Goal: Information Seeking & Learning: Learn about a topic

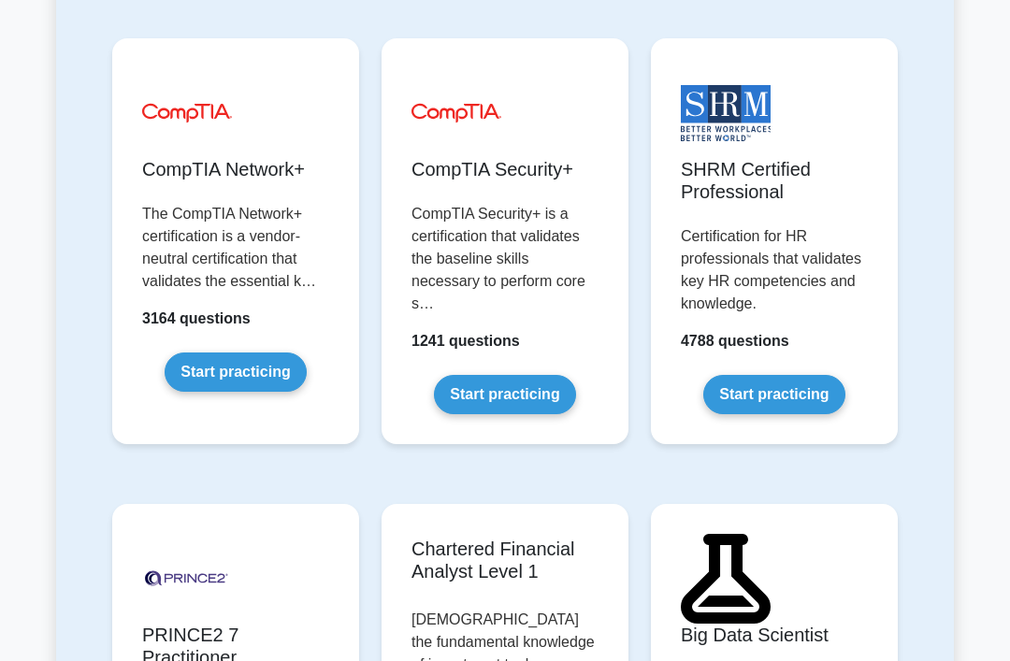
scroll to position [4277, 0]
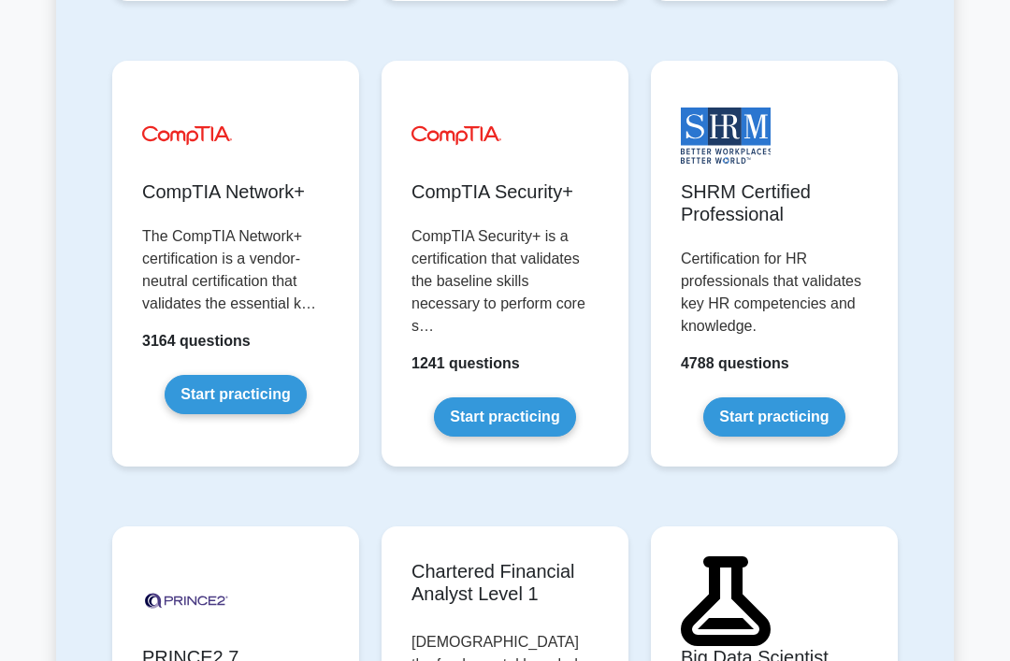
click at [801, 437] on link "Start practicing" at bounding box center [773, 416] width 141 height 39
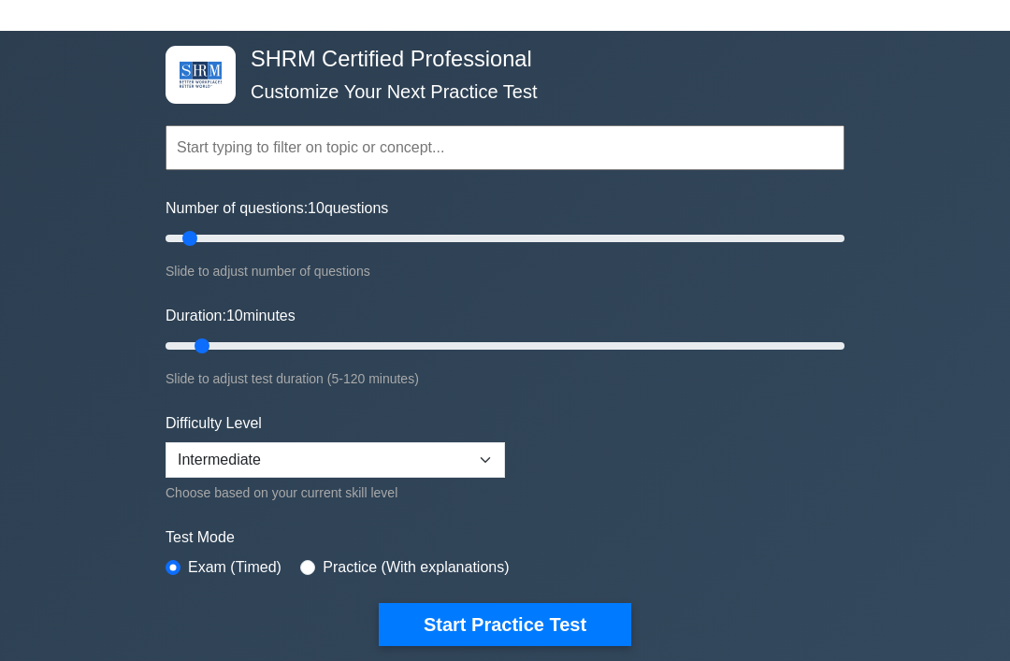
scroll to position [73, 0]
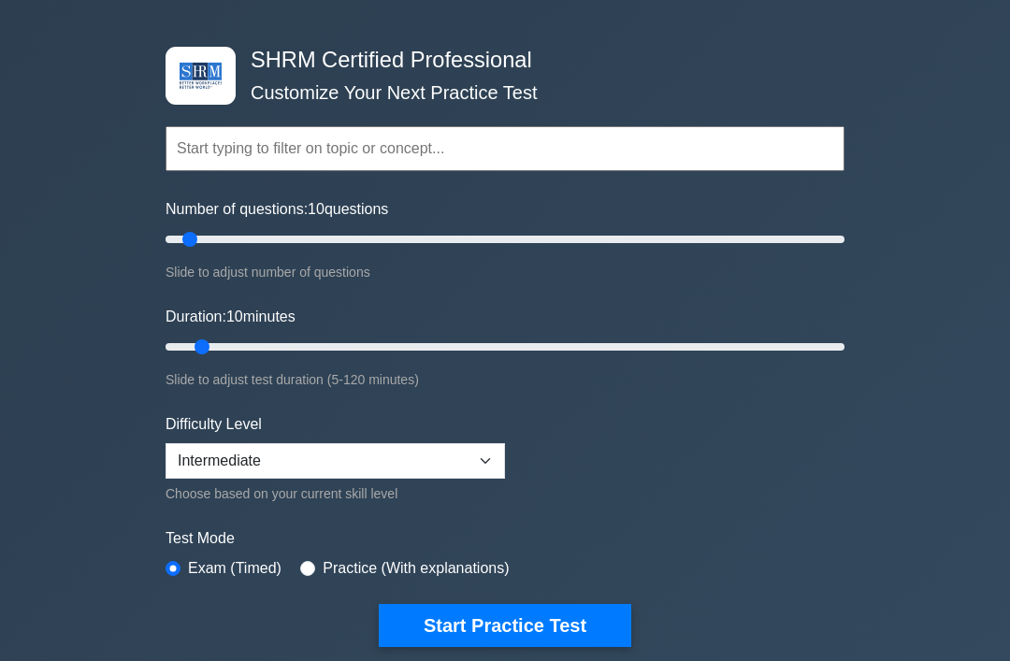
click at [315, 561] on input "radio" at bounding box center [307, 568] width 15 height 15
radio input "true"
click at [513, 614] on button "Start Practice Test" at bounding box center [505, 625] width 253 height 43
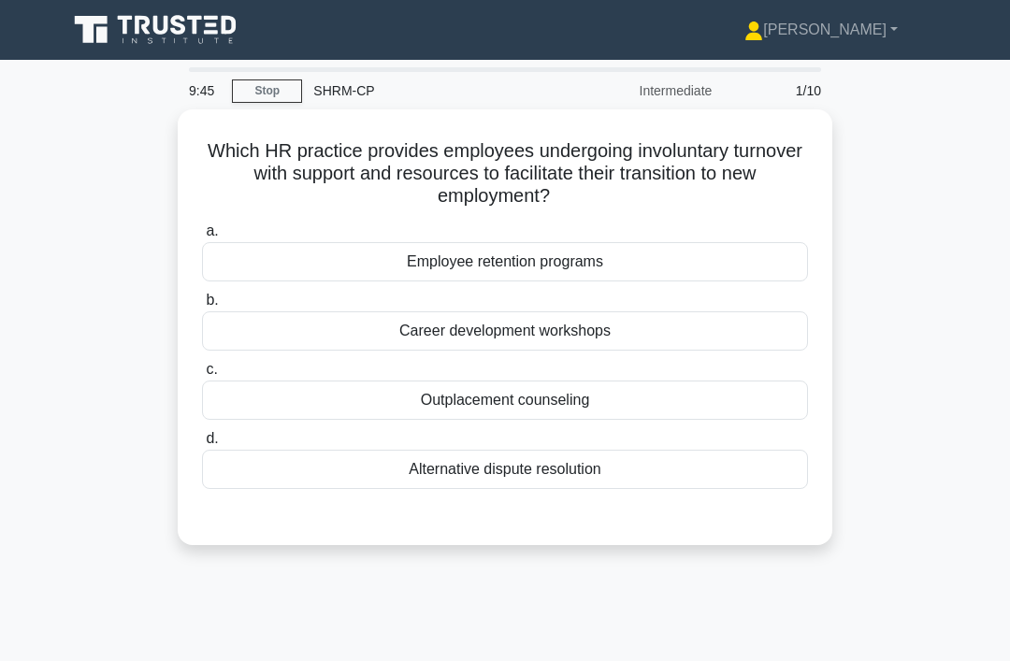
click at [649, 399] on div "Outplacement counseling" at bounding box center [505, 400] width 606 height 39
click at [202, 376] on input "c. Outplacement counseling" at bounding box center [202, 370] width 0 height 12
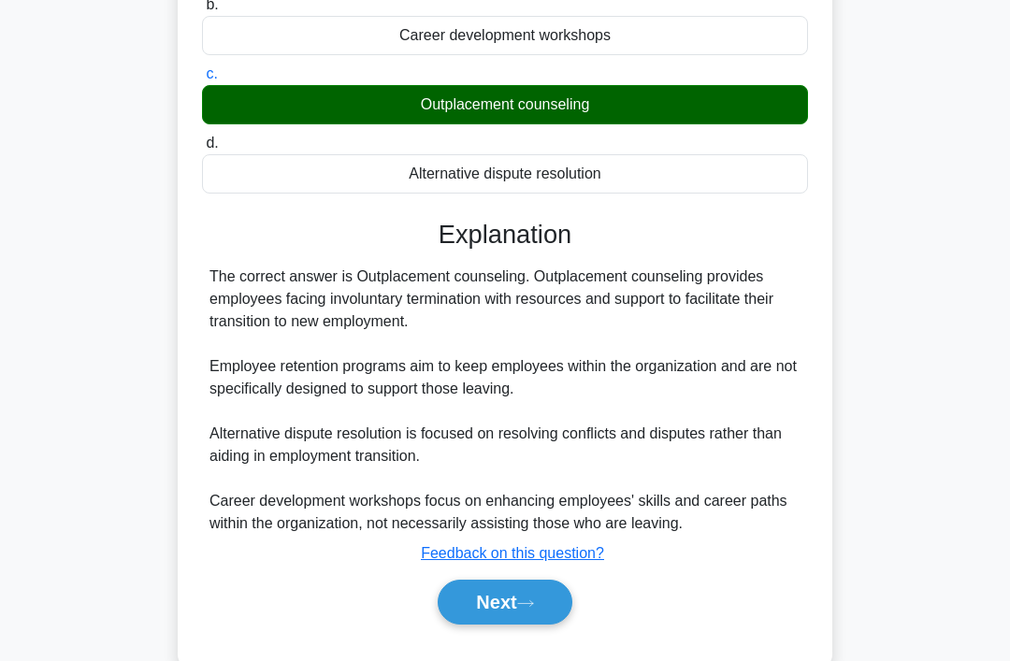
scroll to position [296, 0]
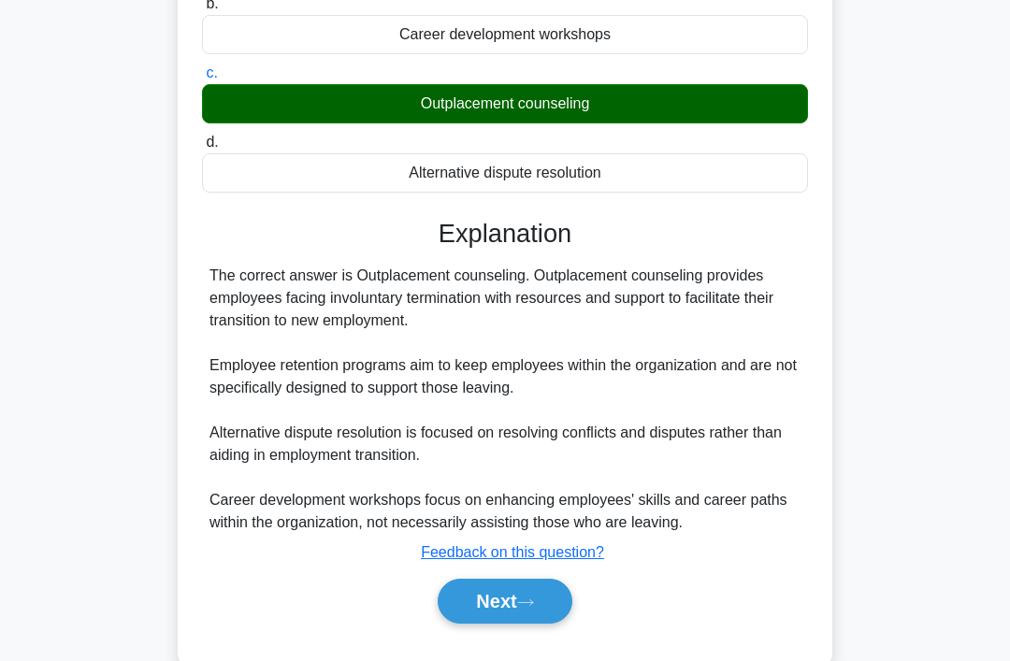
click at [544, 619] on button "Next" at bounding box center [505, 601] width 134 height 45
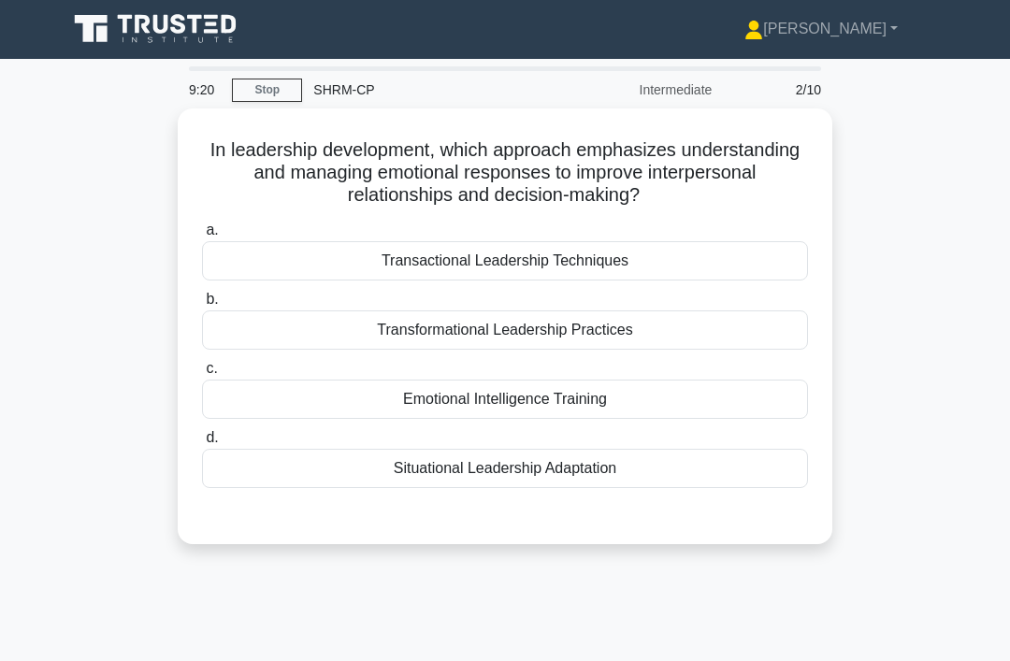
scroll to position [34, 0]
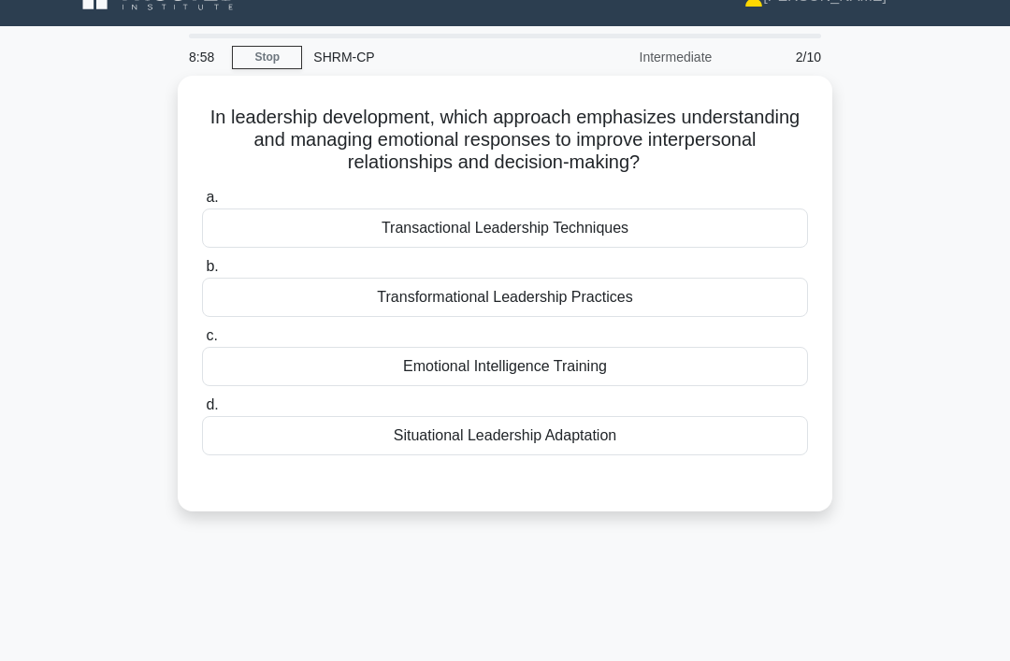
click at [606, 365] on div "Emotional Intelligence Training" at bounding box center [505, 366] width 606 height 39
click at [202, 342] on input "c. Emotional Intelligence Training" at bounding box center [202, 336] width 0 height 12
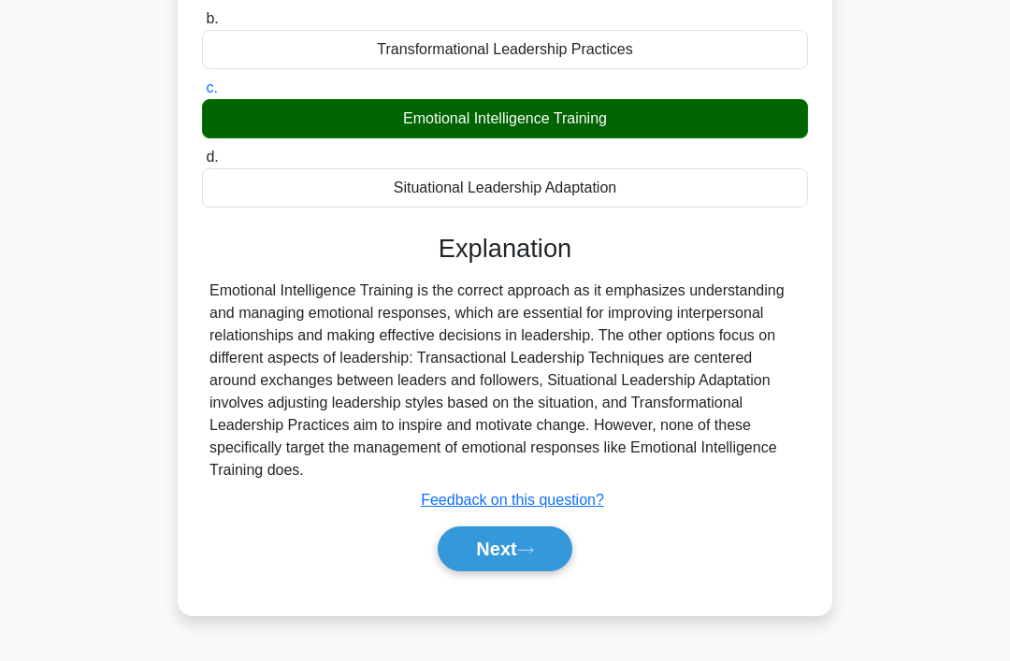
scroll to position [283, 0]
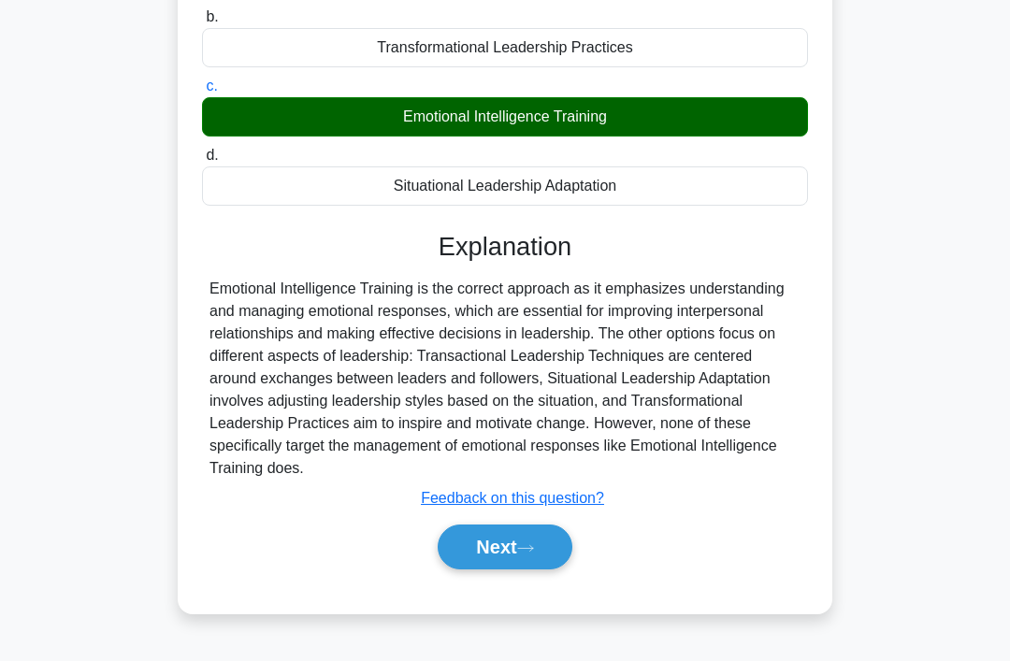
click at [548, 563] on button "Next" at bounding box center [505, 547] width 134 height 45
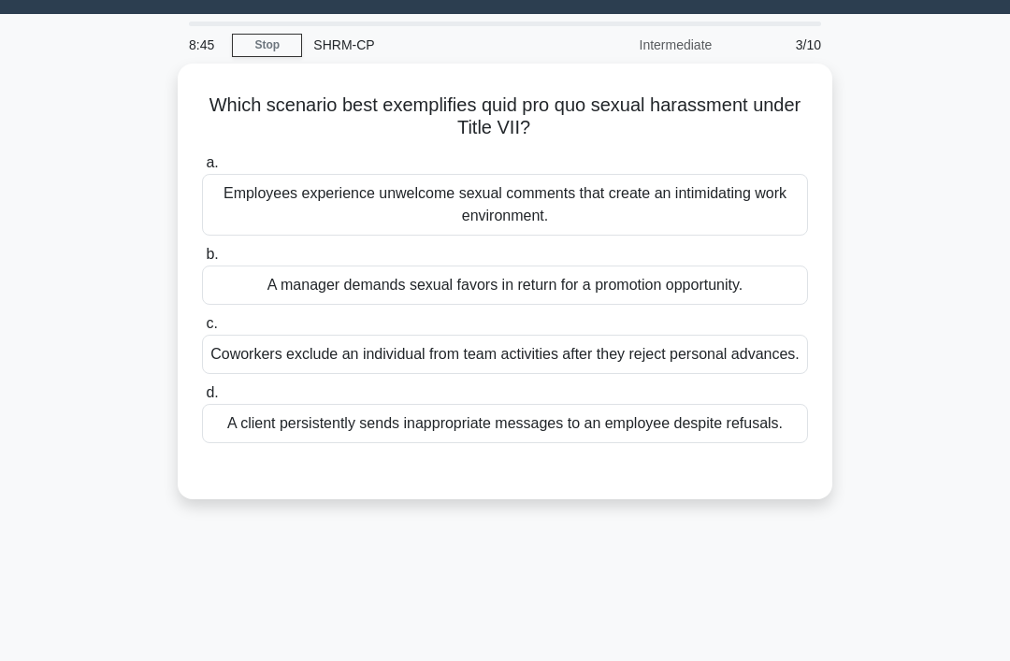
scroll to position [47, 0]
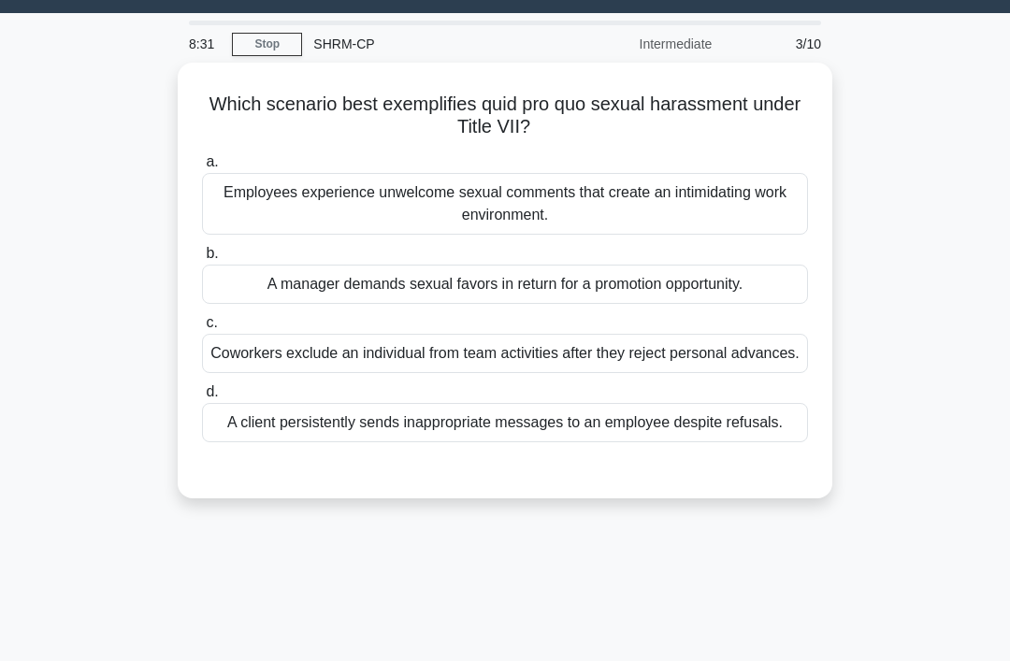
click at [773, 290] on div "A manager demands sexual favors in return for a promotion opportunity." at bounding box center [505, 284] width 606 height 39
click at [202, 260] on input "b. A manager demands sexual favors in return for a promotion opportunity." at bounding box center [202, 254] width 0 height 12
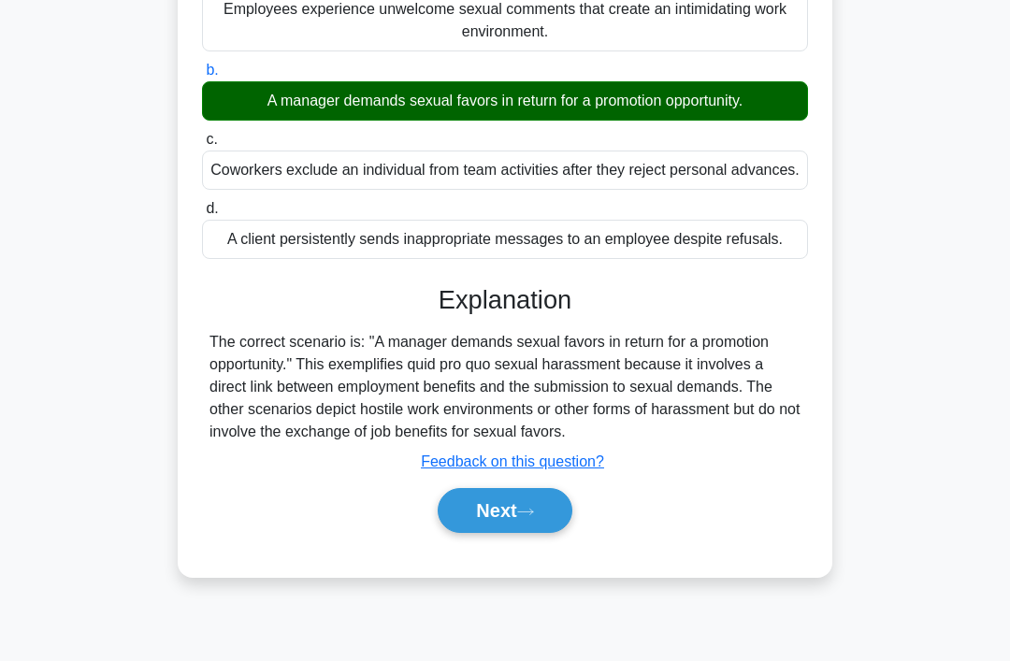
scroll to position [232, 0]
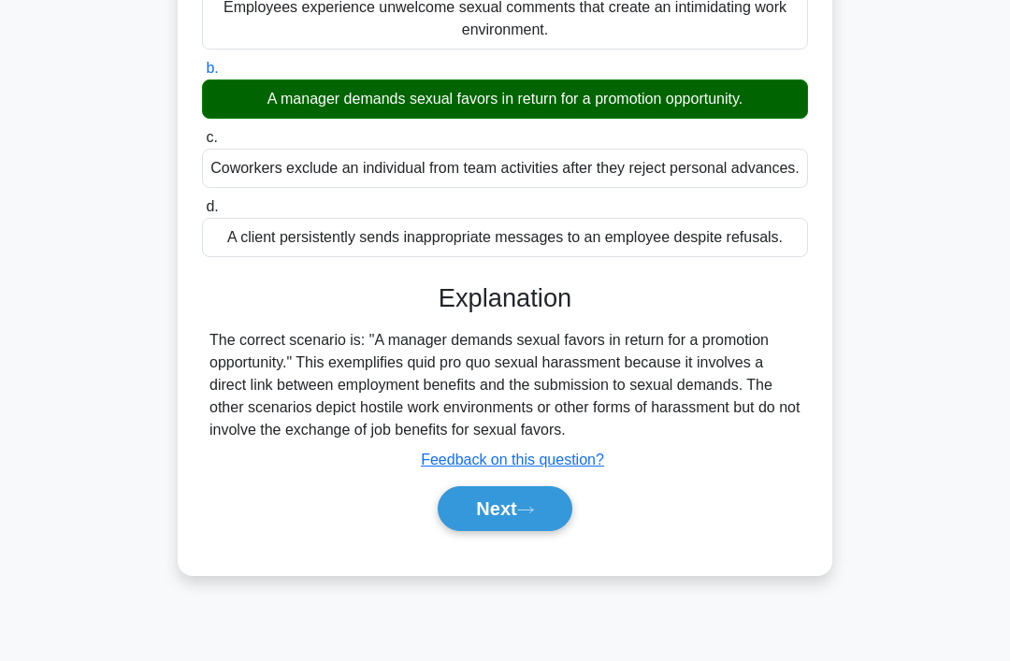
click at [533, 513] on icon at bounding box center [525, 511] width 15 height 6
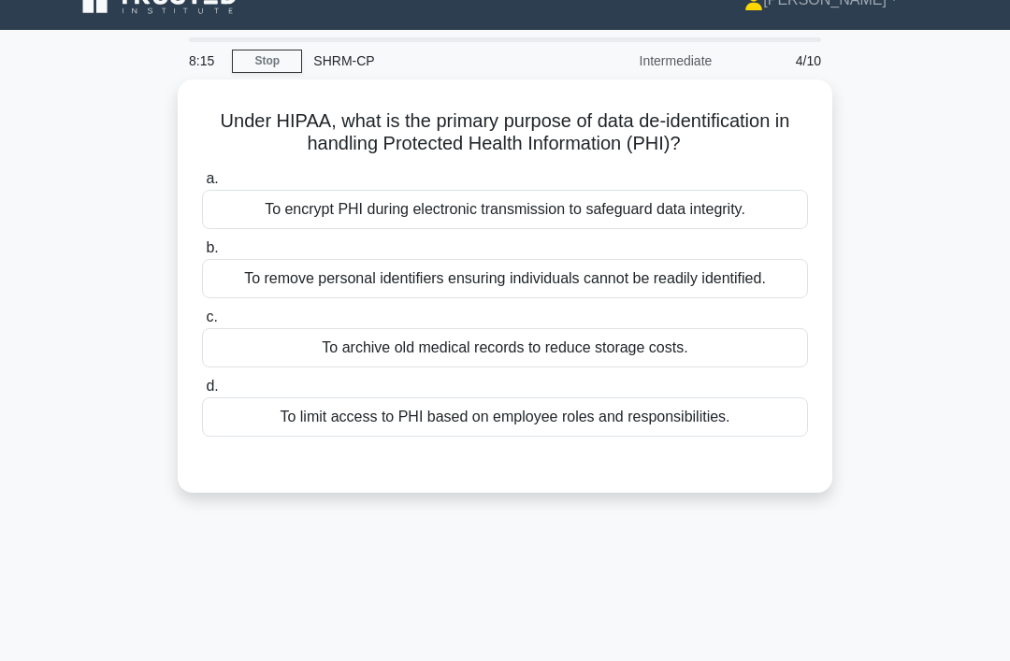
scroll to position [29, 0]
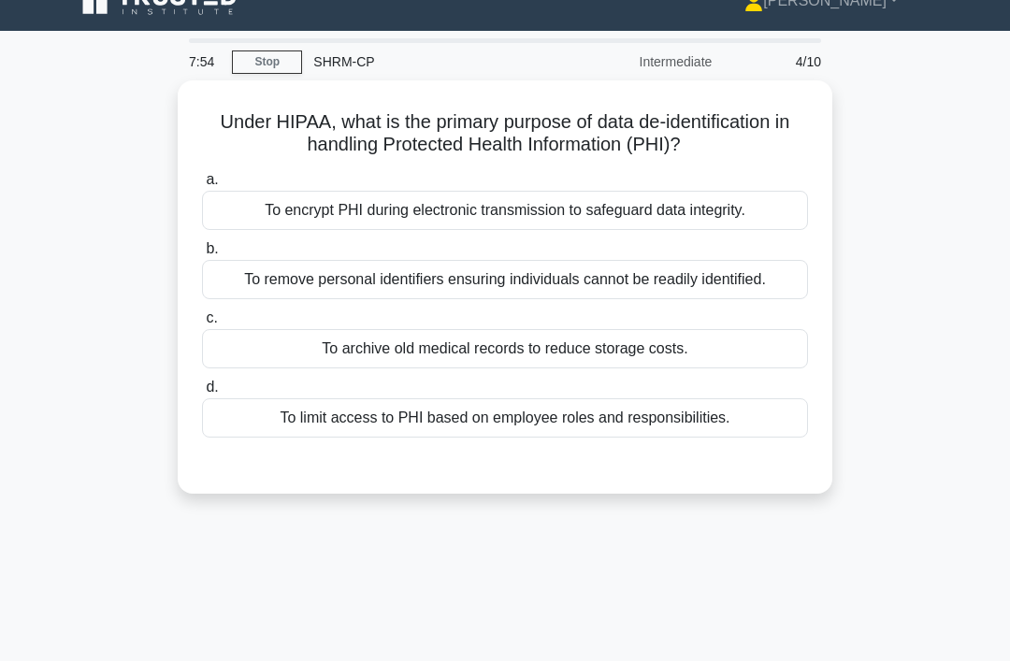
click at [698, 438] on div "To limit access to PHI based on employee roles and responsibilities." at bounding box center [505, 417] width 606 height 39
click at [202, 394] on input "d. To limit access to PHI based on employee roles and responsibilities." at bounding box center [202, 388] width 0 height 12
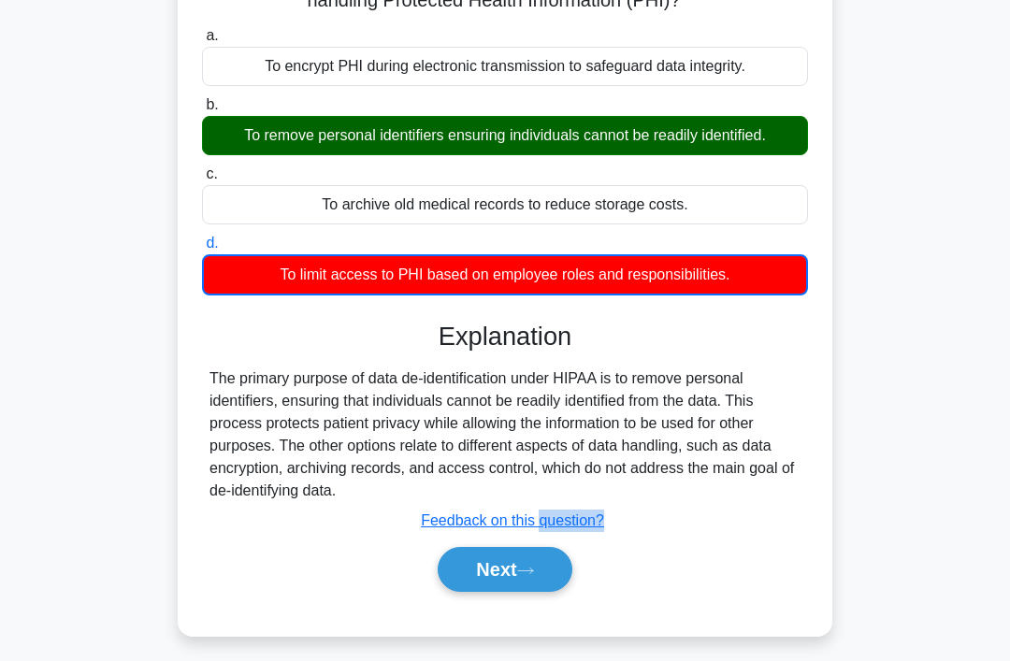
scroll to position [174, 0]
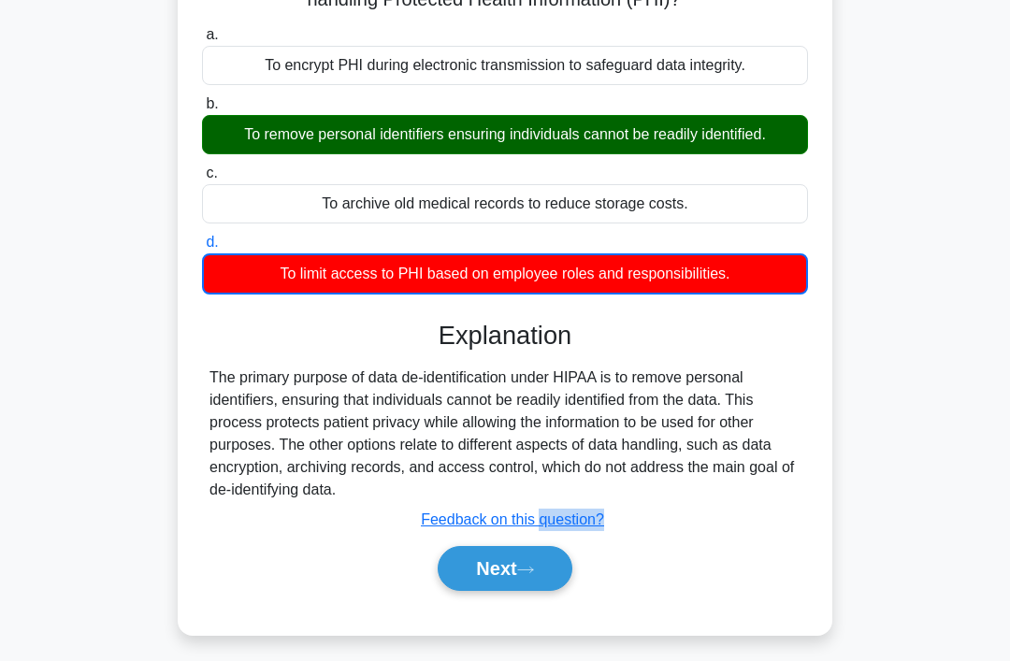
click at [543, 591] on button "Next" at bounding box center [505, 568] width 134 height 45
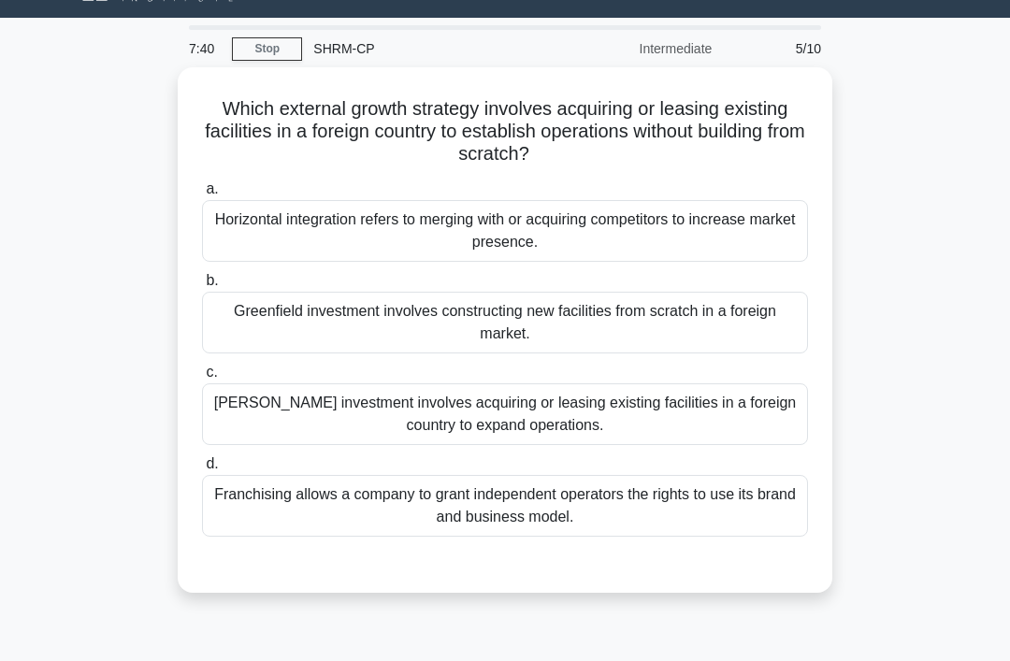
scroll to position [40, 0]
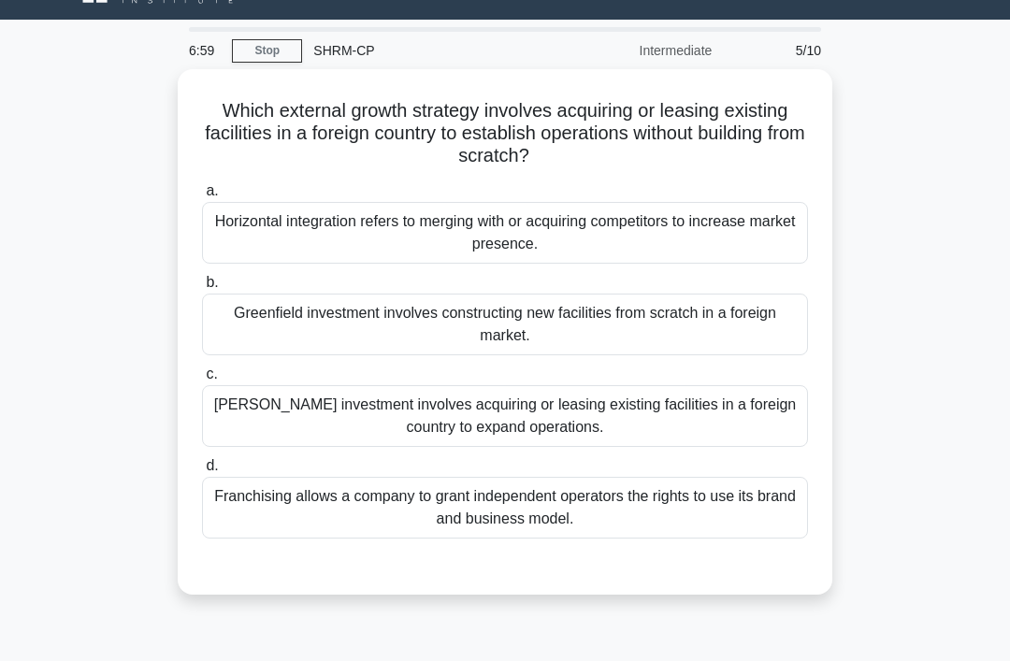
click at [738, 397] on div "Brownfield investment involves acquiring or leasing existing facilities in a fo…" at bounding box center [505, 416] width 606 height 62
click at [202, 381] on input "c. Brownfield investment involves acquiring or leasing existing facilities in a…" at bounding box center [202, 374] width 0 height 12
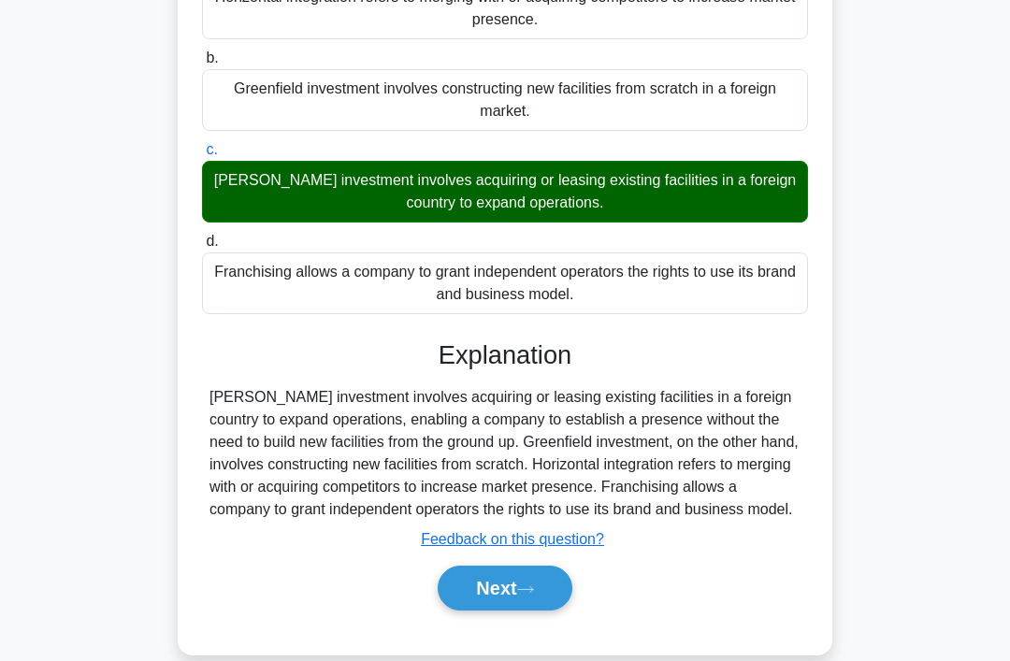
scroll to position [264, 0]
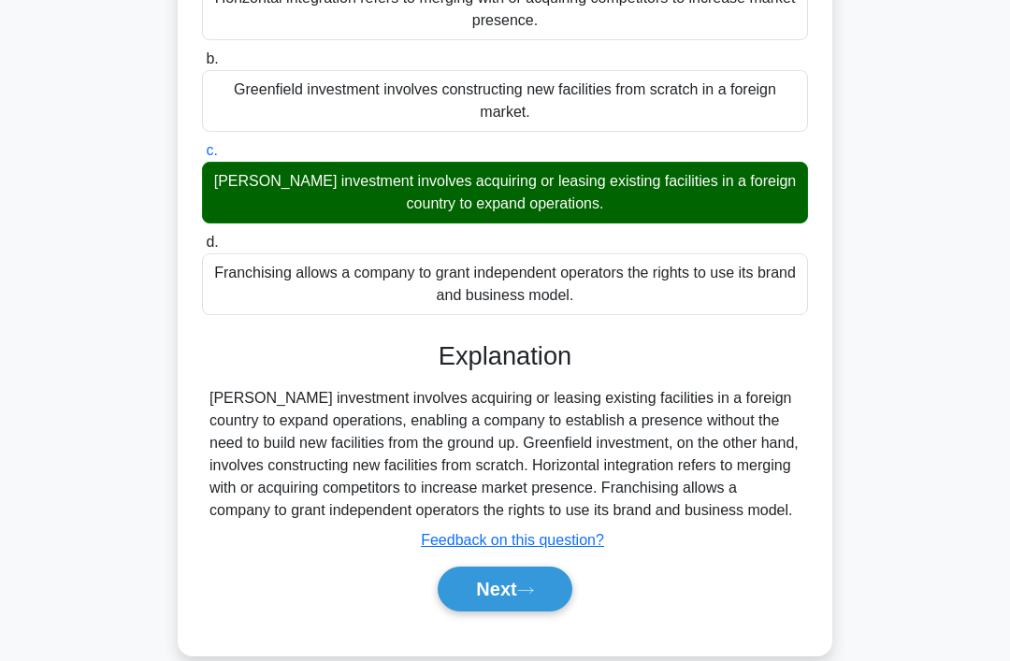
click at [534, 596] on icon at bounding box center [525, 590] width 17 height 10
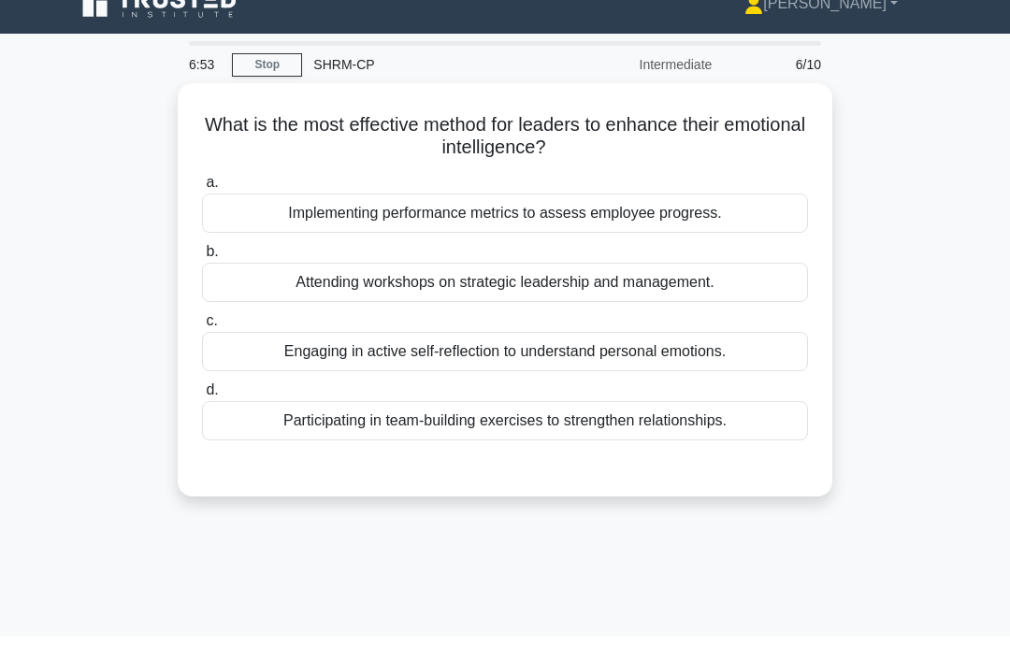
scroll to position [27, 0]
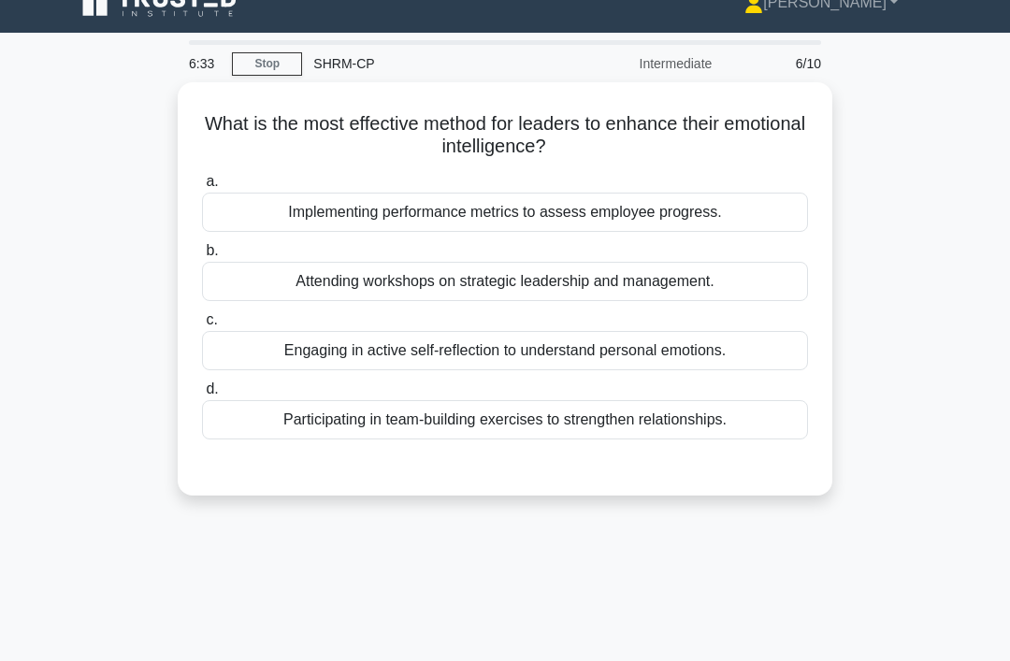
click at [726, 356] on div "Engaging in active self-reflection to understand personal emotions." at bounding box center [505, 350] width 606 height 39
click at [202, 326] on input "c. Engaging in active self-reflection to understand personal emotions." at bounding box center [202, 320] width 0 height 12
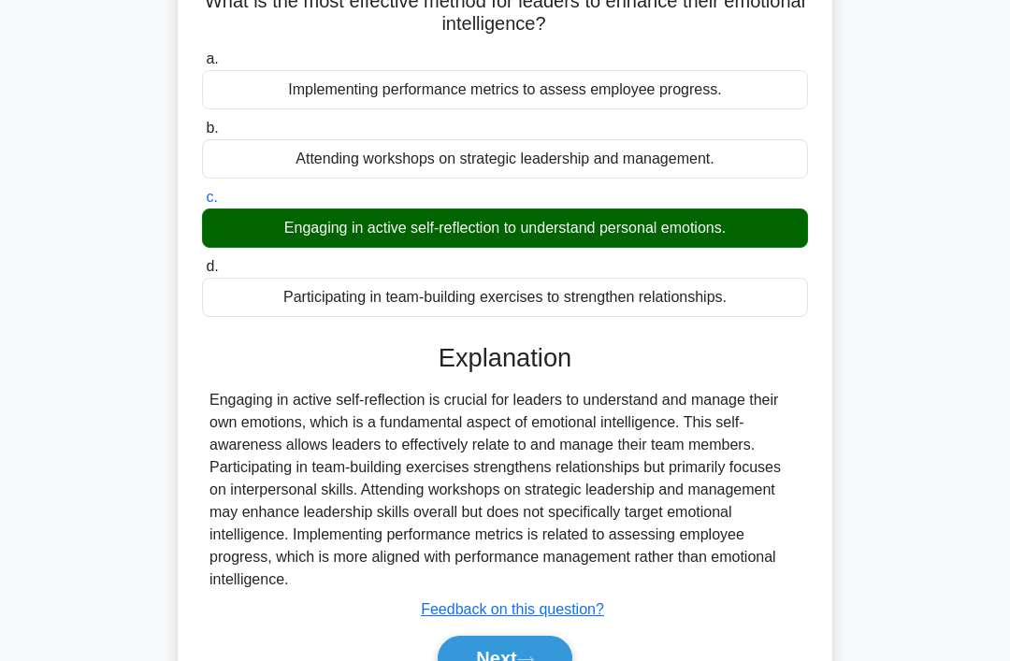
scroll to position [151, 0]
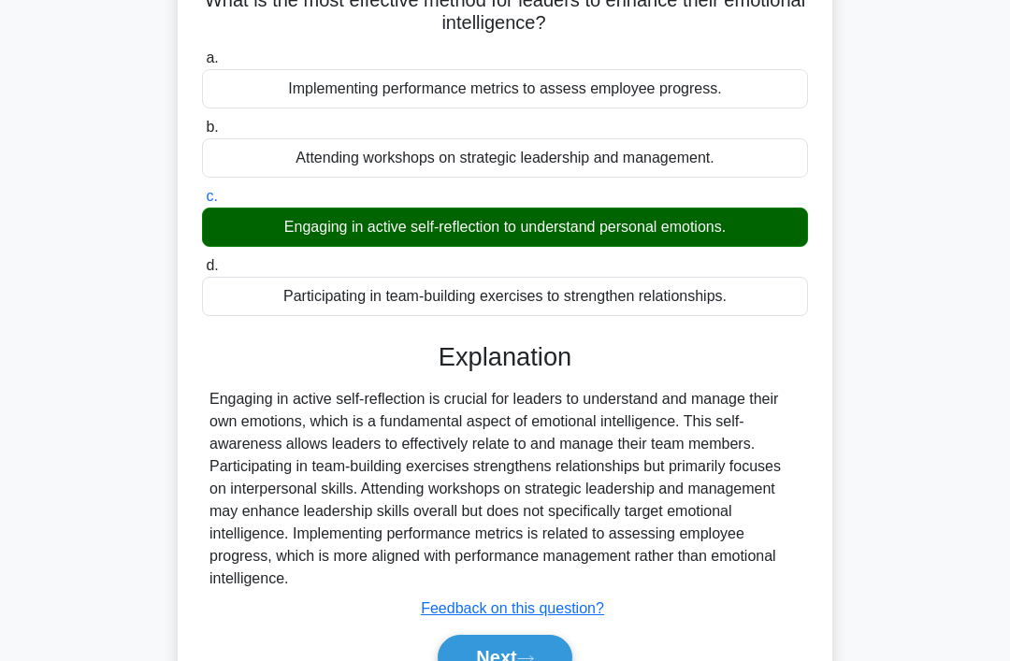
click at [534, 660] on icon at bounding box center [525, 659] width 17 height 10
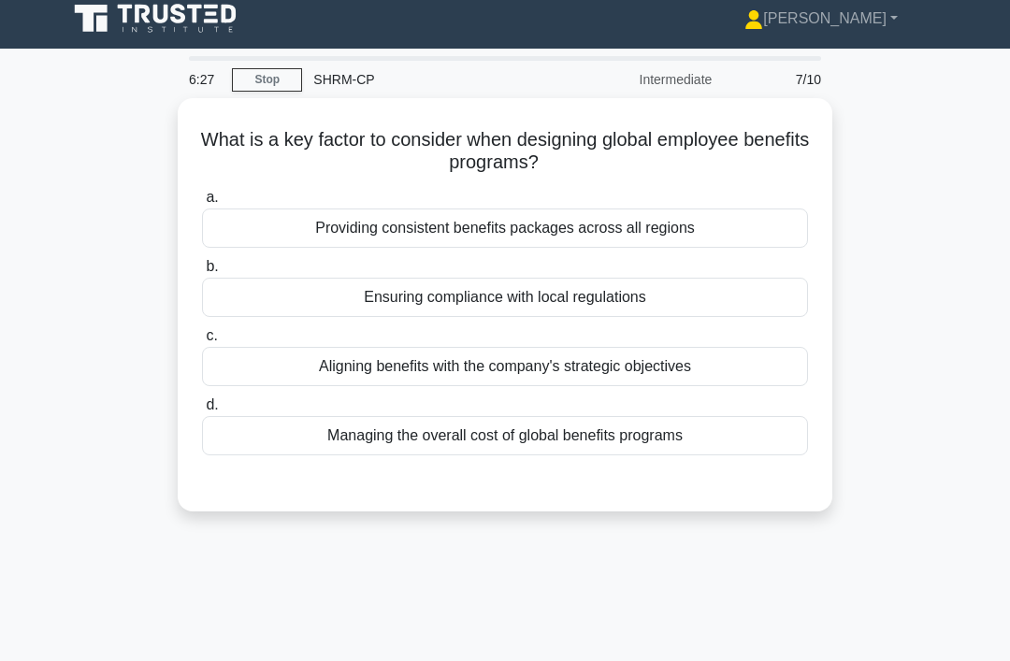
scroll to position [0, 0]
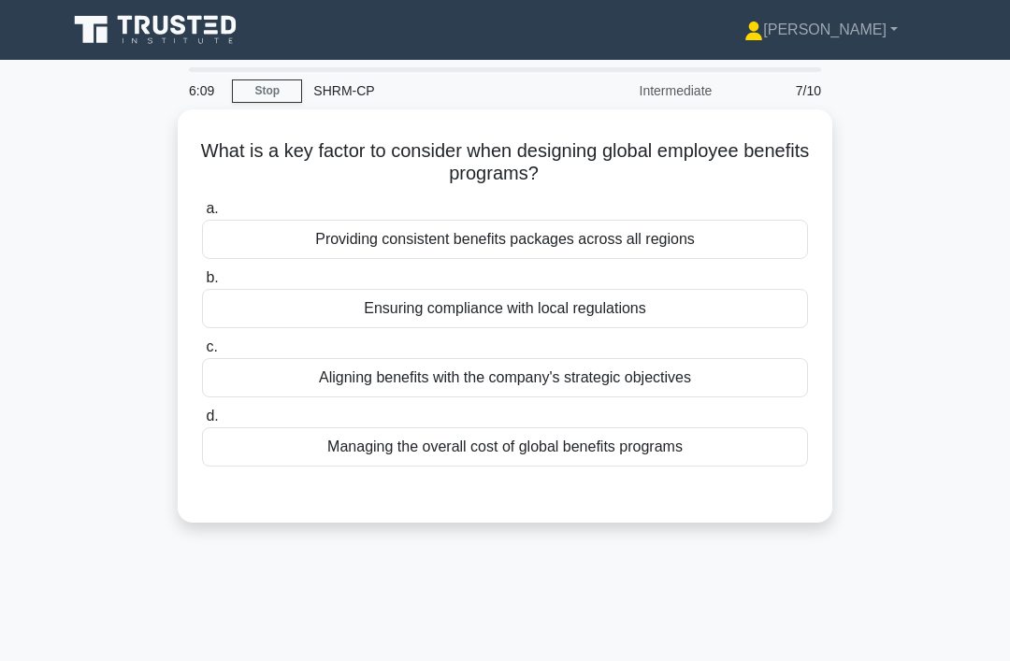
click at [742, 311] on div "Ensuring compliance with local regulations" at bounding box center [505, 308] width 606 height 39
click at [202, 284] on input "b. Ensuring compliance with local regulations" at bounding box center [202, 278] width 0 height 12
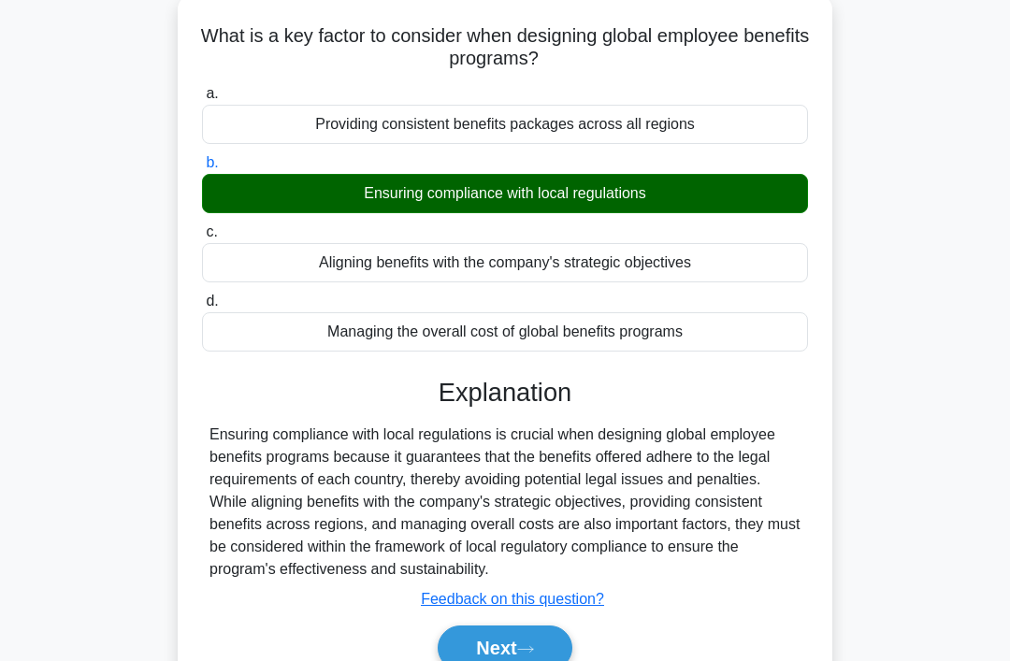
scroll to position [113, 0]
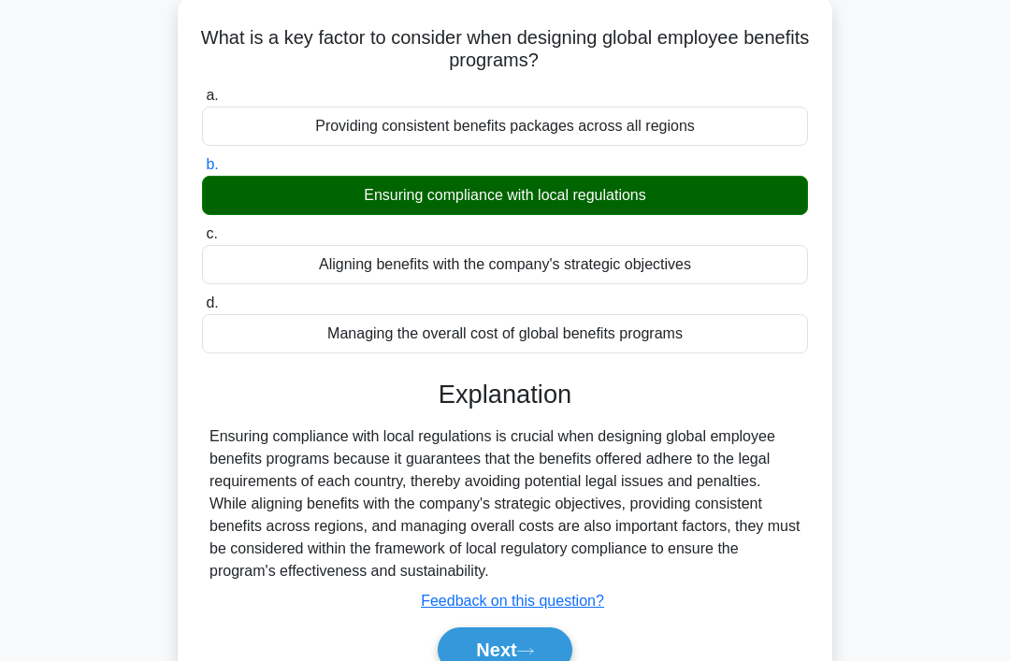
click at [545, 660] on button "Next" at bounding box center [505, 650] width 134 height 45
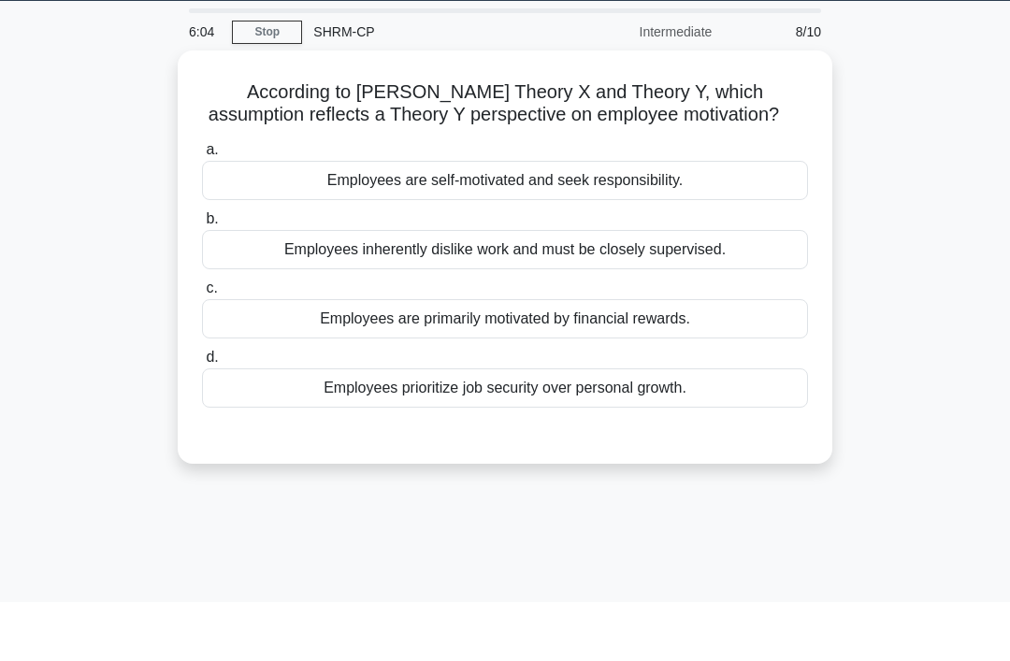
scroll to position [60, 0]
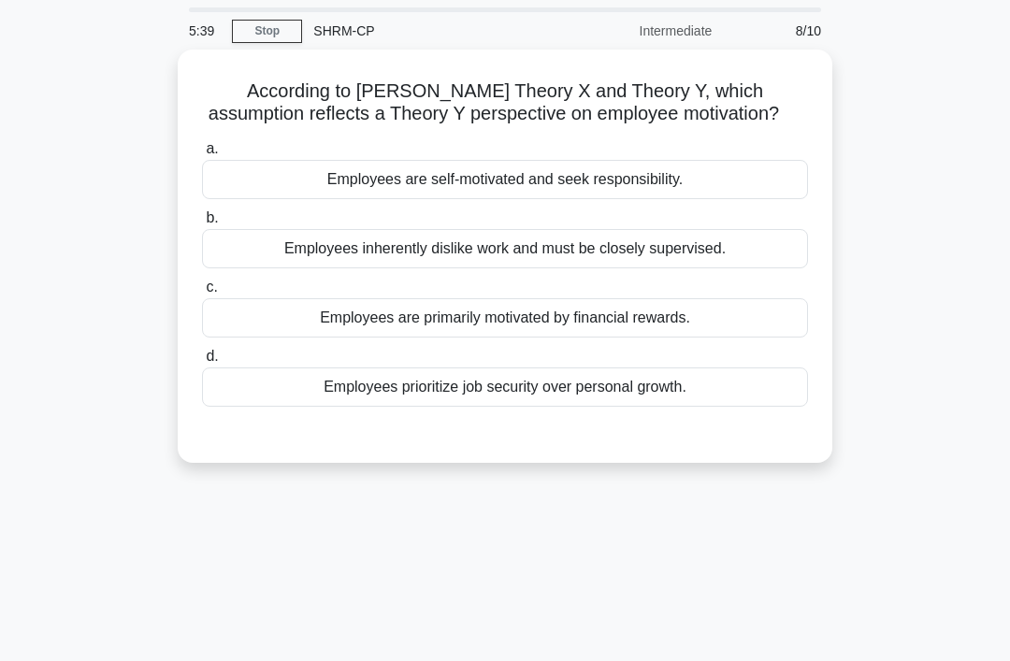
click at [759, 334] on div "Employees are primarily motivated by financial rewards." at bounding box center [505, 317] width 606 height 39
click at [202, 294] on input "c. Employees are primarily motivated by financial rewards." at bounding box center [202, 288] width 0 height 12
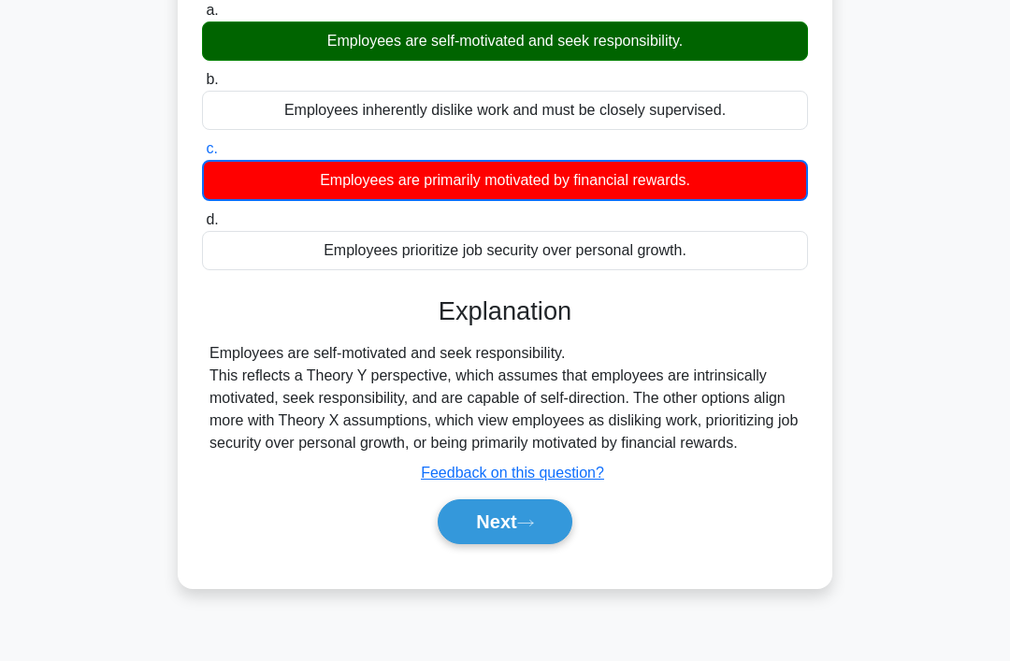
scroll to position [195, 0]
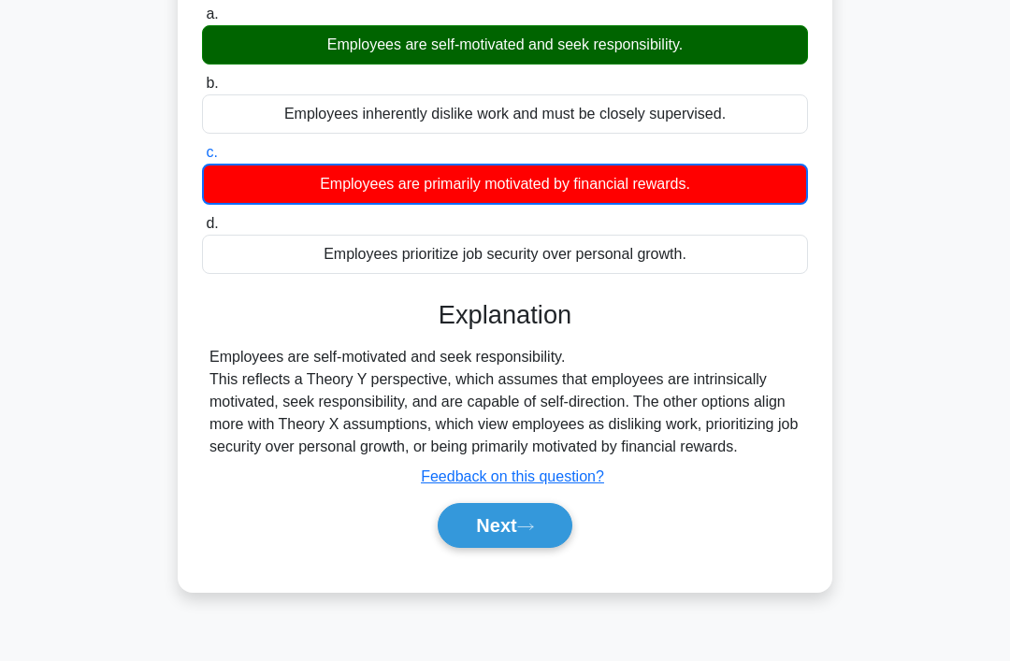
click at [549, 548] on button "Next" at bounding box center [505, 525] width 134 height 45
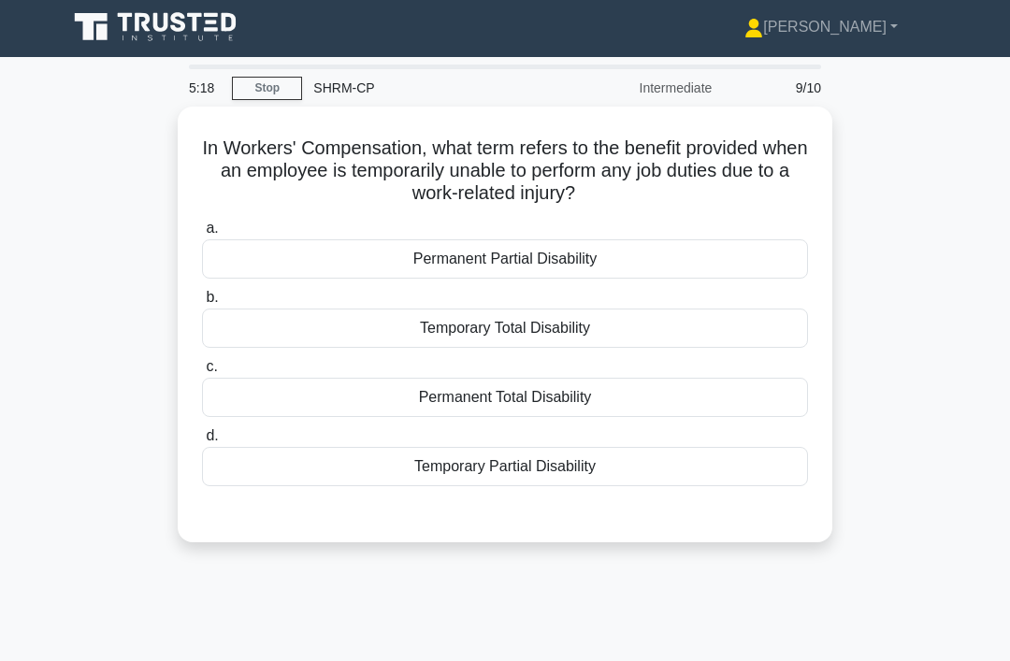
scroll to position [2, 0]
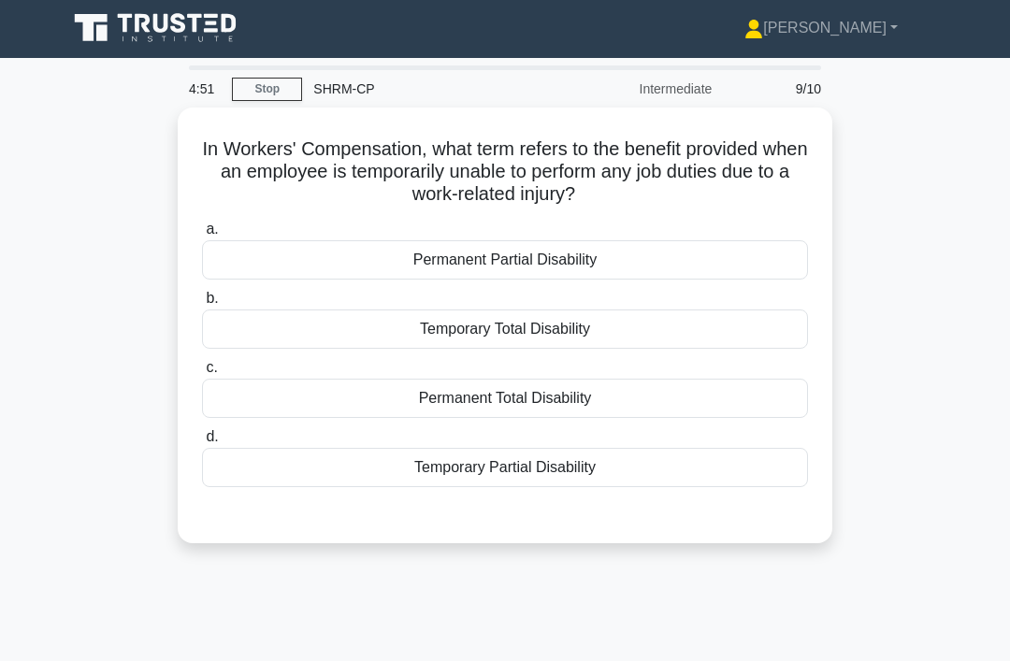
click at [710, 328] on div "Temporary Total Disability" at bounding box center [505, 329] width 606 height 39
click at [202, 305] on input "b. Temporary Total Disability" at bounding box center [202, 299] width 0 height 12
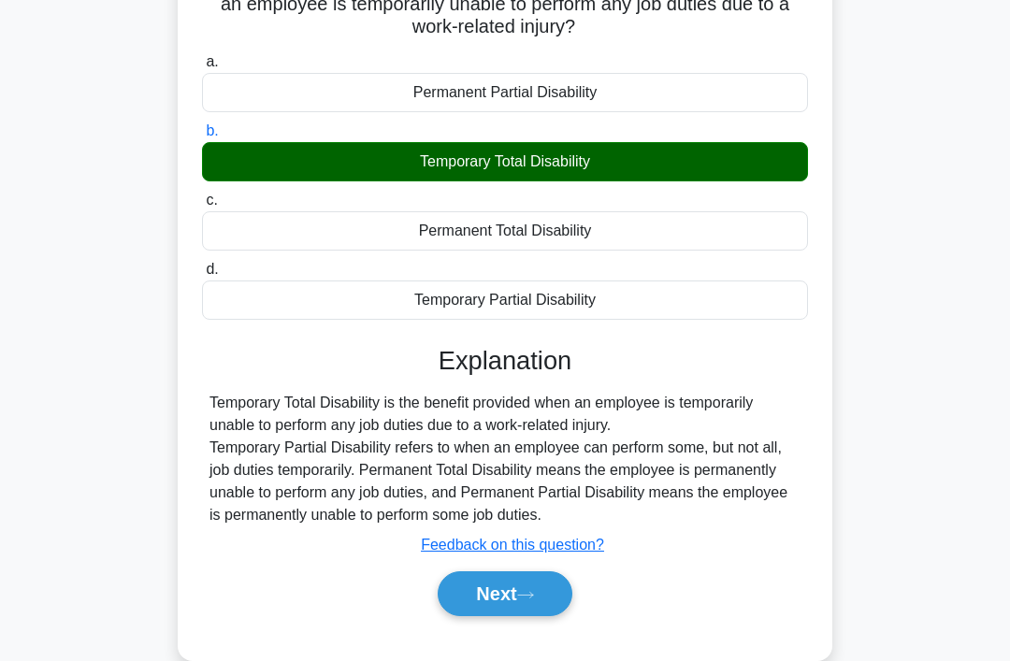
scroll to position [211, 0]
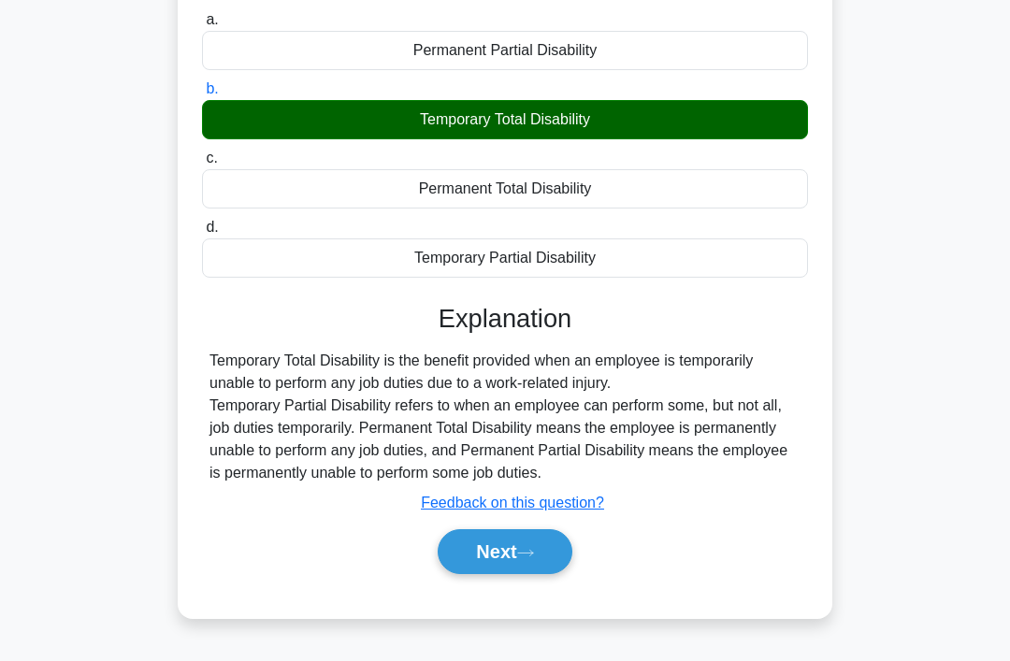
click at [542, 574] on button "Next" at bounding box center [505, 551] width 134 height 45
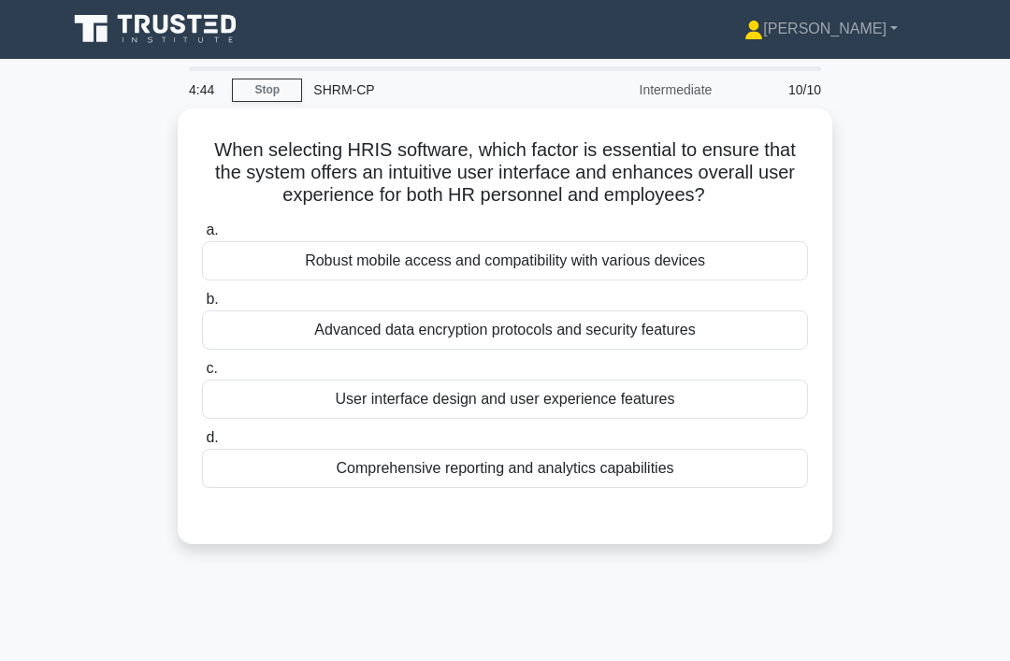
scroll to position [46, 0]
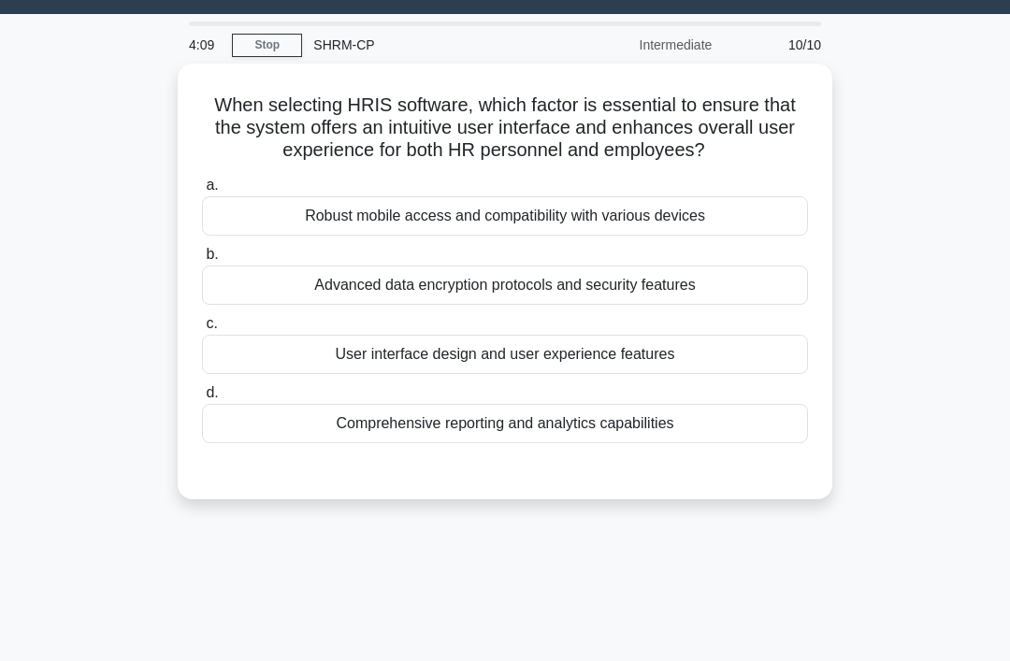
click at [718, 374] on div "User interface design and user experience features" at bounding box center [505, 354] width 606 height 39
click at [202, 330] on input "c. User interface design and user experience features" at bounding box center [202, 324] width 0 height 12
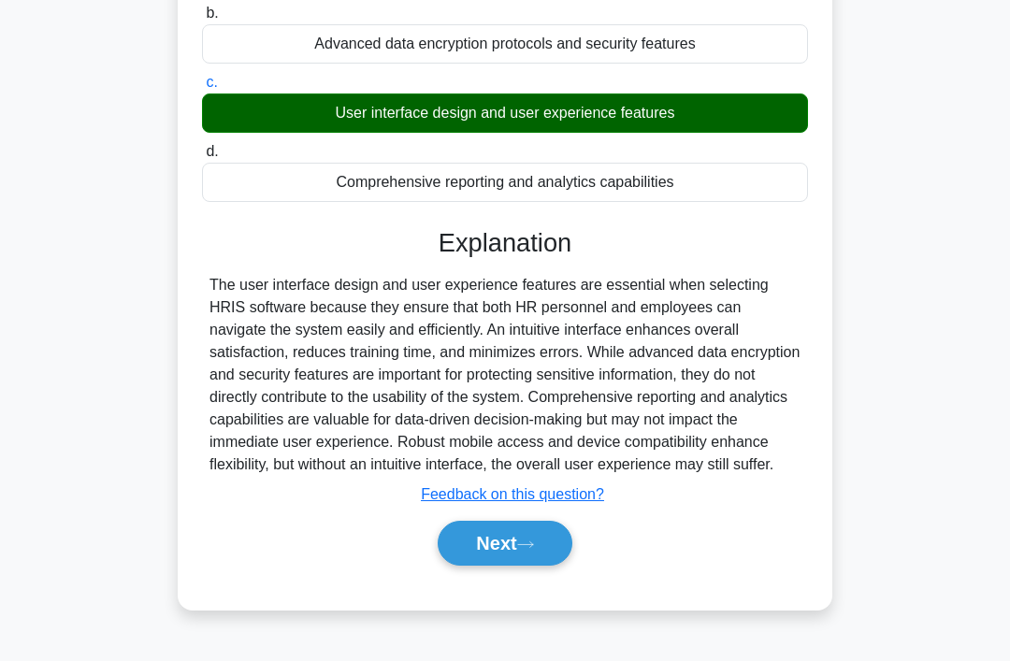
scroll to position [288, 0]
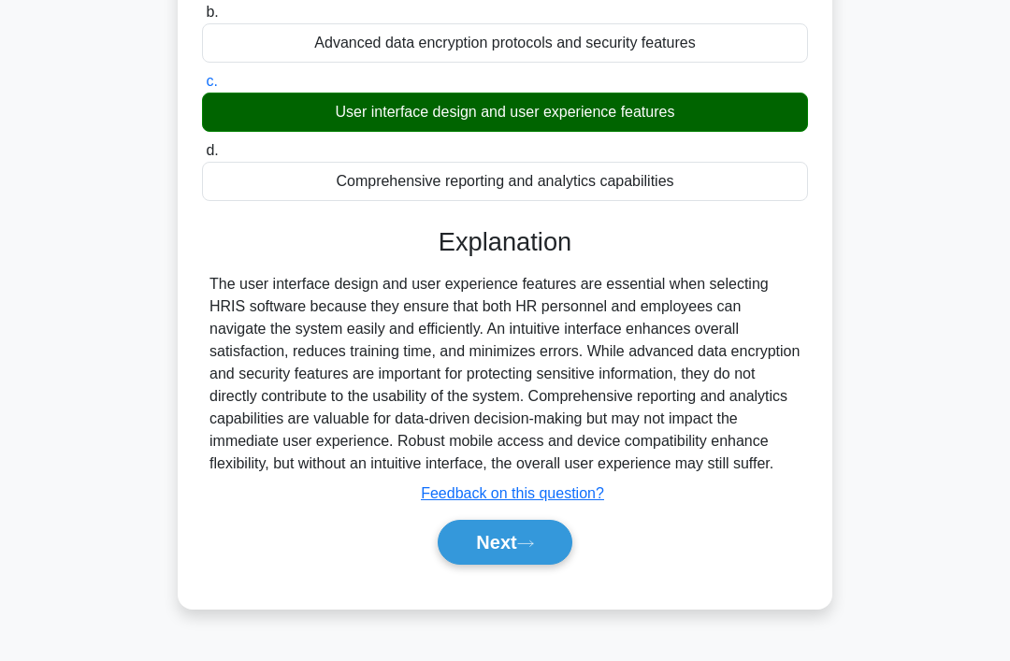
click at [507, 565] on button "Next" at bounding box center [505, 542] width 134 height 45
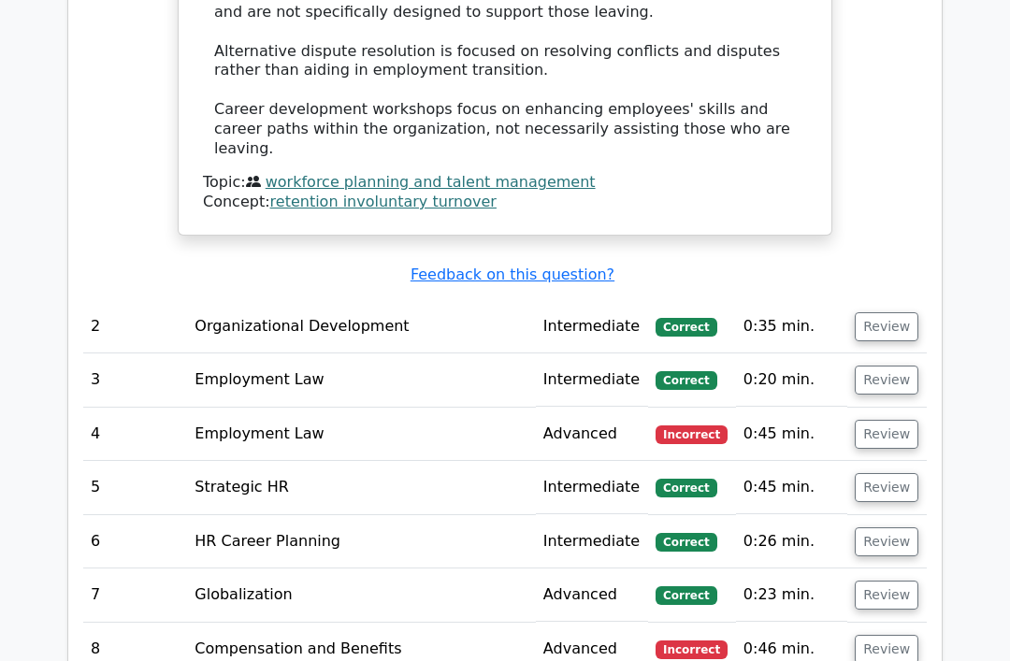
scroll to position [1673, 0]
click at [892, 420] on button "Review" at bounding box center [887, 434] width 64 height 29
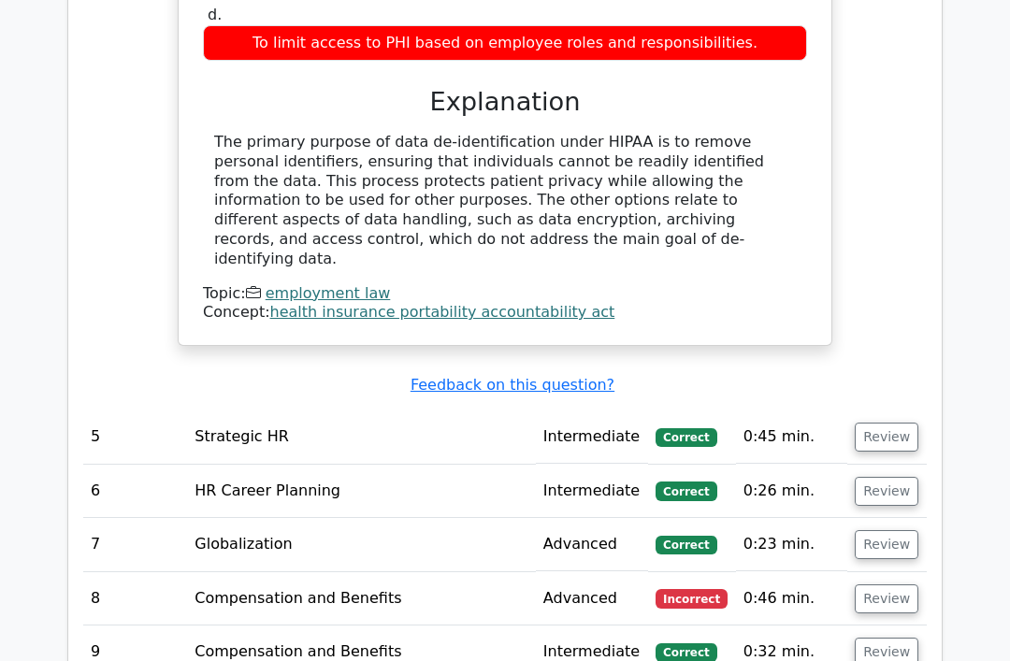
scroll to position [2425, 0]
click at [900, 585] on button "Review" at bounding box center [887, 599] width 64 height 29
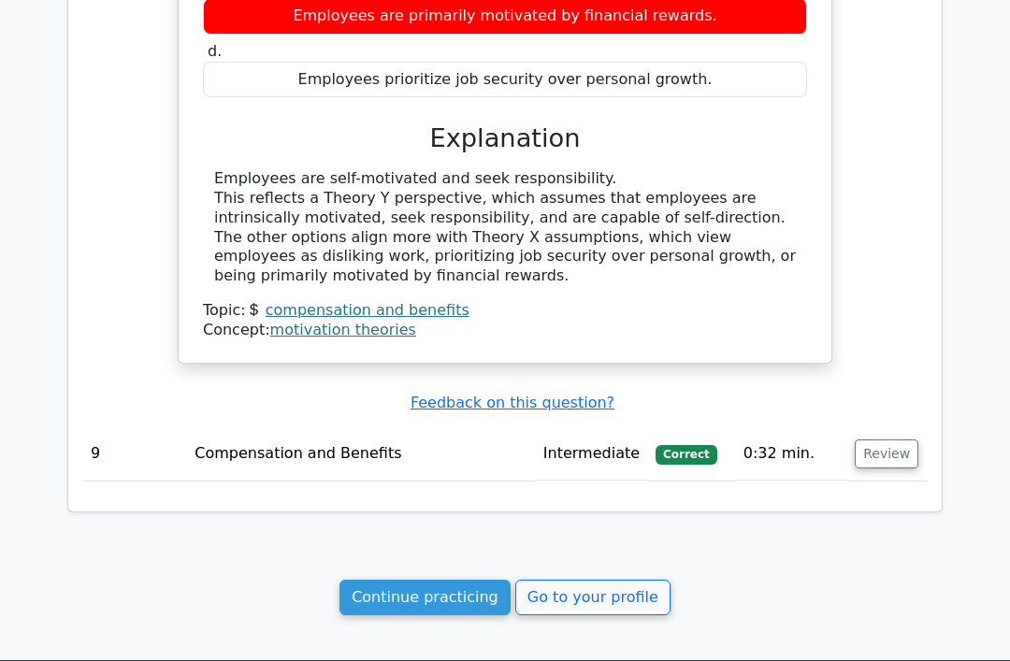
scroll to position [3340, 0]
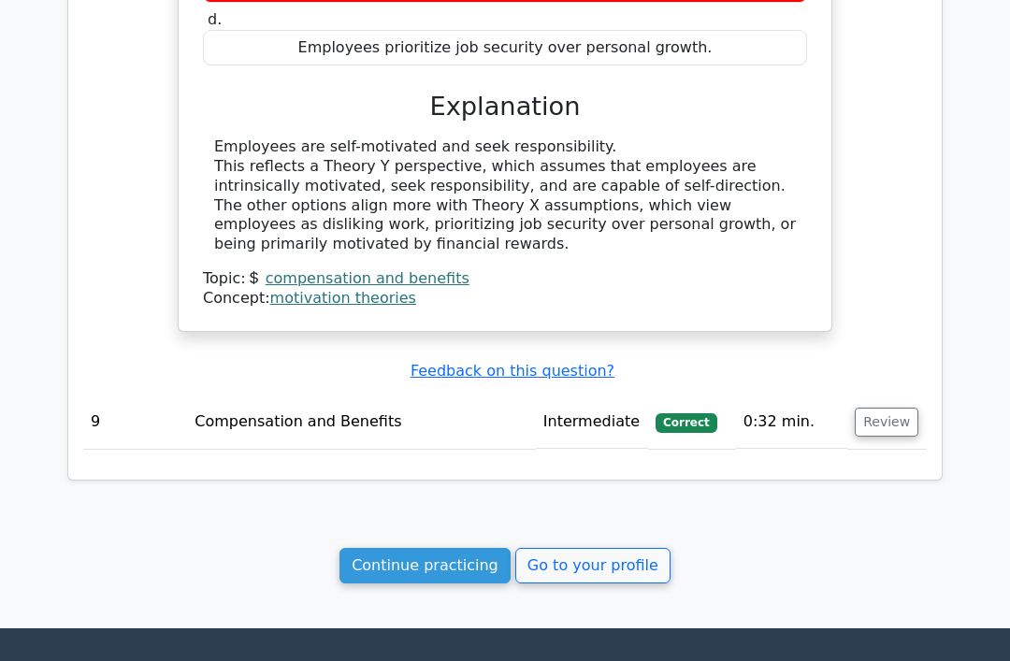
click at [414, 548] on link "Continue practicing" at bounding box center [425, 566] width 171 height 36
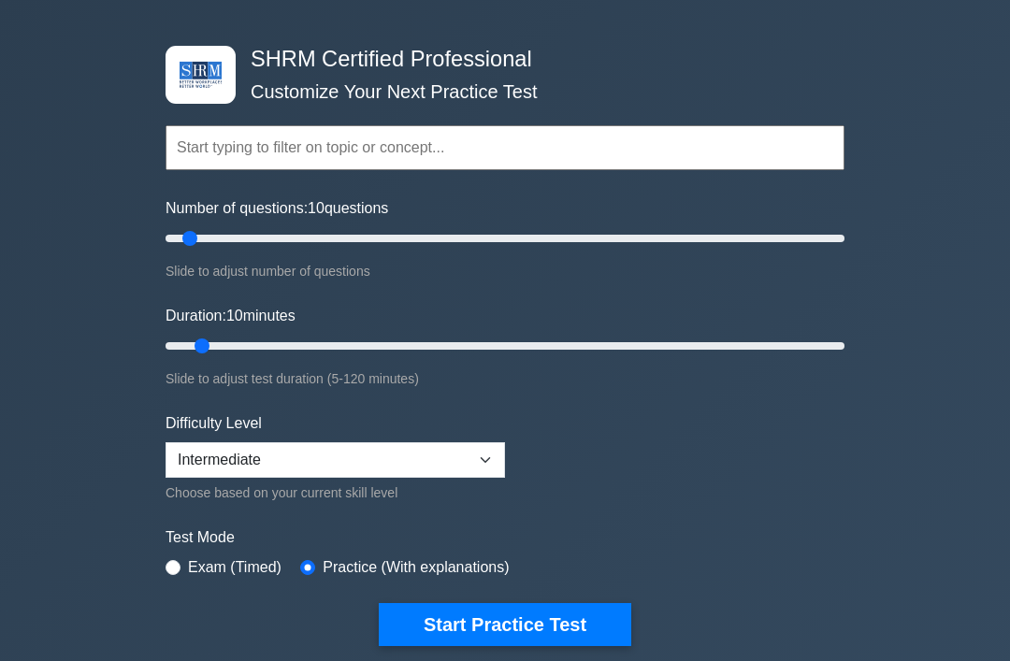
scroll to position [76, 0]
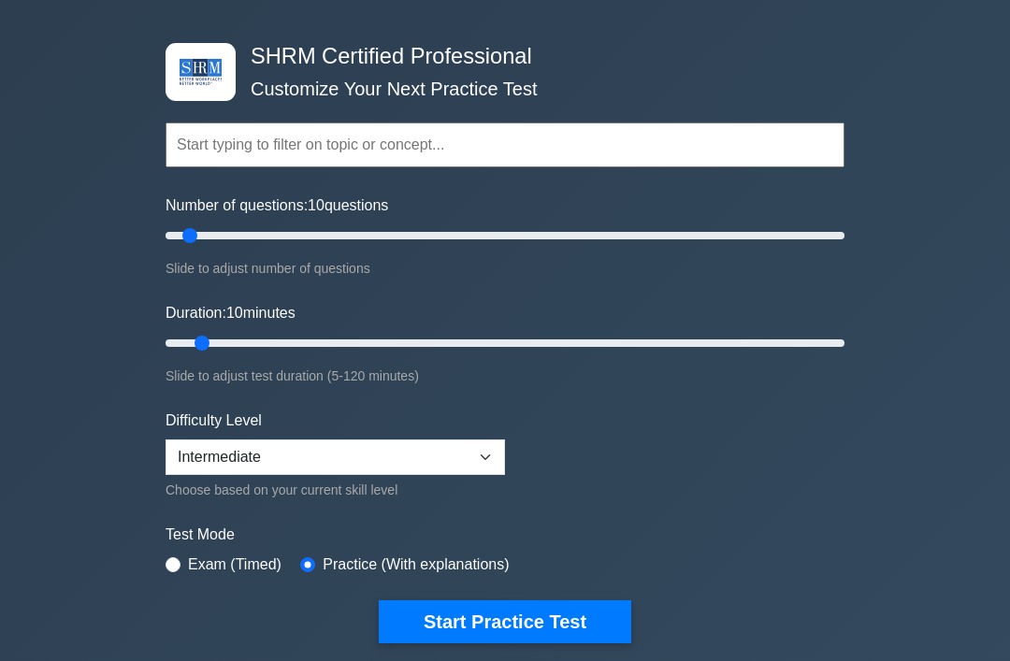
click at [549, 620] on button "Start Practice Test" at bounding box center [505, 622] width 253 height 43
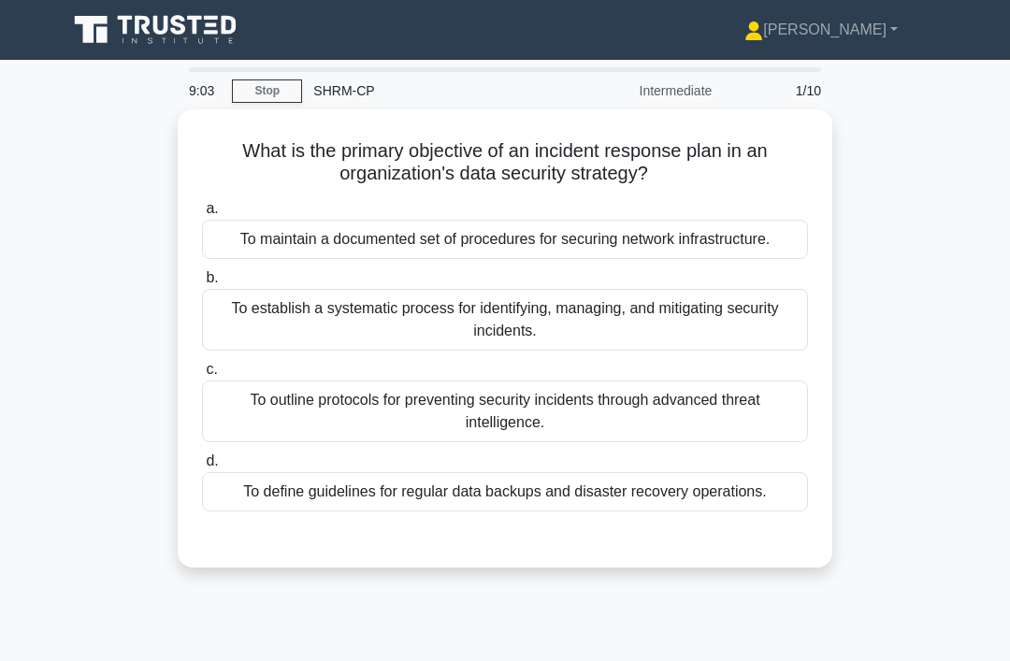
click at [691, 343] on div "To establish a systematic process for identifying, managing, and mitigating sec…" at bounding box center [505, 320] width 606 height 62
click at [202, 284] on input "b. To establish a systematic process for identifying, managing, and mitigating …" at bounding box center [202, 278] width 0 height 12
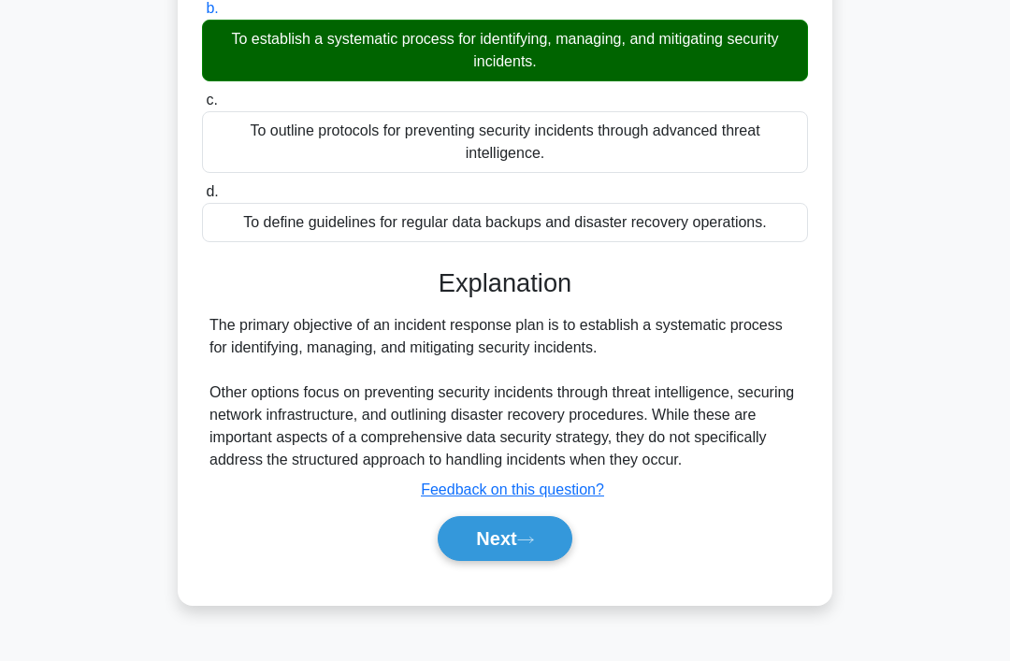
scroll to position [289, 0]
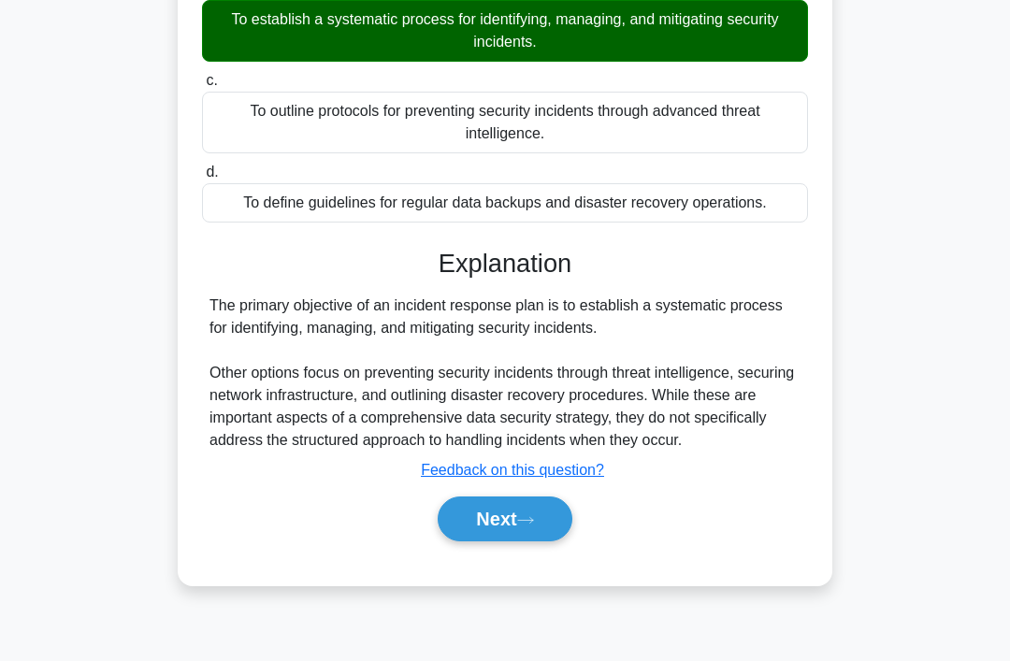
click at [529, 542] on button "Next" at bounding box center [505, 519] width 134 height 45
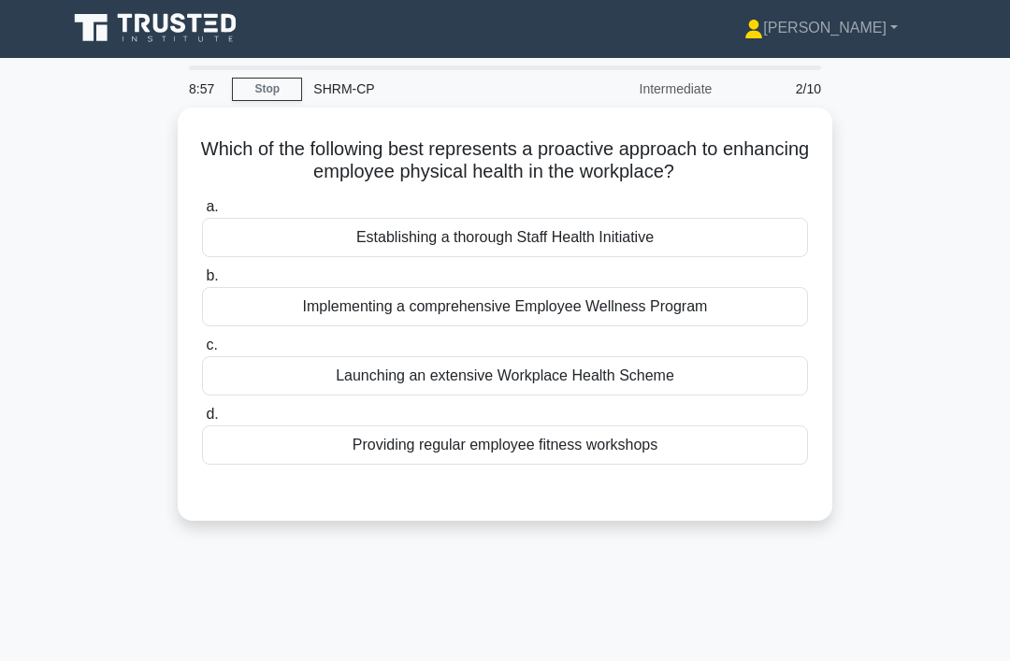
scroll to position [0, 0]
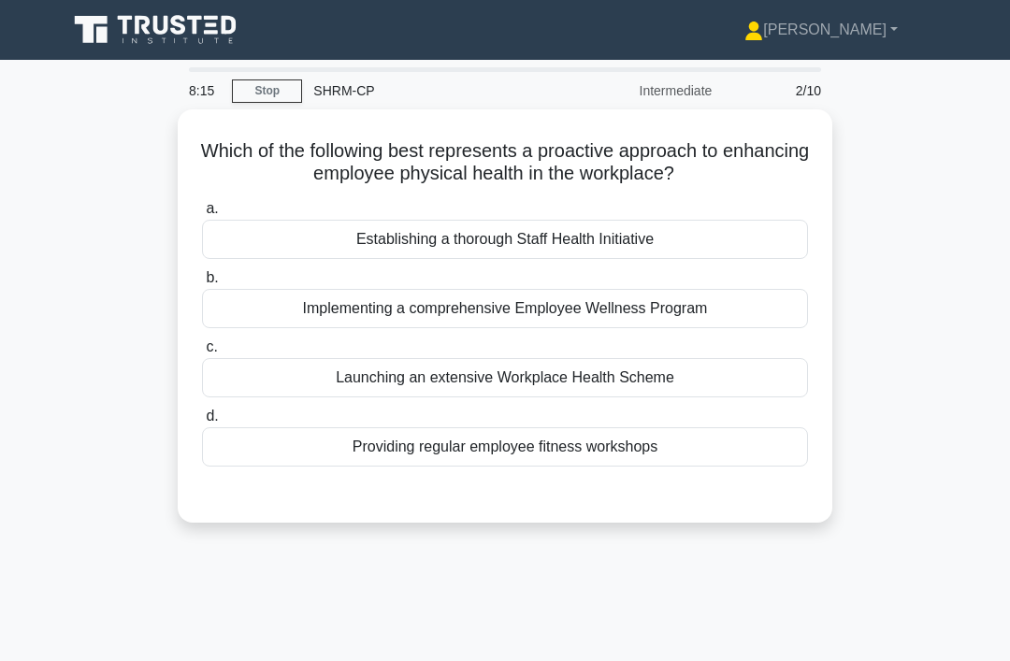
click at [744, 311] on div "Implementing a comprehensive Employee Wellness Program" at bounding box center [505, 308] width 606 height 39
click at [202, 284] on input "b. Implementing a comprehensive Employee Wellness Program" at bounding box center [202, 278] width 0 height 12
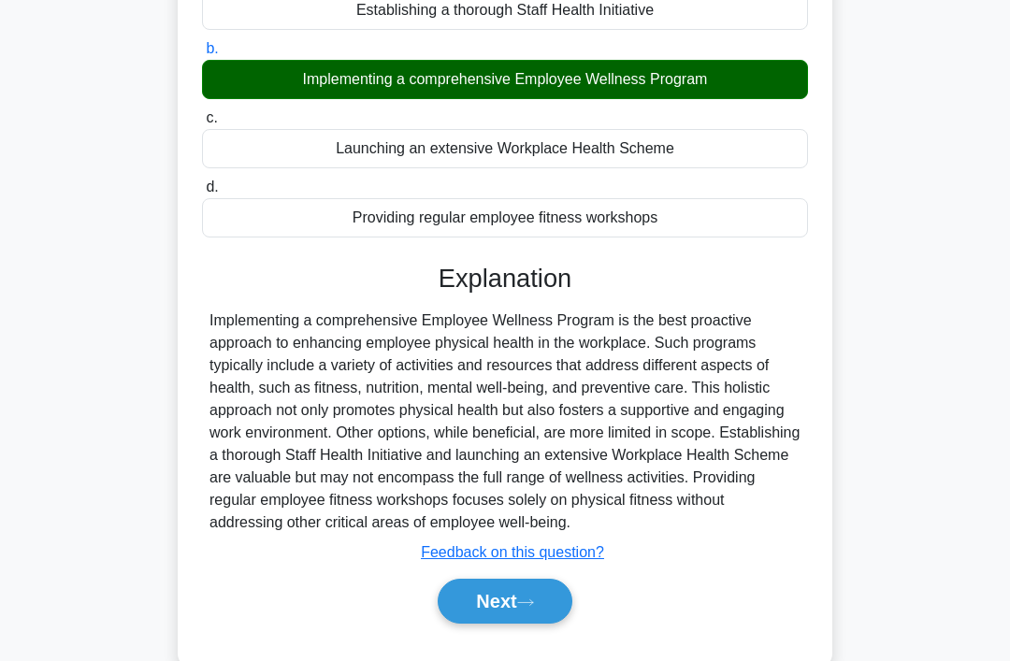
scroll to position [247, 0]
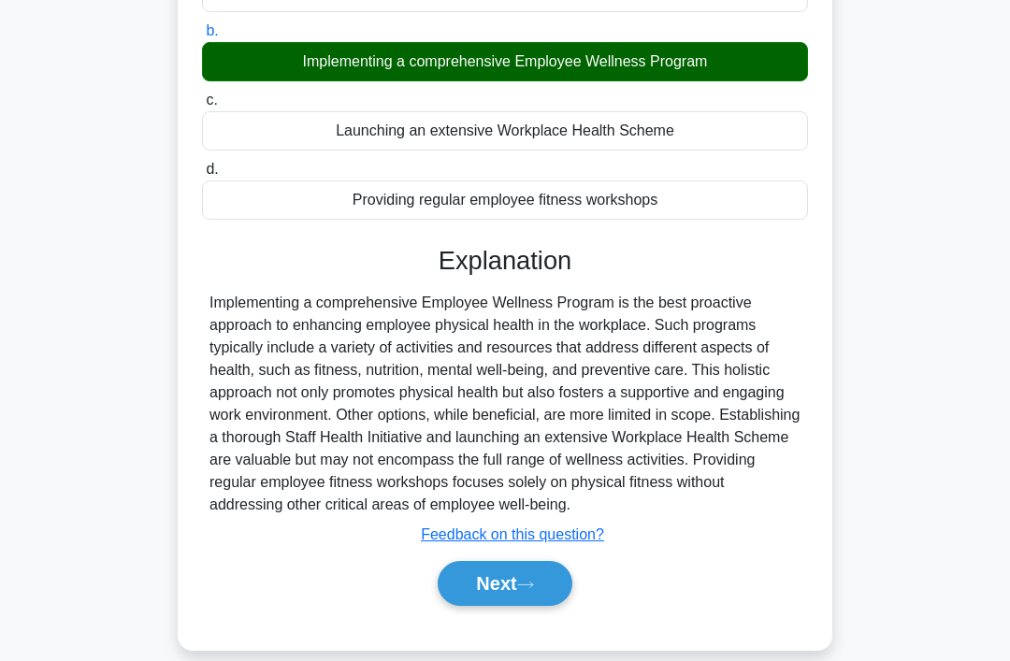
click at [548, 606] on button "Next" at bounding box center [505, 583] width 134 height 45
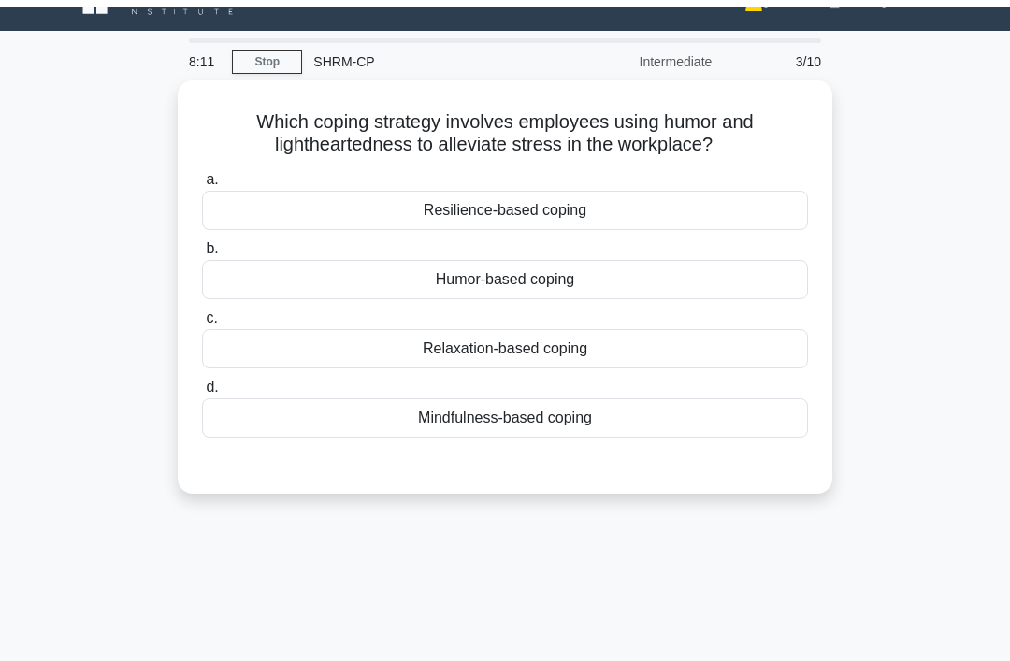
scroll to position [0, 0]
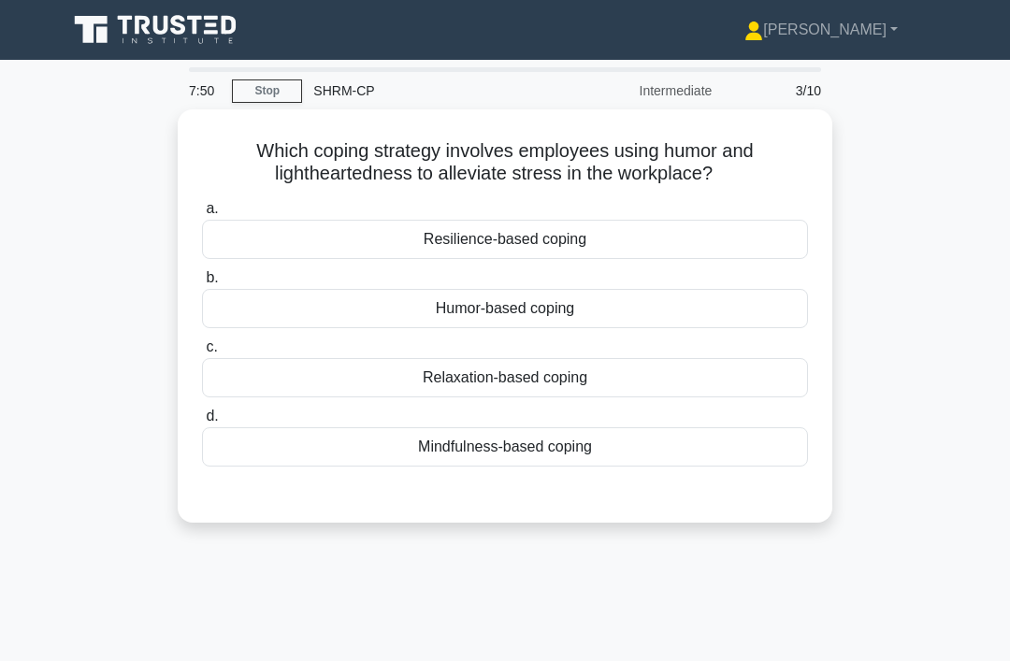
click at [746, 311] on div "Humor-based coping" at bounding box center [505, 308] width 606 height 39
click at [202, 284] on input "b. Humor-based coping" at bounding box center [202, 278] width 0 height 12
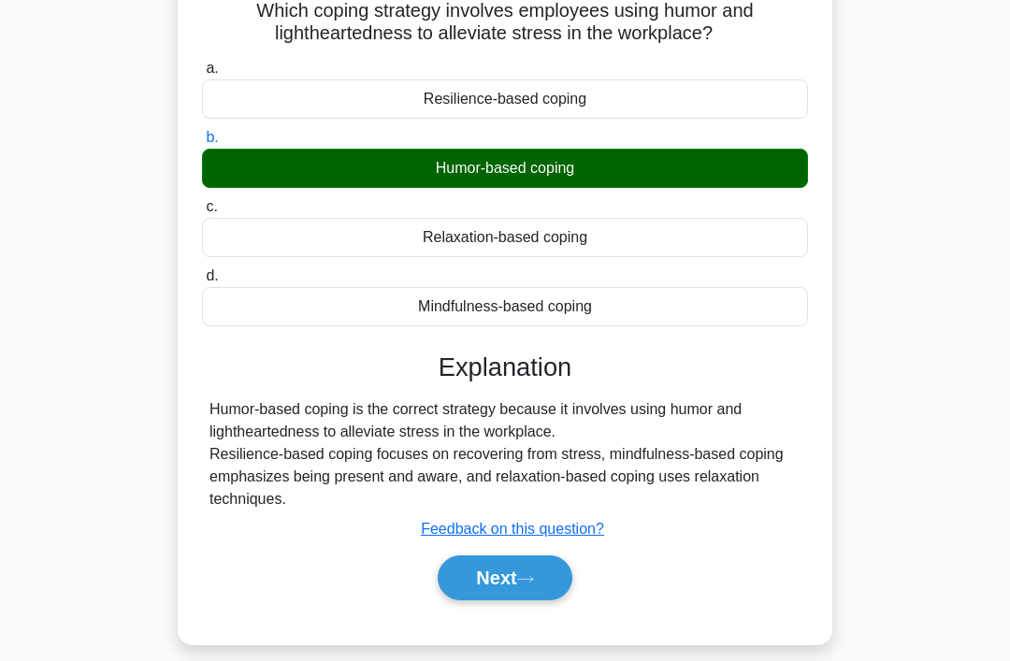
scroll to position [148, 0]
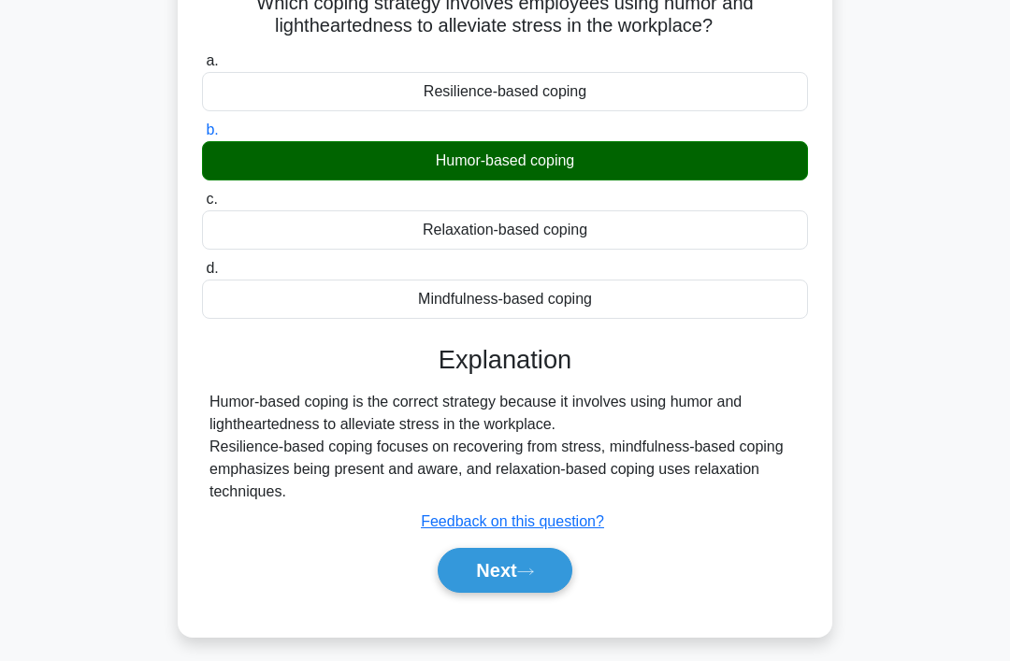
click at [542, 574] on button "Next" at bounding box center [505, 570] width 134 height 45
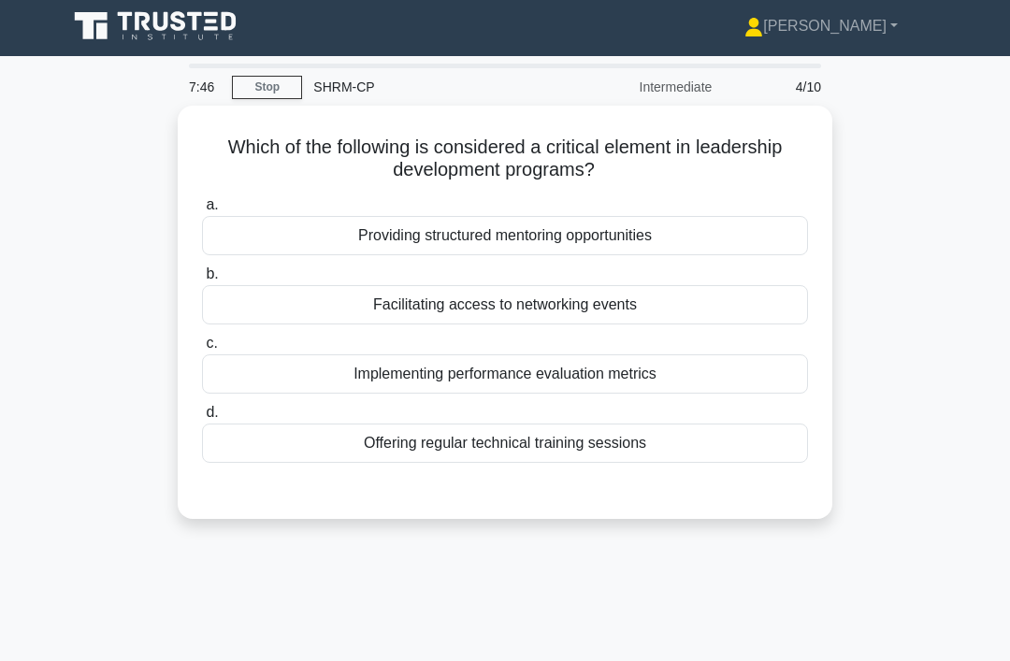
scroll to position [21, 0]
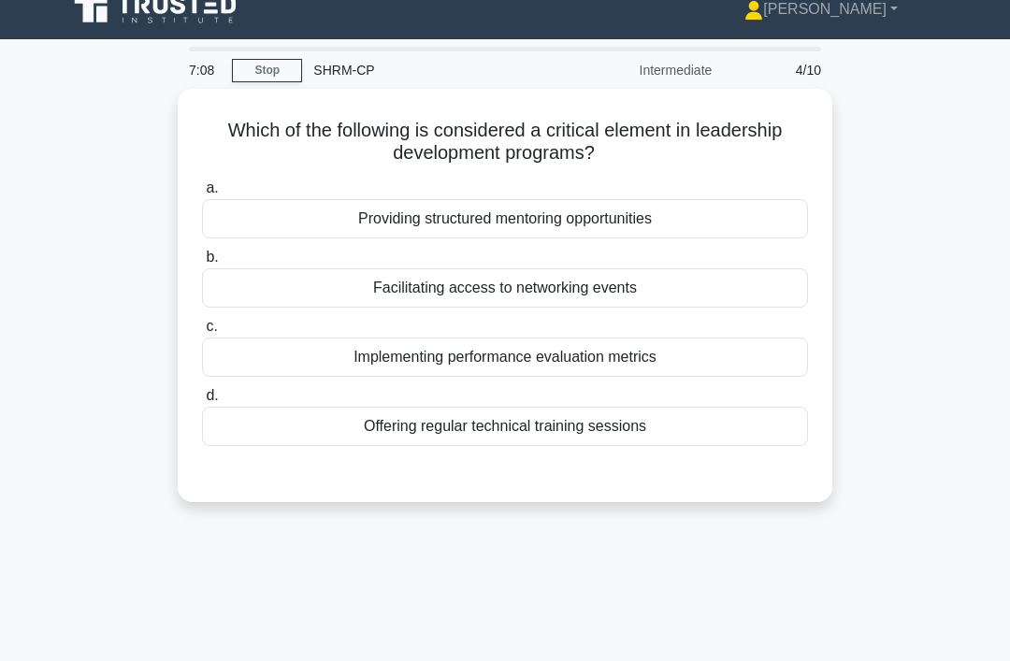
click at [729, 434] on div "Offering regular technical training sessions" at bounding box center [505, 426] width 606 height 39
click at [202, 402] on input "d. Offering regular technical training sessions" at bounding box center [202, 396] width 0 height 12
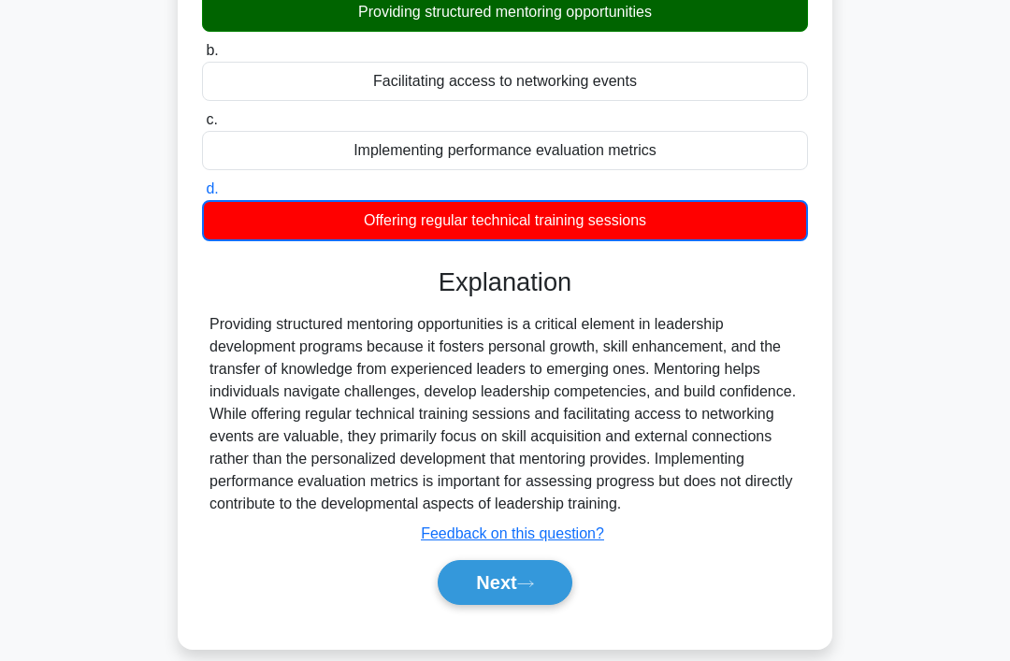
scroll to position [228, 0]
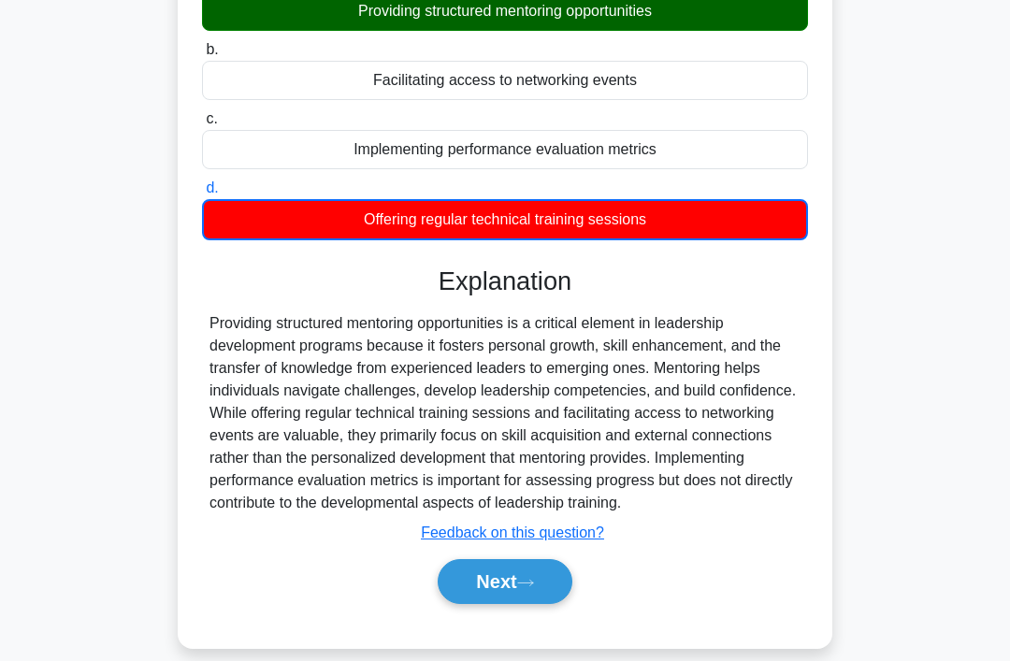
click at [529, 588] on icon at bounding box center [525, 583] width 17 height 10
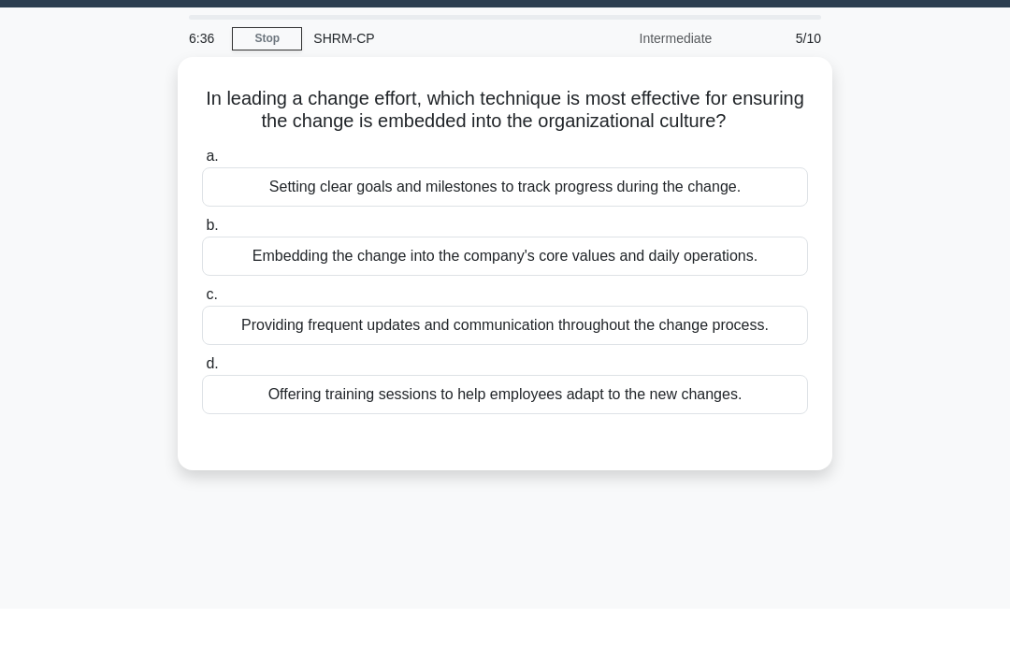
scroll to position [54, 0]
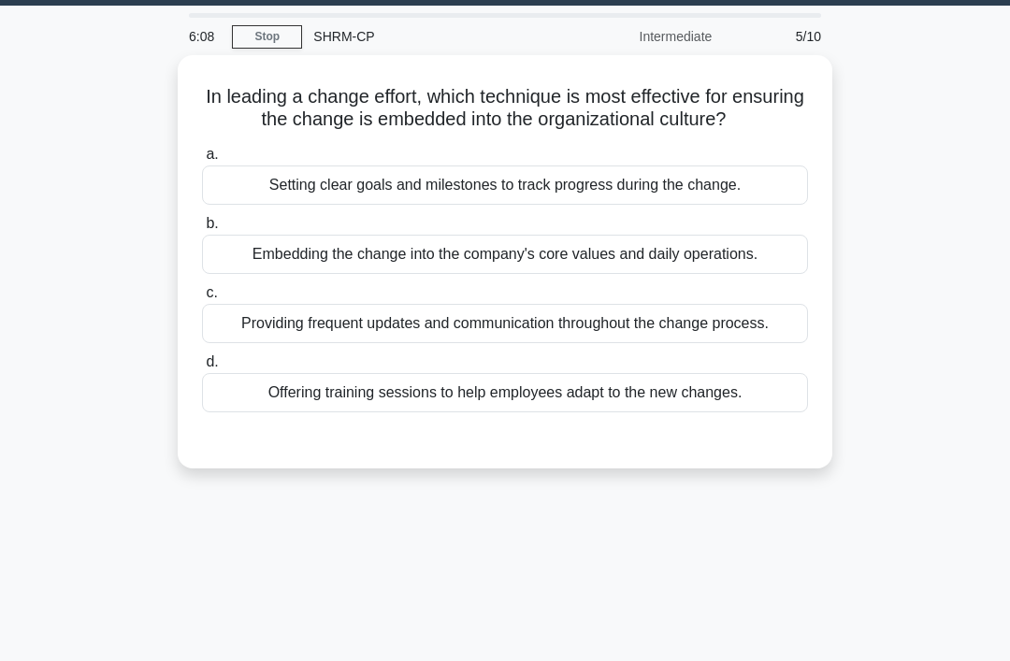
click at [584, 273] on div "Embedding the change into the company's core values and daily operations." at bounding box center [505, 254] width 606 height 39
click at [202, 230] on input "b. Embedding the change into the company's core values and daily operations." at bounding box center [202, 224] width 0 height 12
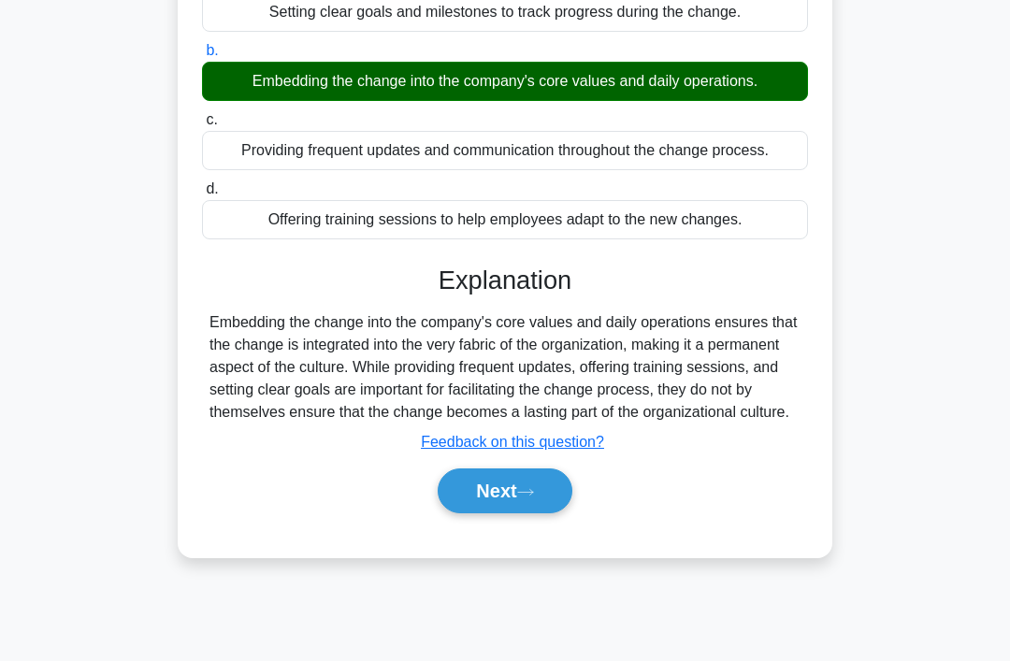
scroll to position [289, 0]
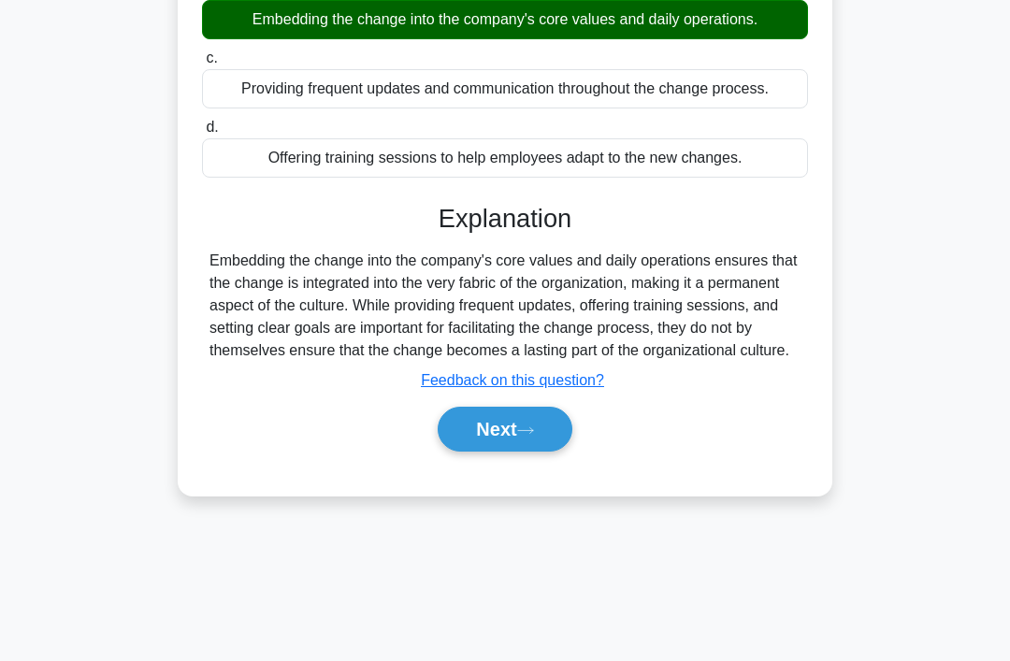
click at [531, 436] on icon at bounding box center [525, 431] width 17 height 10
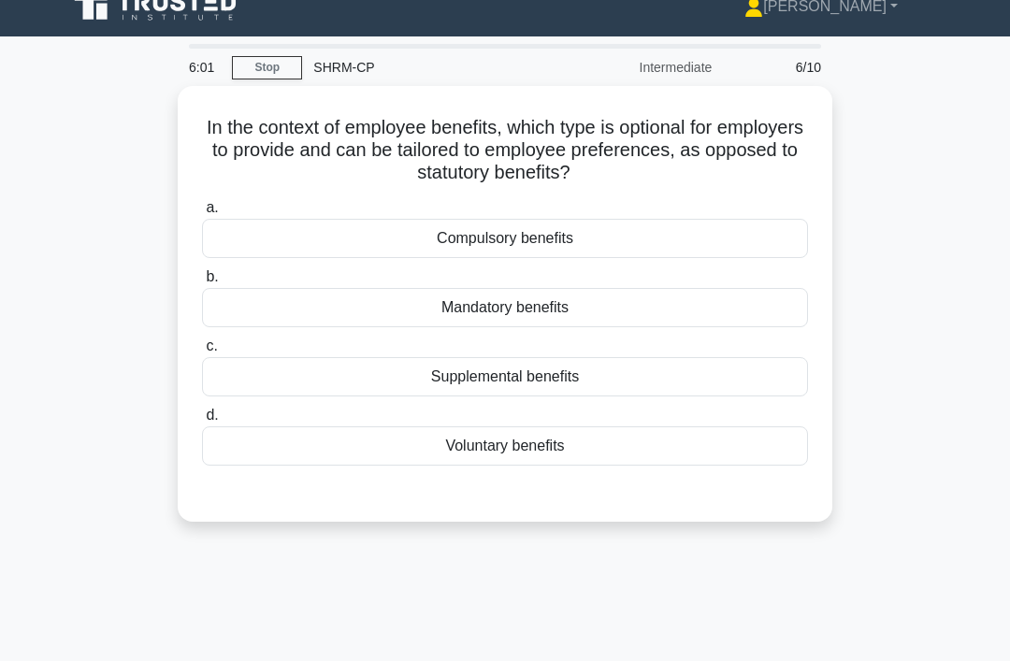
scroll to position [0, 0]
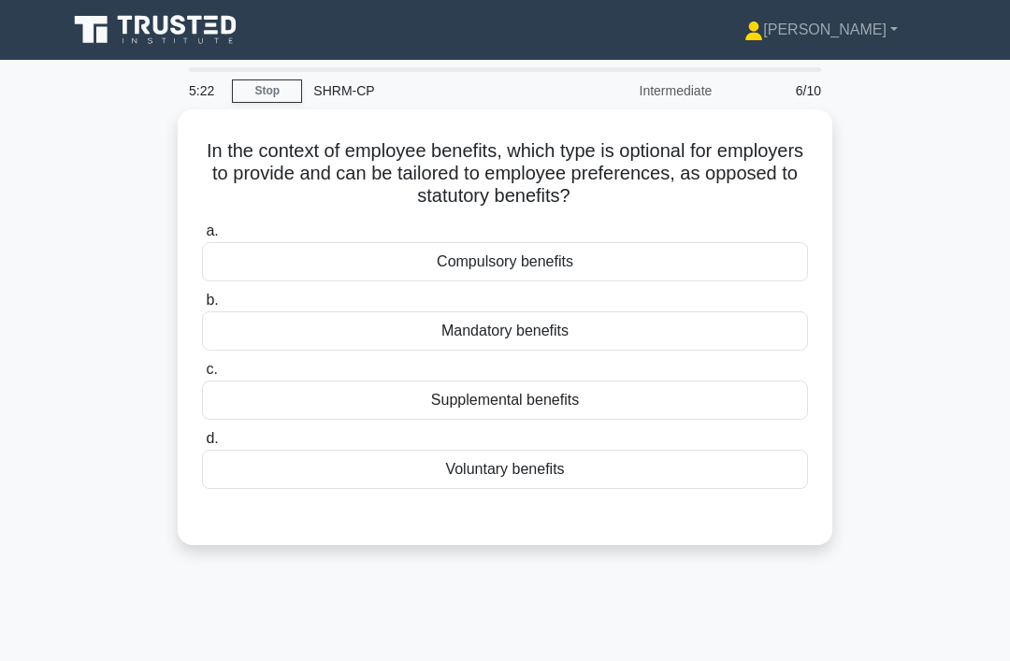
click at [750, 473] on div "Voluntary benefits" at bounding box center [505, 469] width 606 height 39
click at [202, 445] on input "d. Voluntary benefits" at bounding box center [202, 439] width 0 height 12
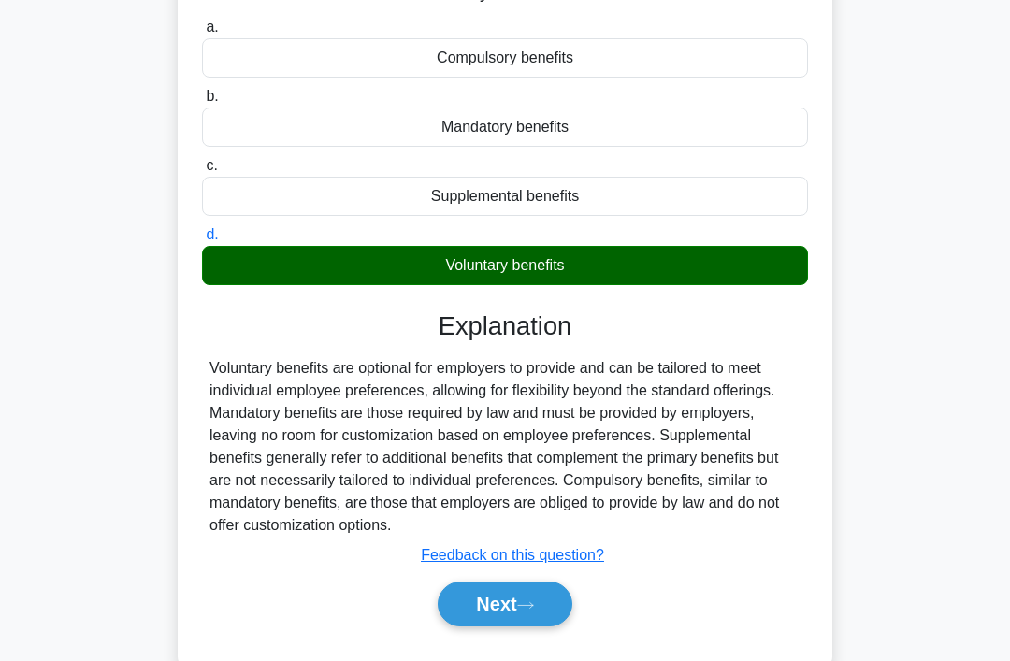
scroll to position [202, 0]
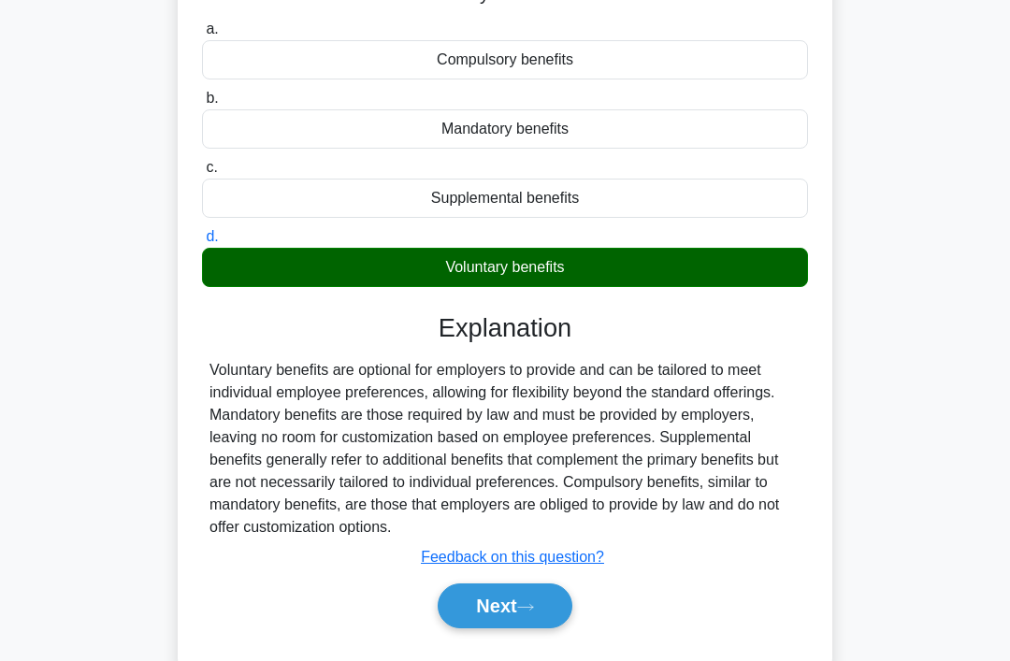
click at [533, 613] on icon at bounding box center [525, 607] width 17 height 10
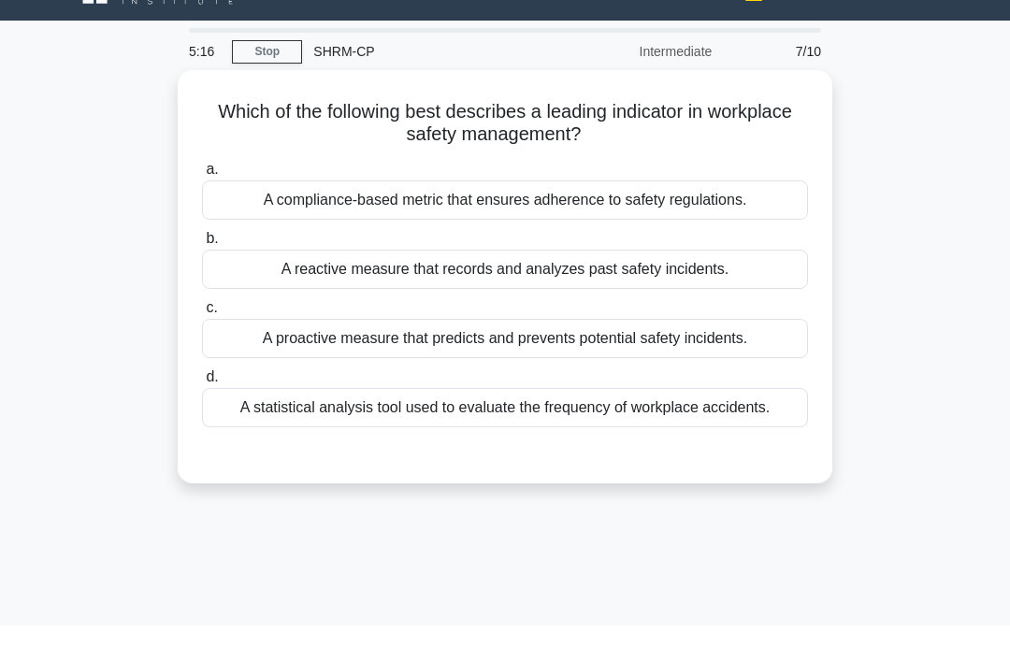
scroll to position [41, 0]
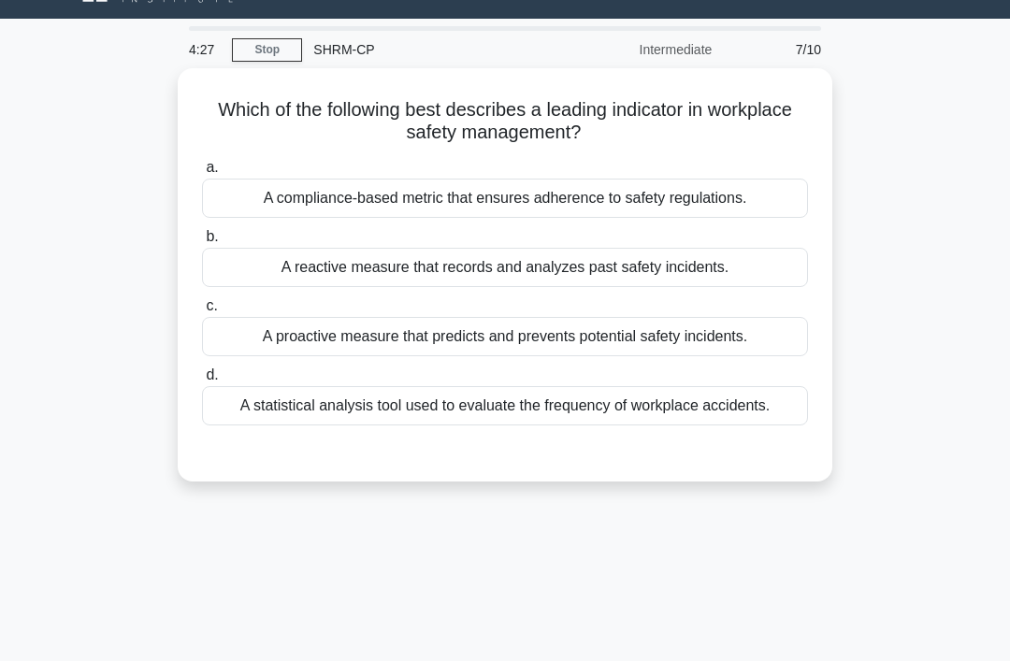
click at [716, 424] on div "A statistical analysis tool used to evaluate the frequency of workplace acciden…" at bounding box center [505, 405] width 606 height 39
click at [202, 382] on input "d. A statistical analysis tool used to evaluate the frequency of workplace acci…" at bounding box center [202, 375] width 0 height 12
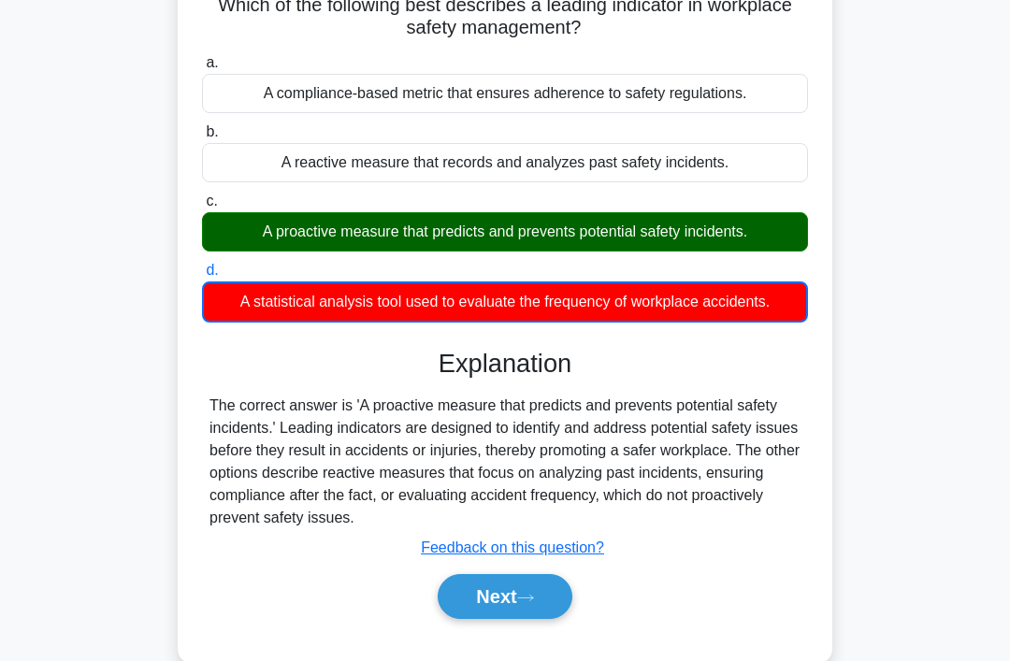
scroll to position [149, 0]
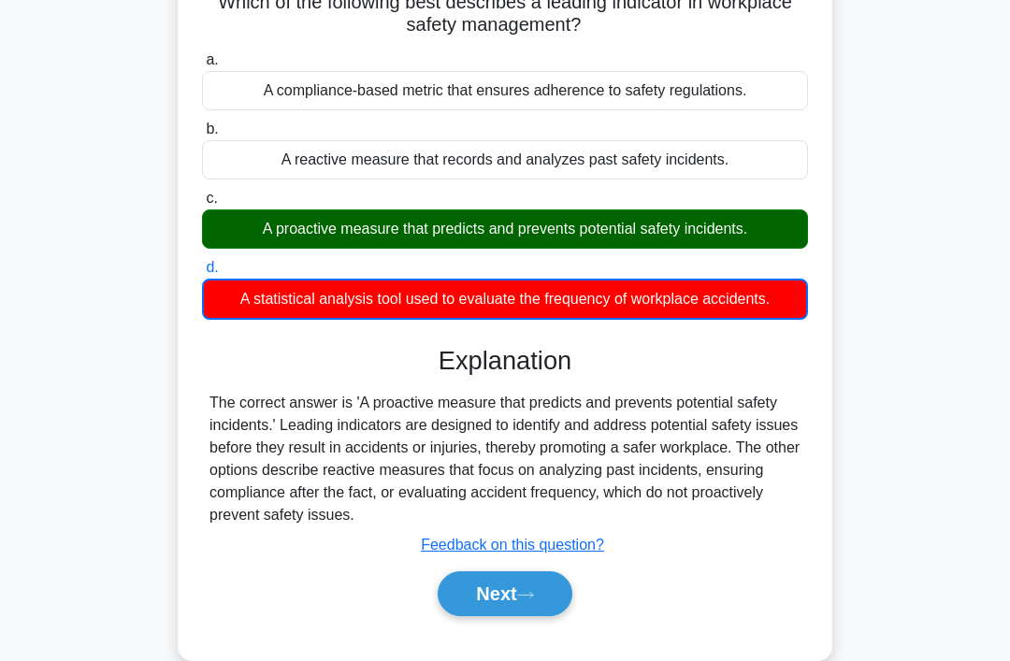
click at [525, 600] on icon at bounding box center [525, 595] width 17 height 10
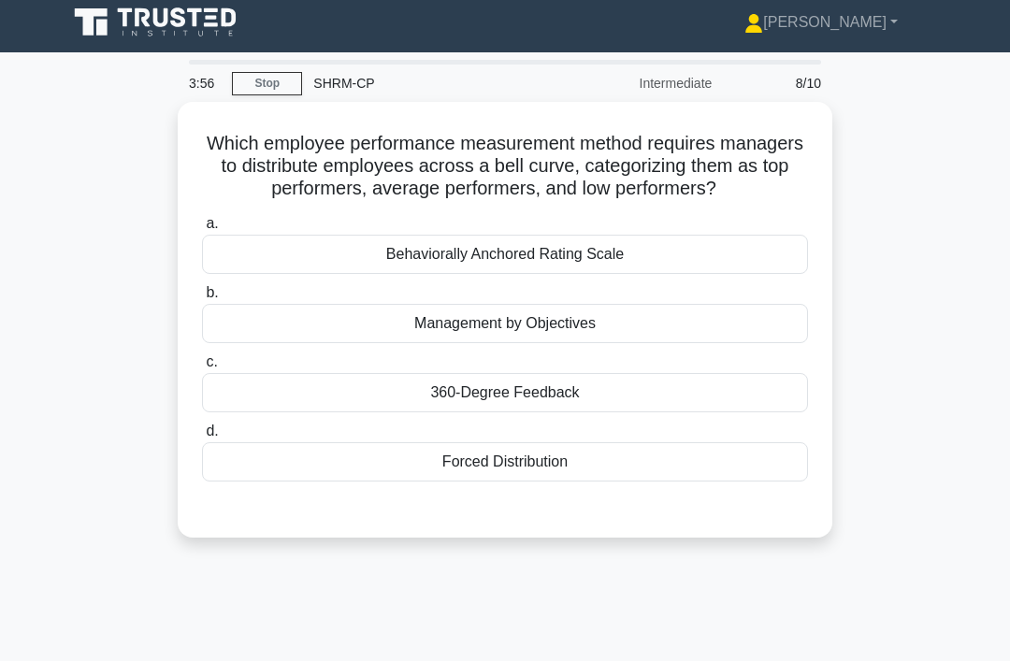
scroll to position [0, 0]
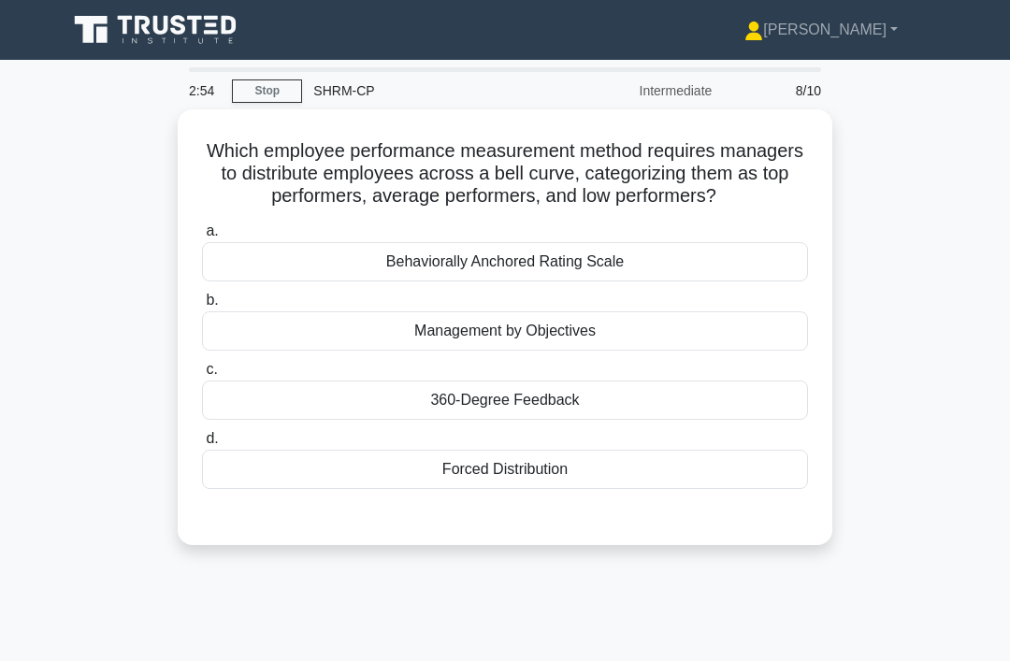
click at [629, 489] on div "Forced Distribution" at bounding box center [505, 469] width 606 height 39
click at [202, 445] on input "d. Forced Distribution" at bounding box center [202, 439] width 0 height 12
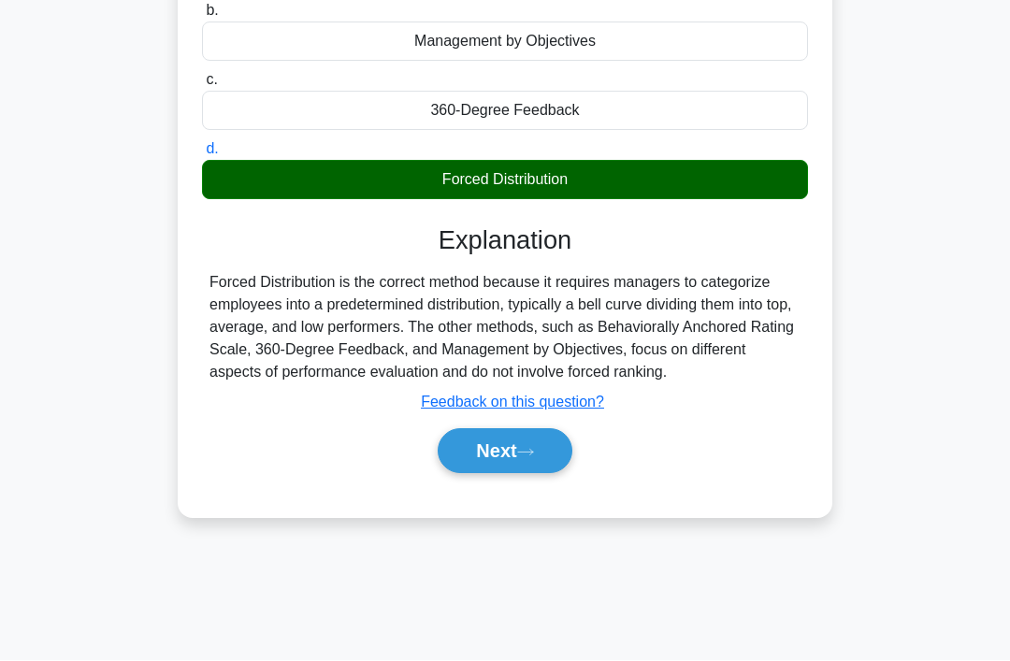
scroll to position [285, 0]
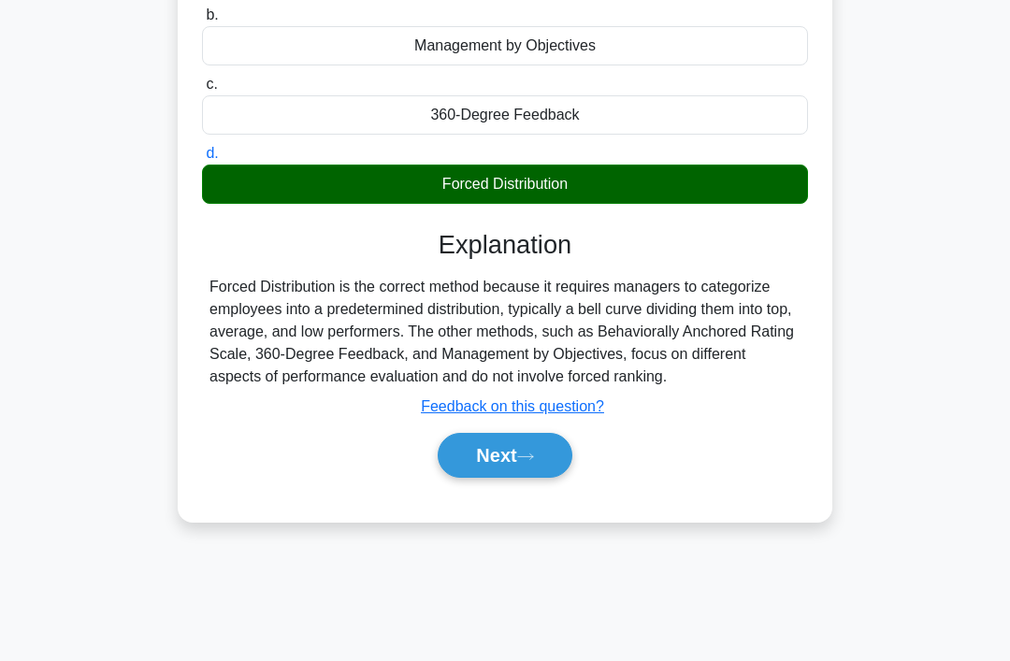
click at [533, 460] on icon at bounding box center [525, 458] width 15 height 6
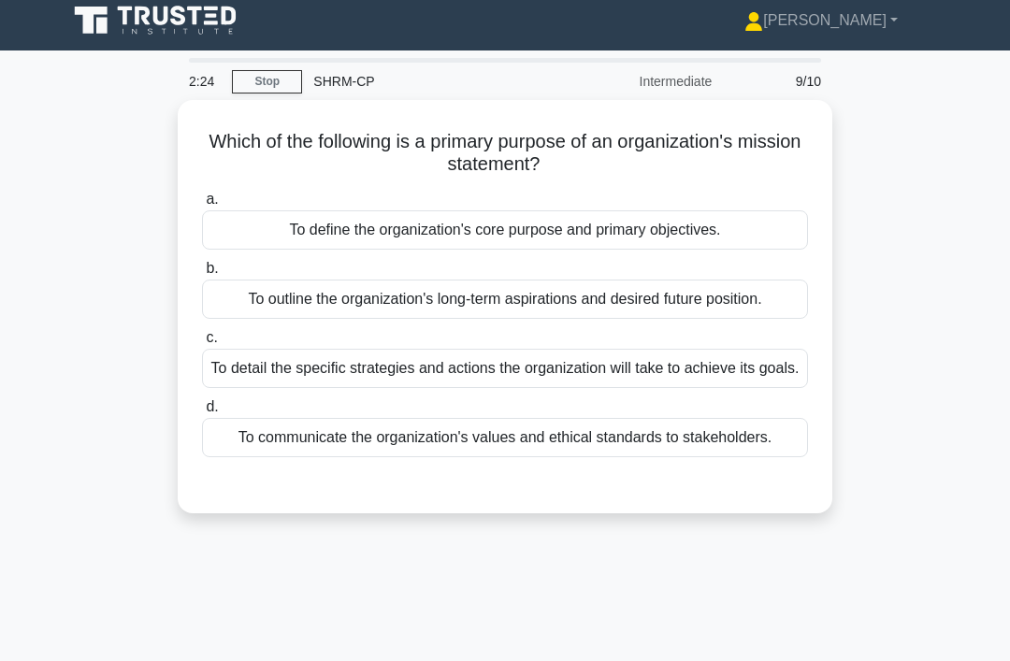
scroll to position [0, 0]
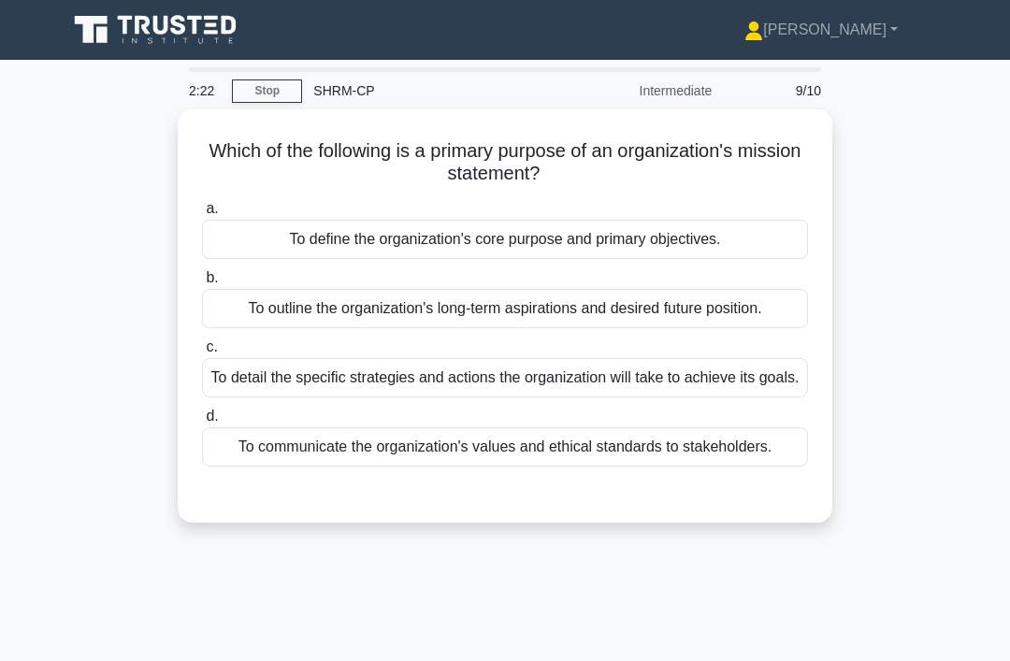
click at [766, 230] on div "To define the organization's core purpose and primary objectives." at bounding box center [505, 239] width 606 height 39
click at [202, 215] on input "a. To define the organization's core purpose and primary objectives." at bounding box center [202, 209] width 0 height 12
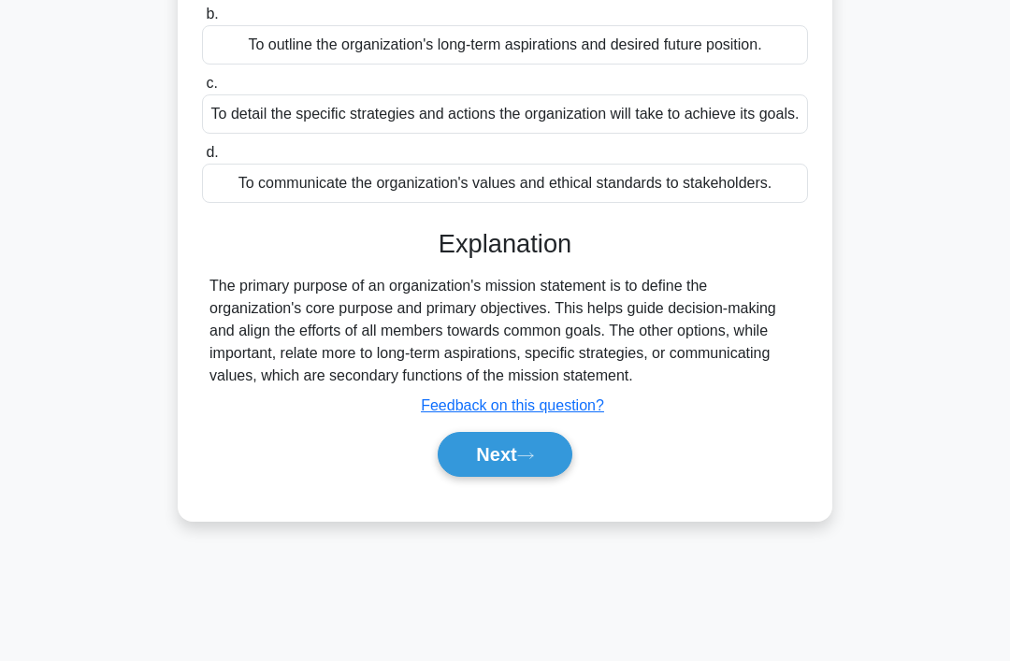
scroll to position [289, 0]
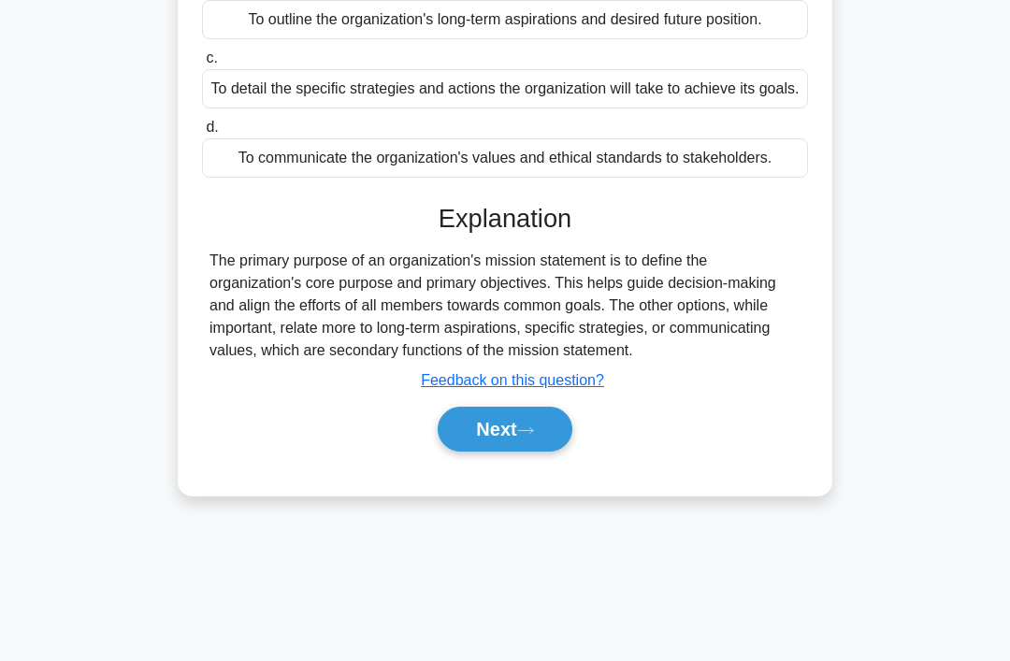
click at [527, 436] on icon at bounding box center [525, 431] width 17 height 10
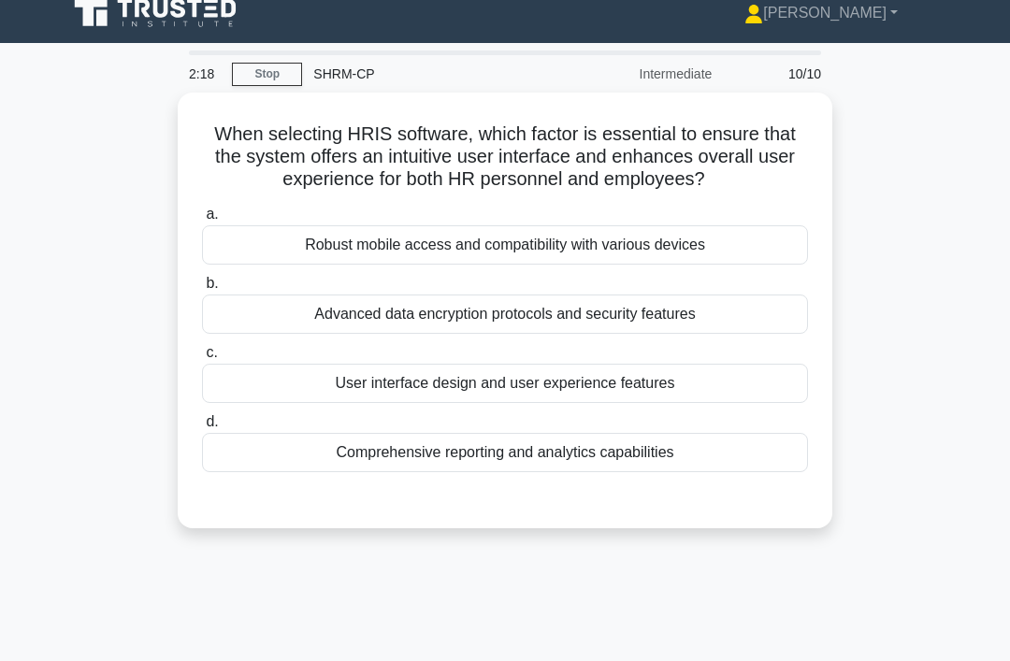
scroll to position [0, 0]
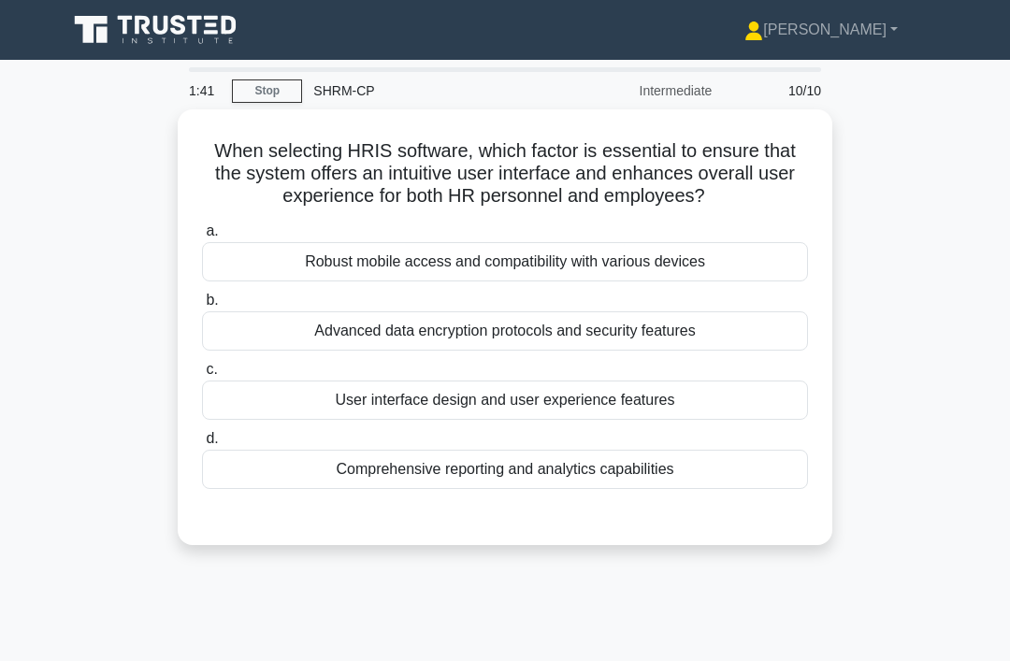
click at [771, 412] on div "User interface design and user experience features" at bounding box center [505, 400] width 606 height 39
click at [202, 376] on input "c. User interface design and user experience features" at bounding box center [202, 370] width 0 height 12
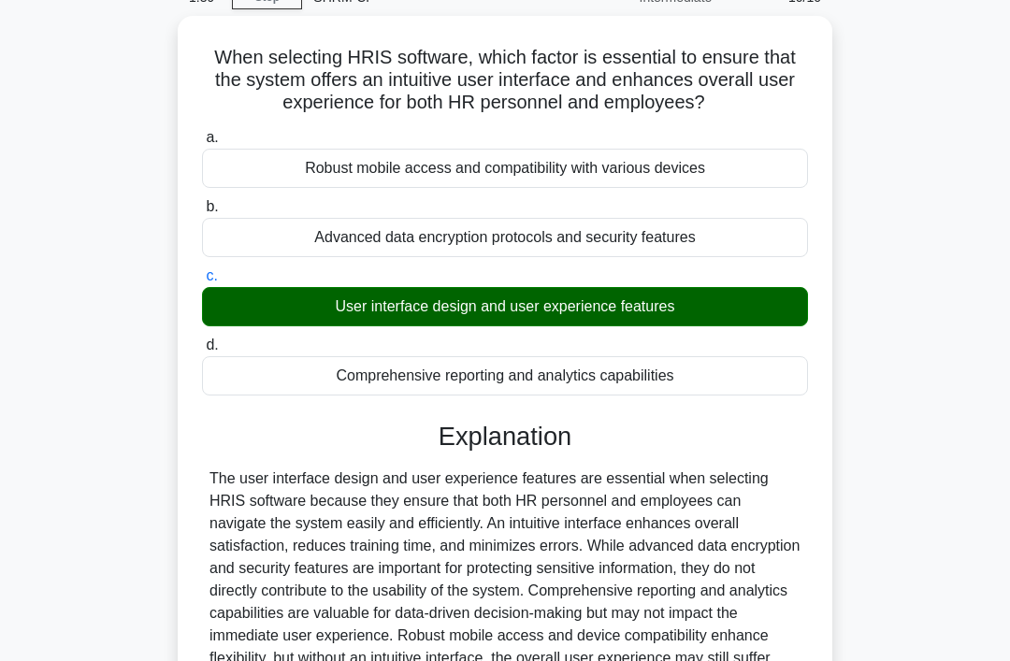
scroll to position [289, 0]
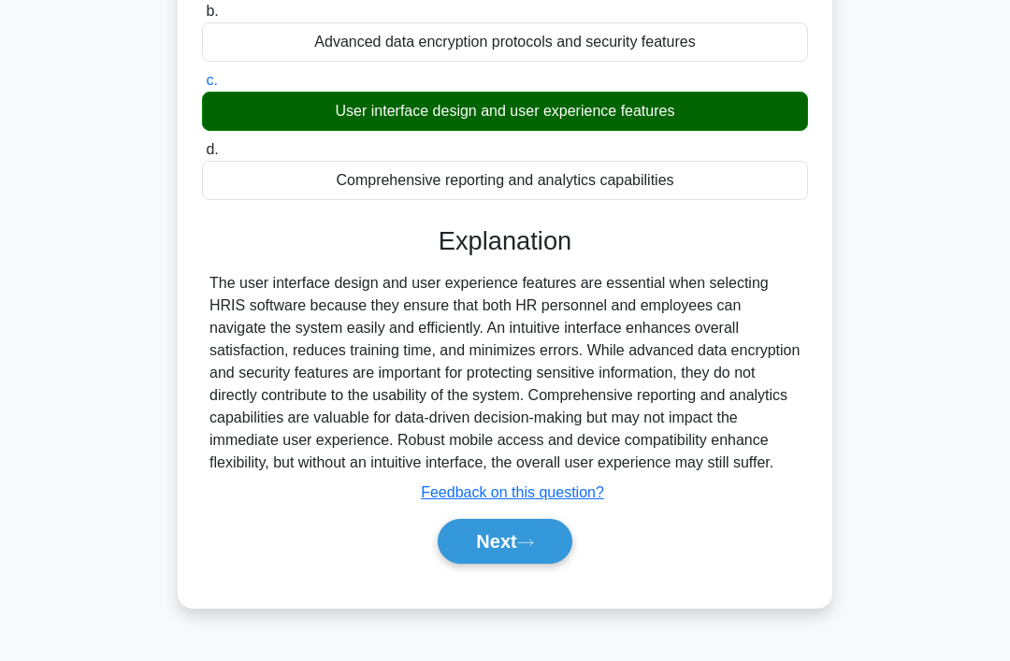
click at [526, 548] on icon at bounding box center [525, 543] width 17 height 10
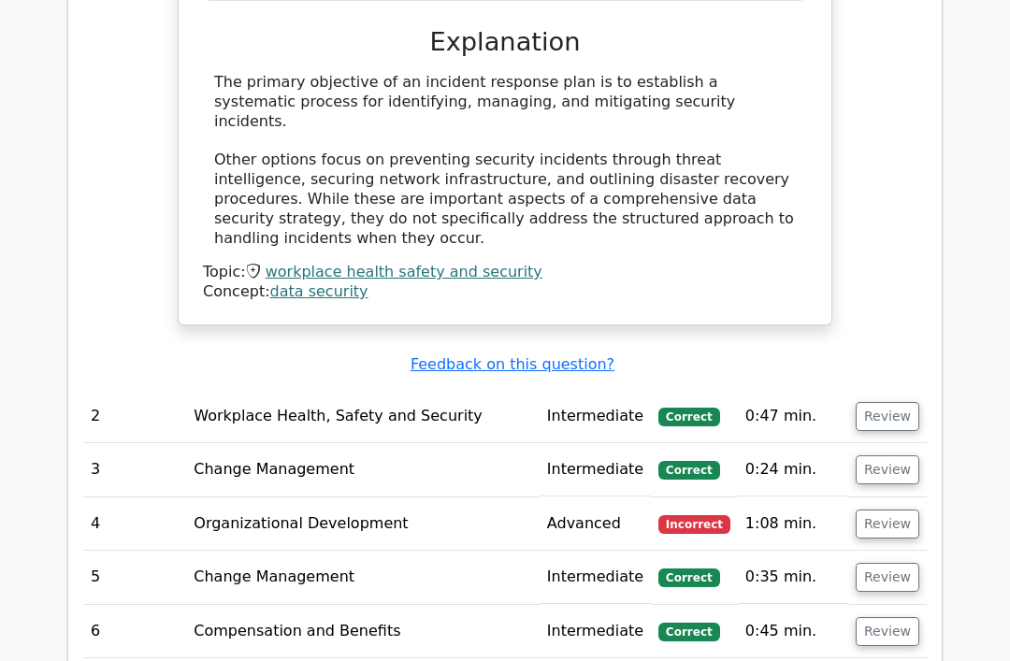
scroll to position [1599, 0]
click at [895, 401] on button "Review" at bounding box center [888, 415] width 64 height 29
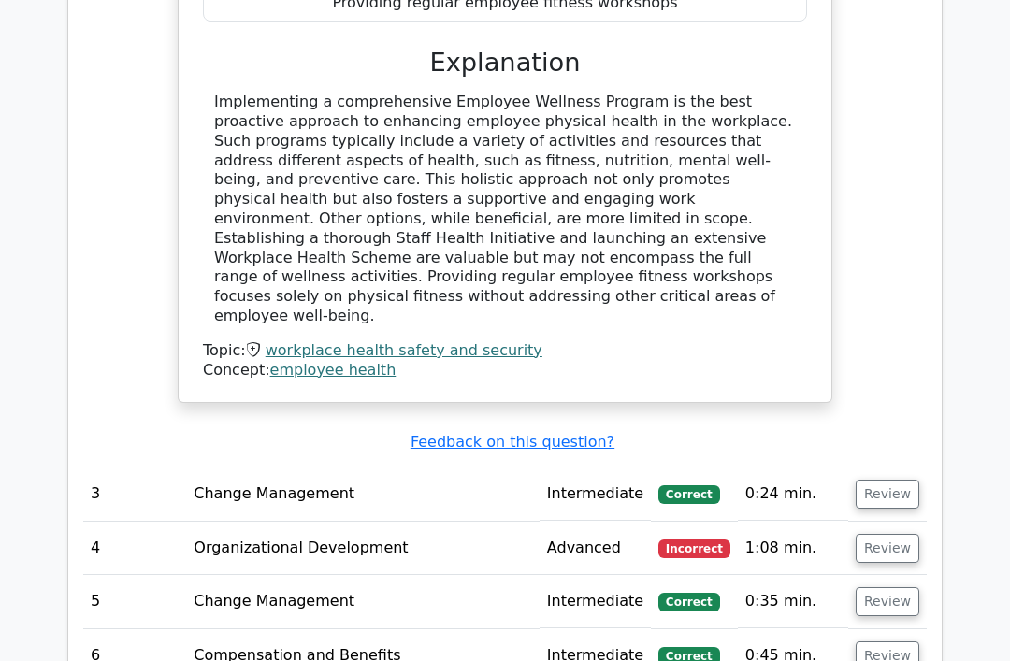
scroll to position [2351, 0]
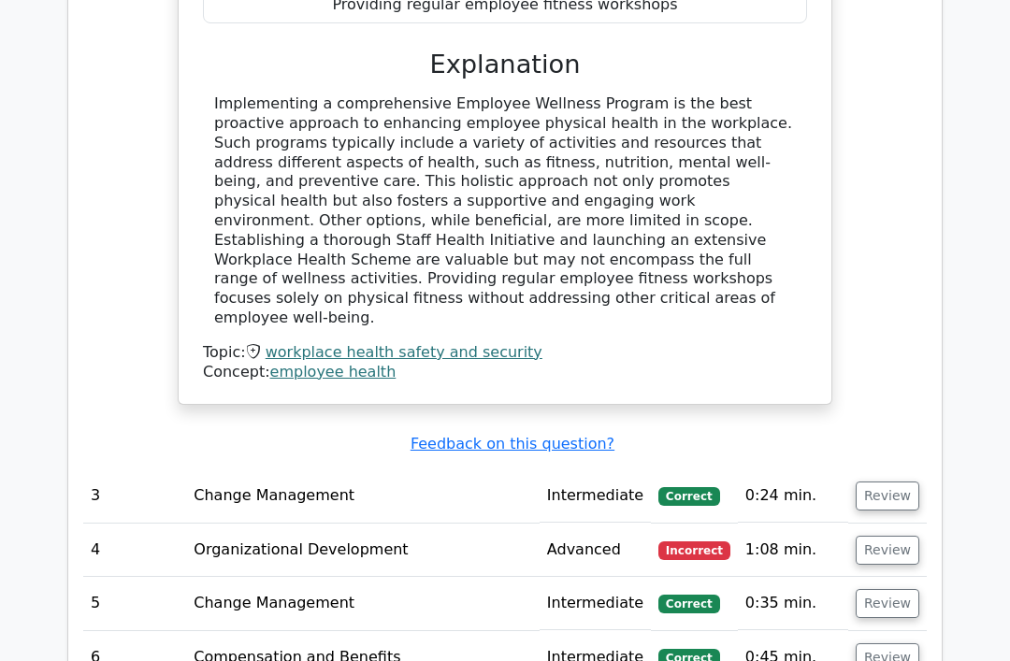
click at [901, 482] on button "Review" at bounding box center [888, 496] width 64 height 29
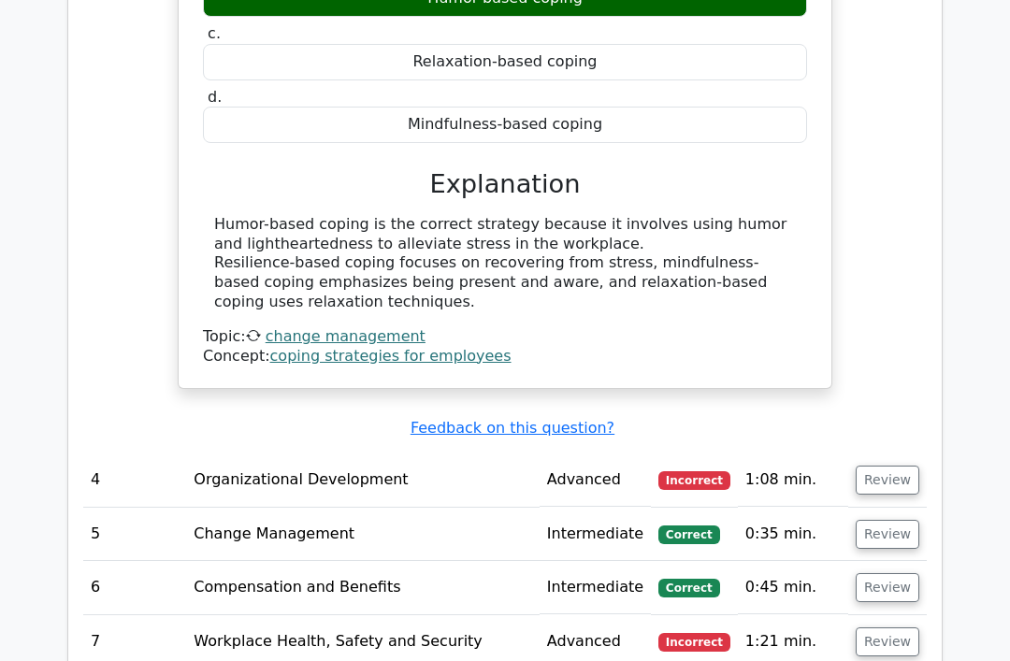
scroll to position [3066, 0]
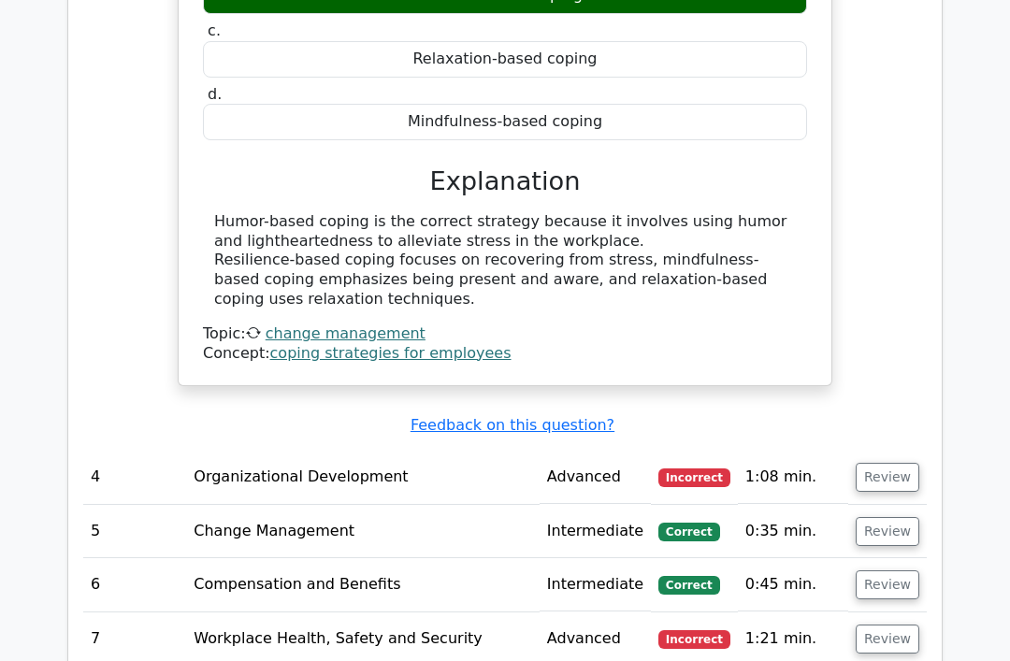
click at [902, 464] on button "Review" at bounding box center [888, 478] width 64 height 29
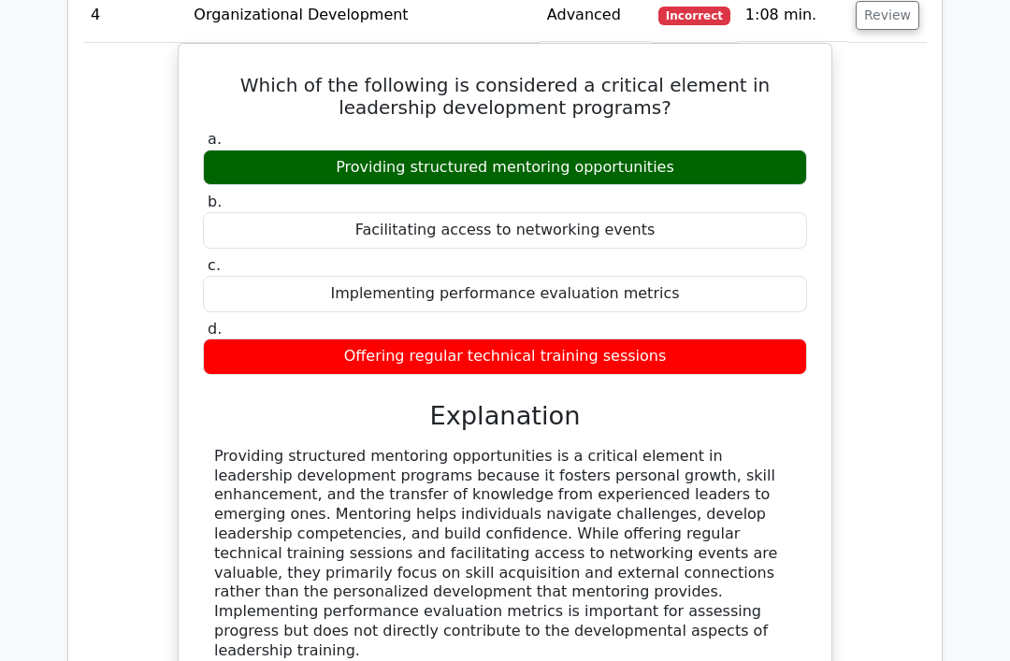
scroll to position [3530, 0]
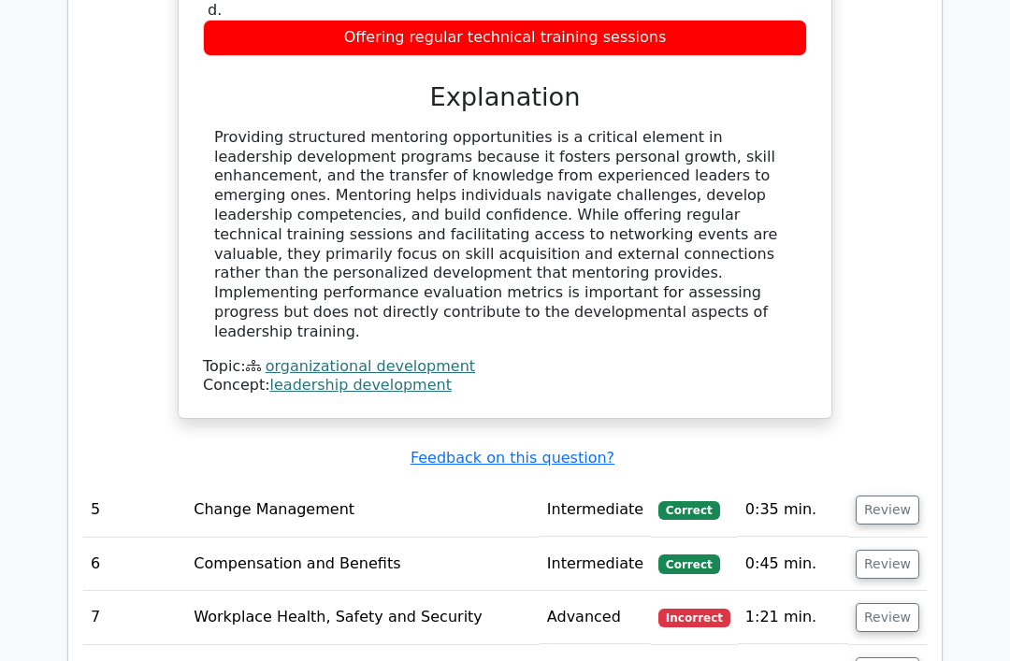
click at [900, 497] on button "Review" at bounding box center [888, 511] width 64 height 29
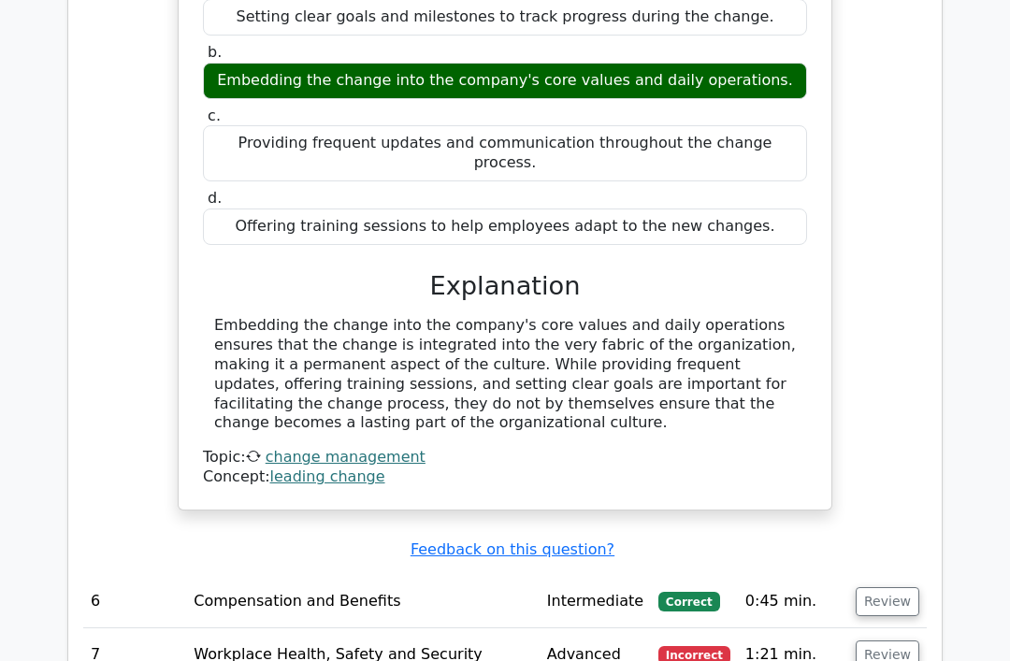
scroll to position [4515, 0]
click at [895, 587] on button "Review" at bounding box center [888, 601] width 64 height 29
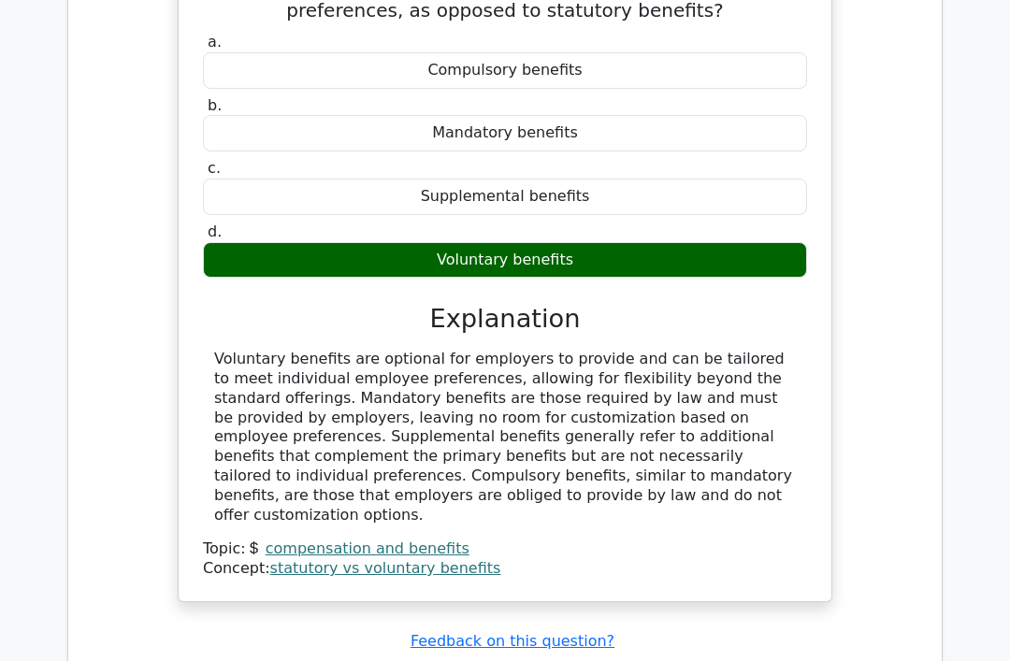
scroll to position [5216, 0]
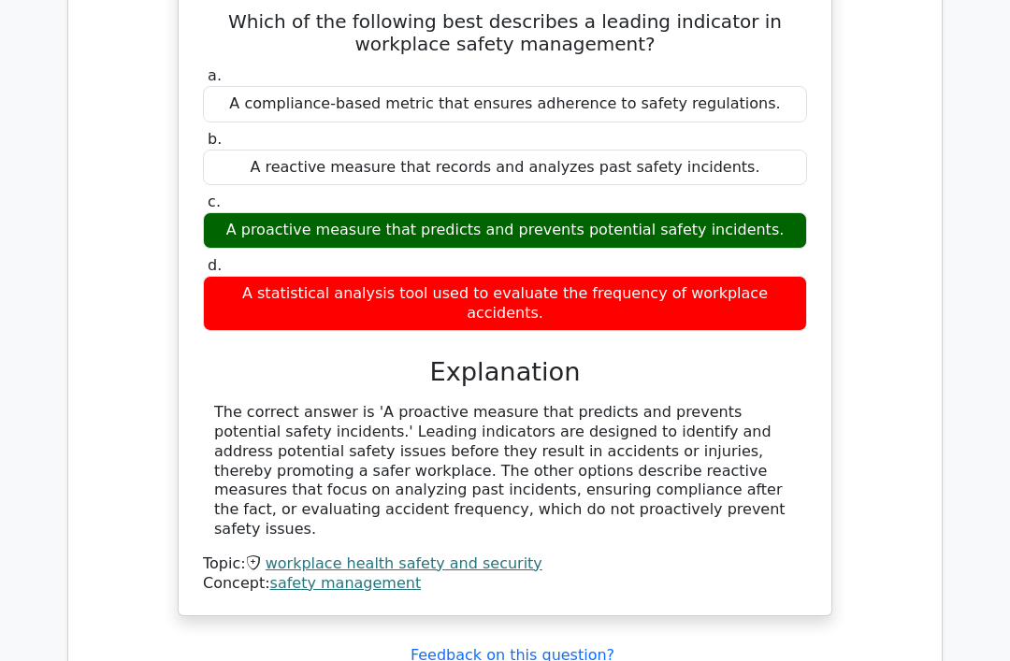
scroll to position [5961, 0]
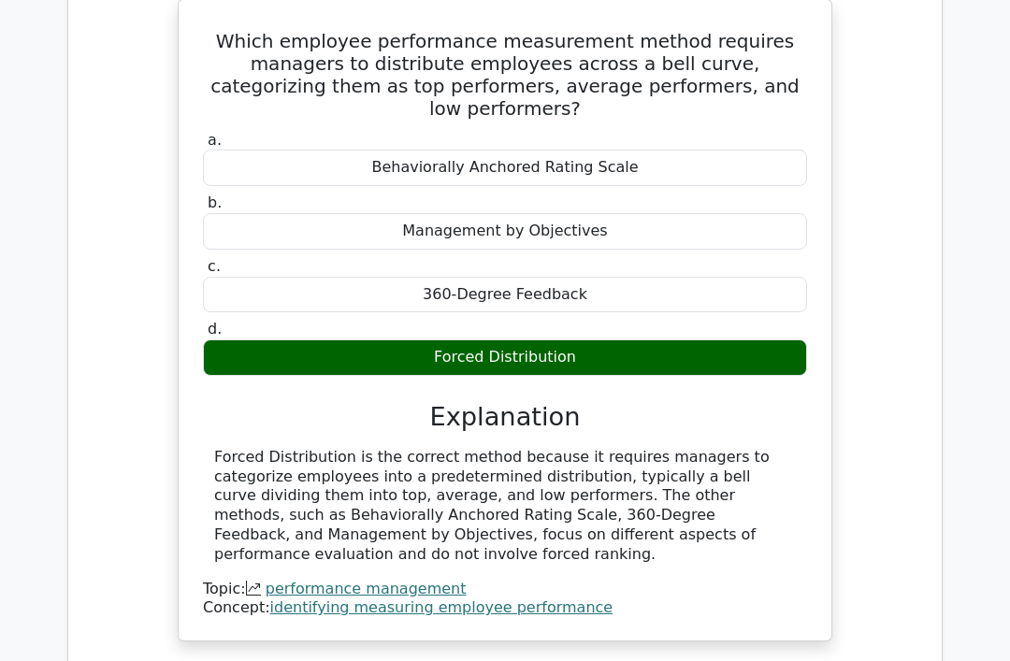
scroll to position [6697, 0]
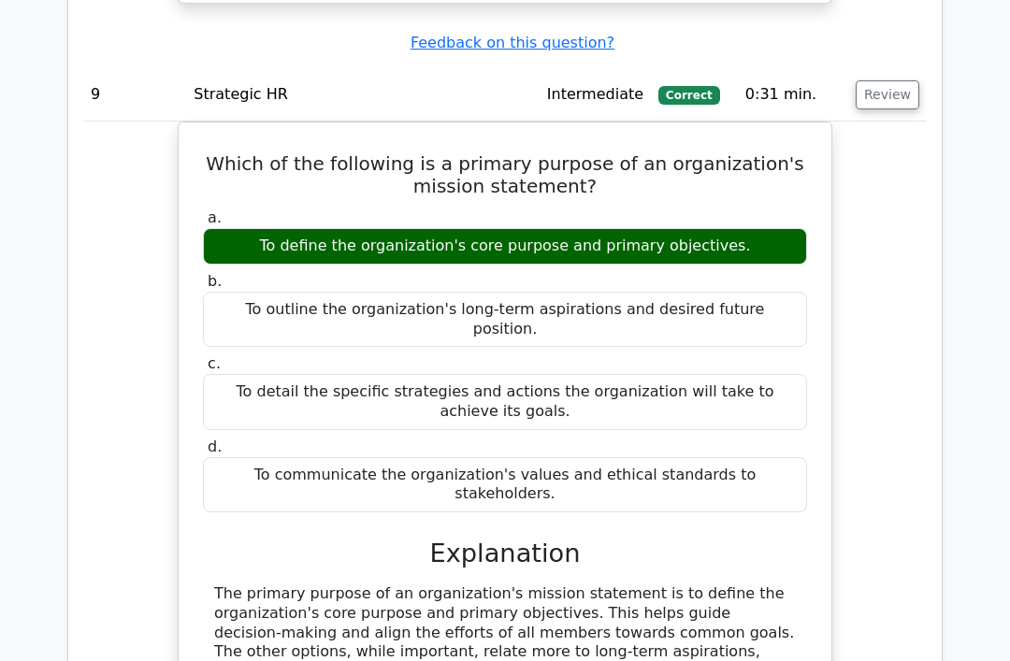
scroll to position [7347, 0]
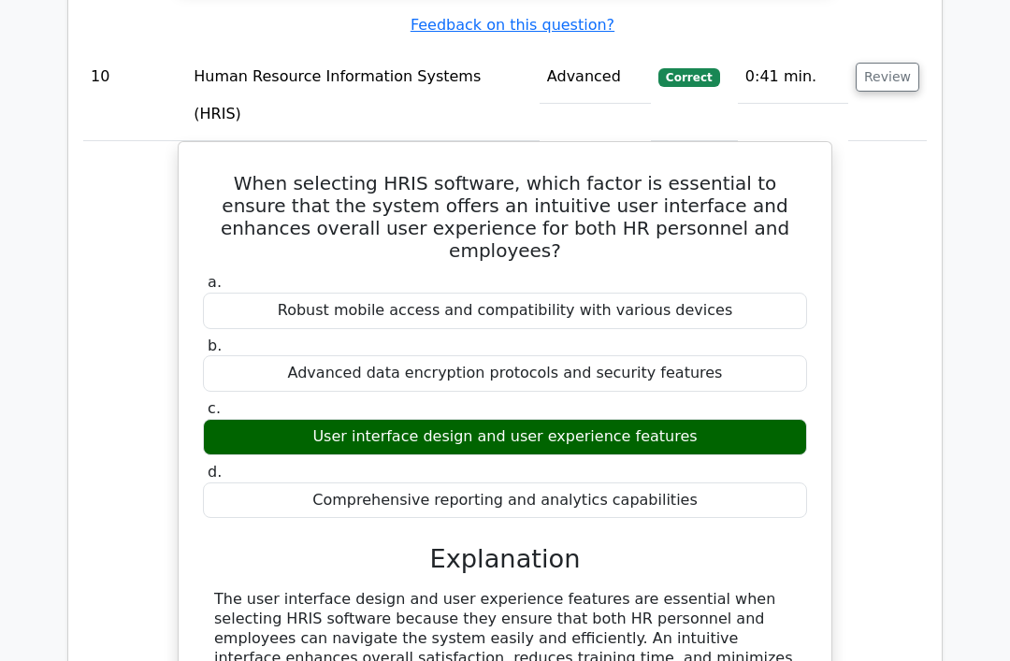
scroll to position [8150, 0]
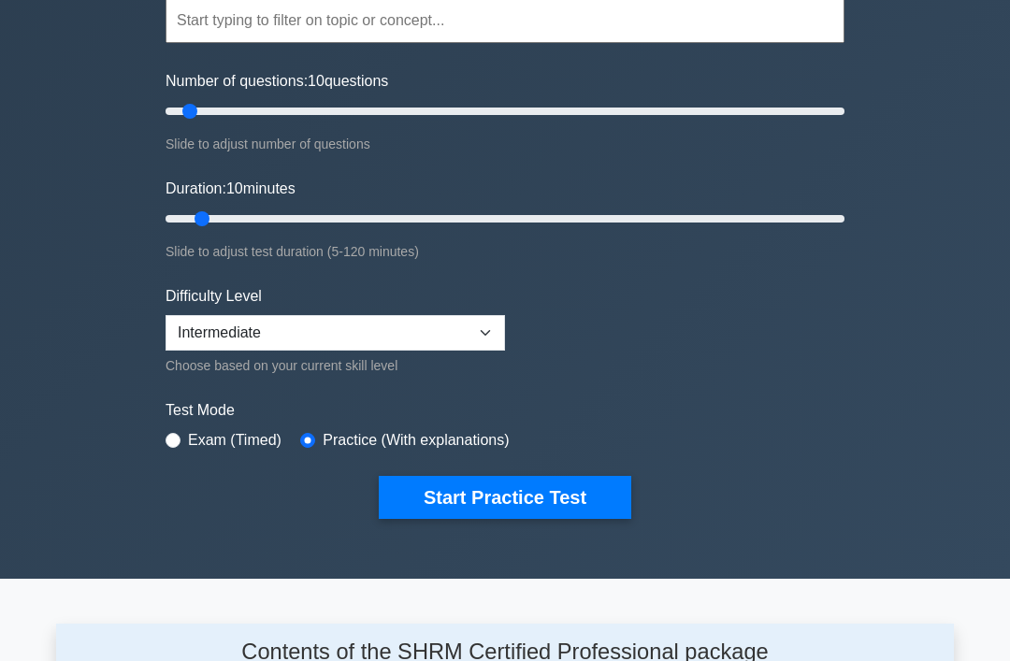
scroll to position [206, 0]
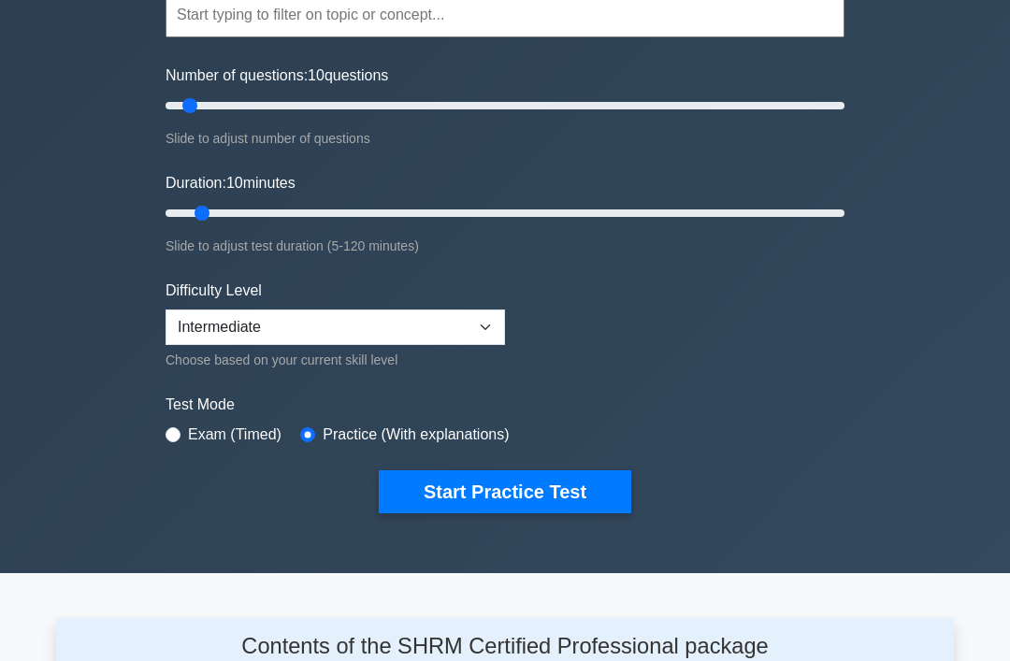
click at [537, 487] on button "Start Practice Test" at bounding box center [505, 492] width 253 height 43
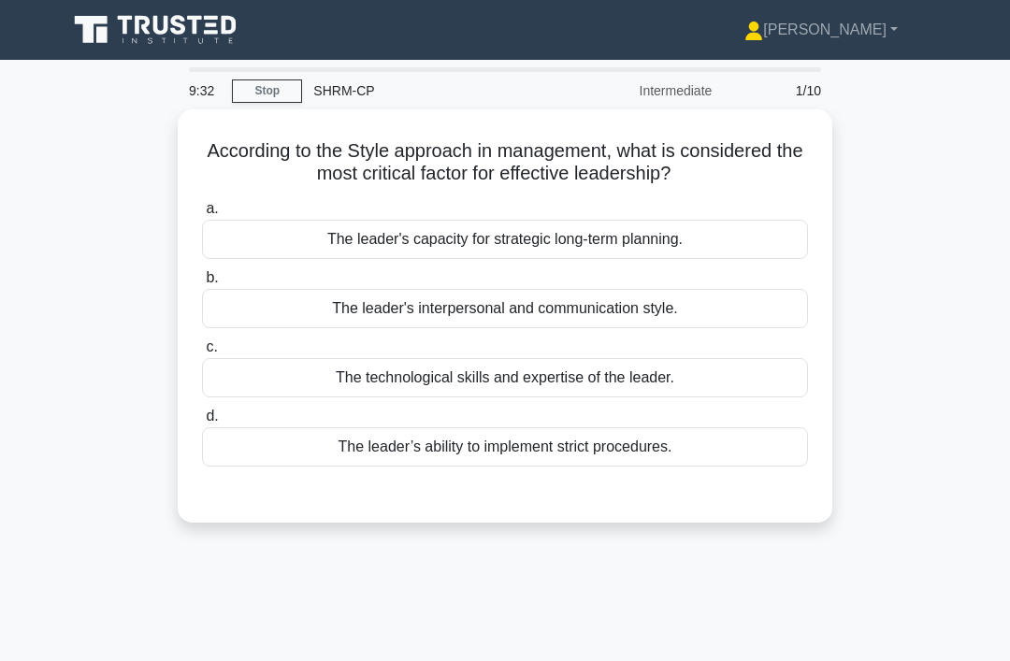
click at [672, 304] on div "The leader's interpersonal and communication style." at bounding box center [505, 308] width 606 height 39
click at [202, 284] on input "b. The leader's interpersonal and communication style." at bounding box center [202, 278] width 0 height 12
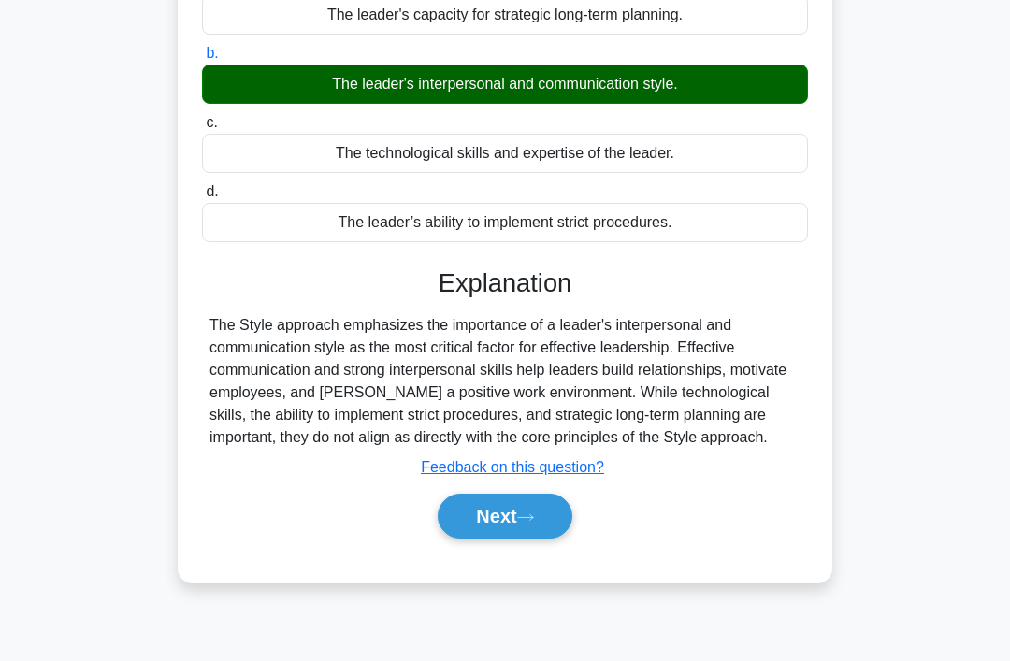
scroll to position [289, 0]
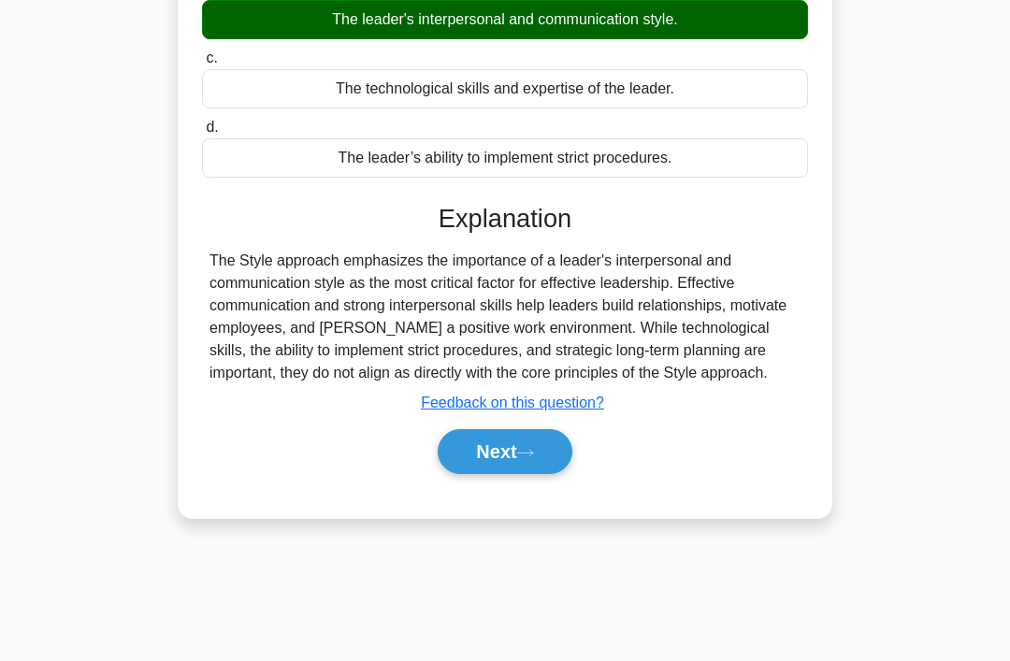
click at [542, 471] on button "Next" at bounding box center [505, 451] width 134 height 45
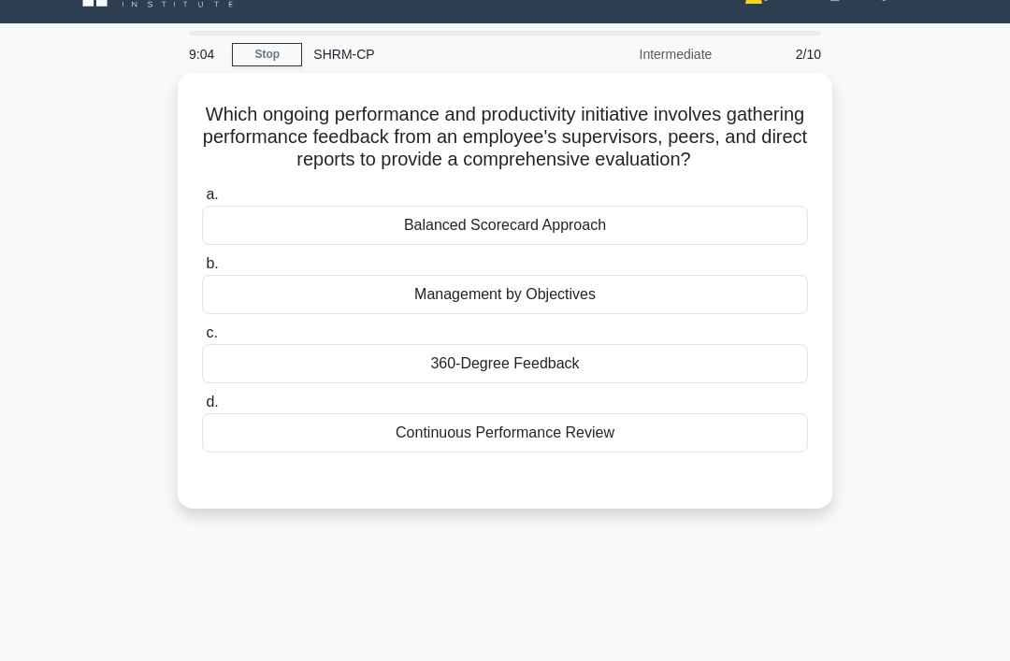
scroll to position [43, 0]
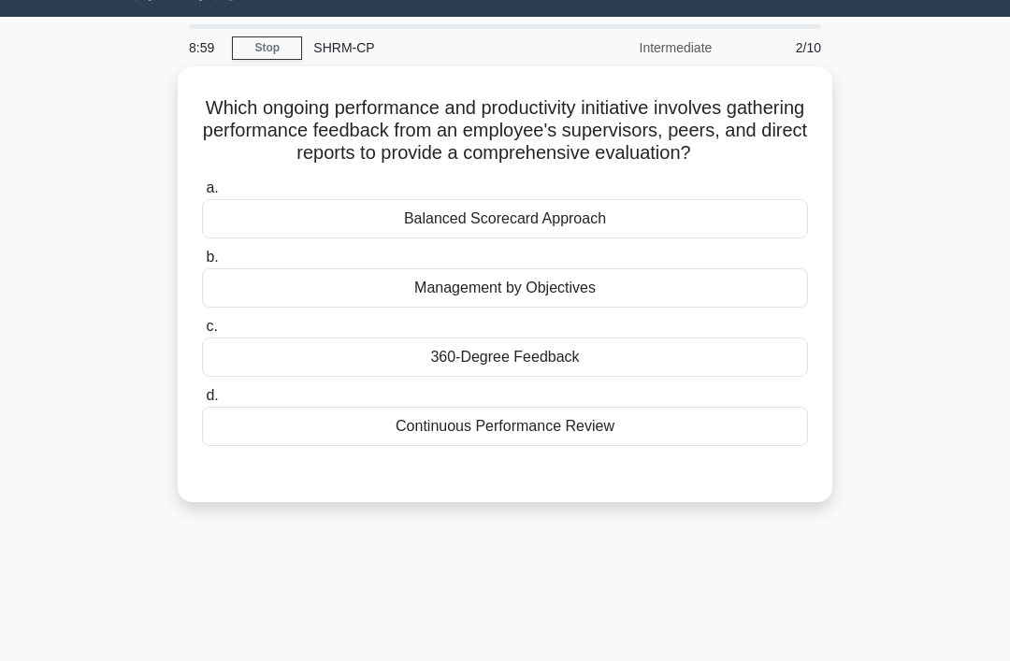
click at [711, 373] on div "360-Degree Feedback" at bounding box center [505, 357] width 606 height 39
click at [202, 333] on input "c. 360-Degree Feedback" at bounding box center [202, 327] width 0 height 12
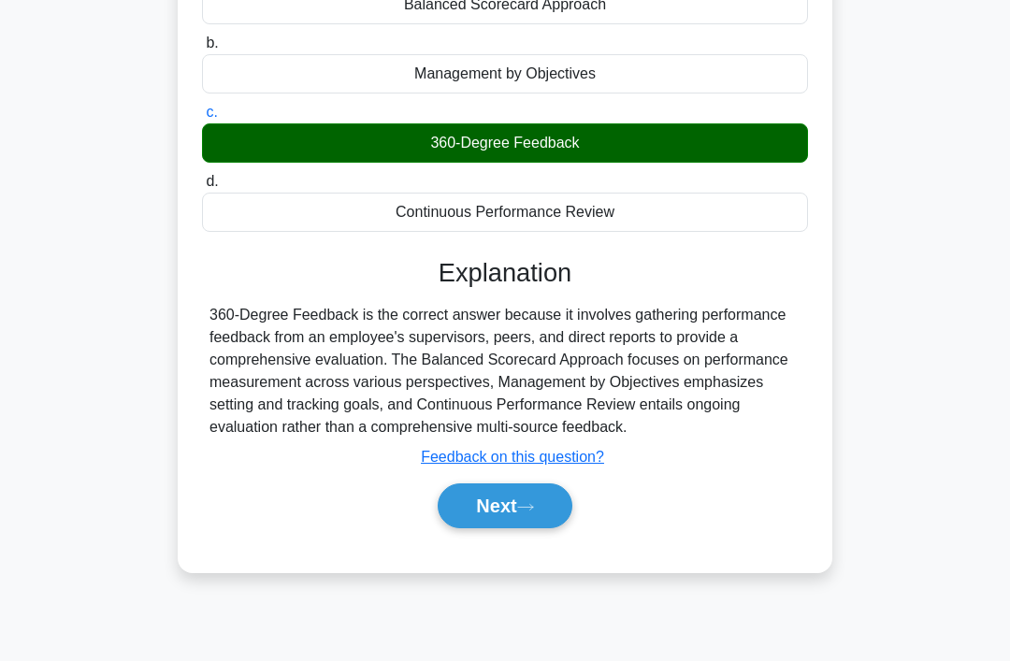
scroll to position [289, 0]
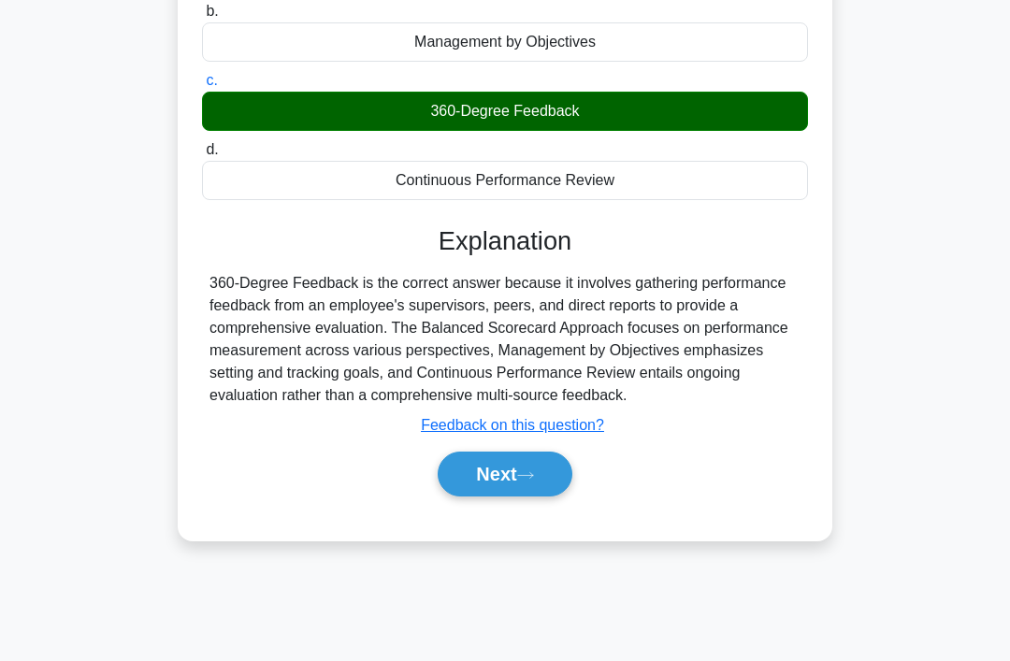
click at [534, 481] on icon at bounding box center [525, 475] width 17 height 10
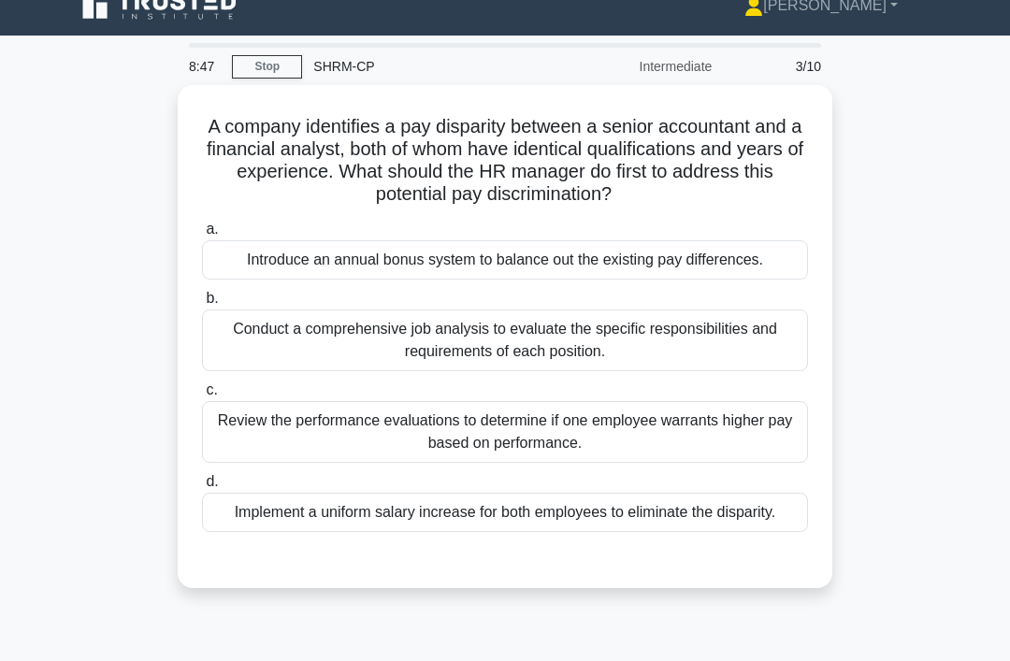
scroll to position [26, 0]
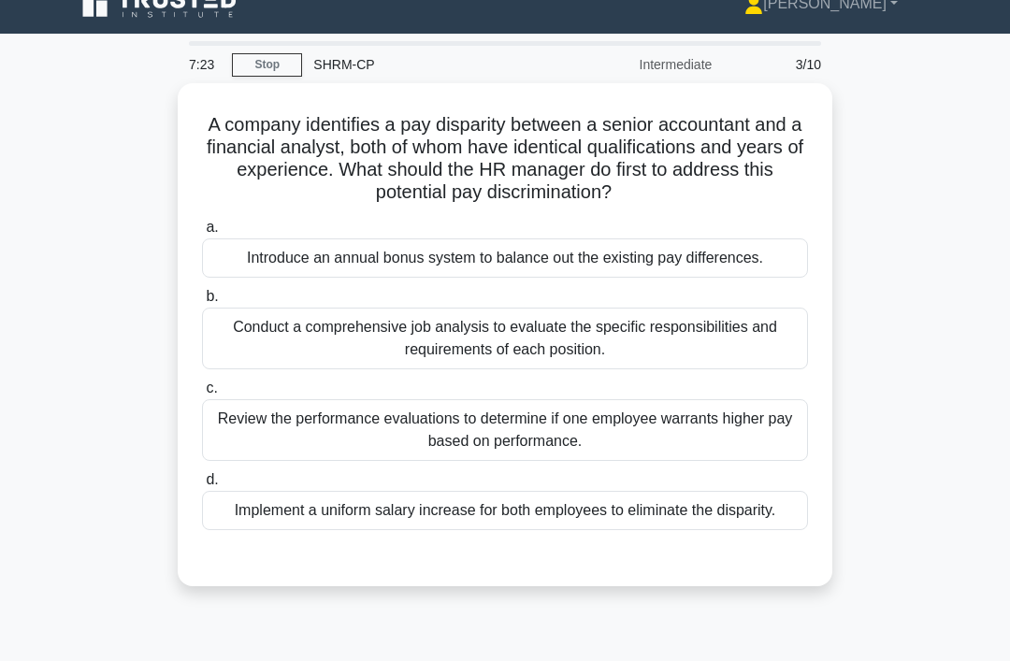
click at [727, 353] on div "Conduct a comprehensive job analysis to evaluate the specific responsibilities …" at bounding box center [505, 339] width 606 height 62
click at [202, 303] on input "b. Conduct a comprehensive job analysis to evaluate the specific responsibiliti…" at bounding box center [202, 297] width 0 height 12
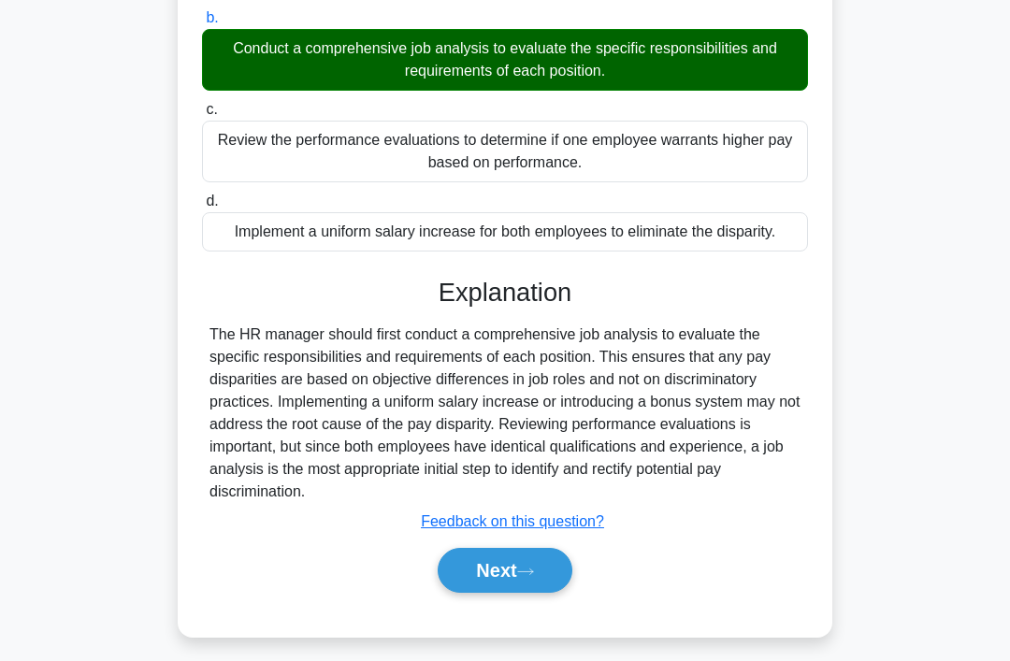
scroll to position [319, 0]
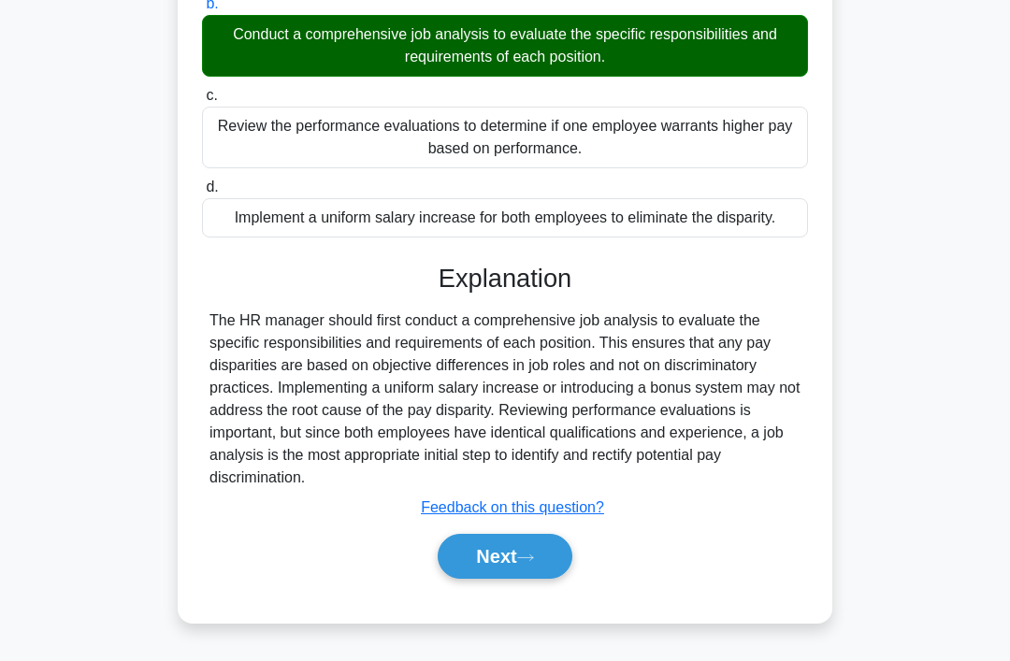
click at [513, 579] on button "Next" at bounding box center [505, 556] width 134 height 45
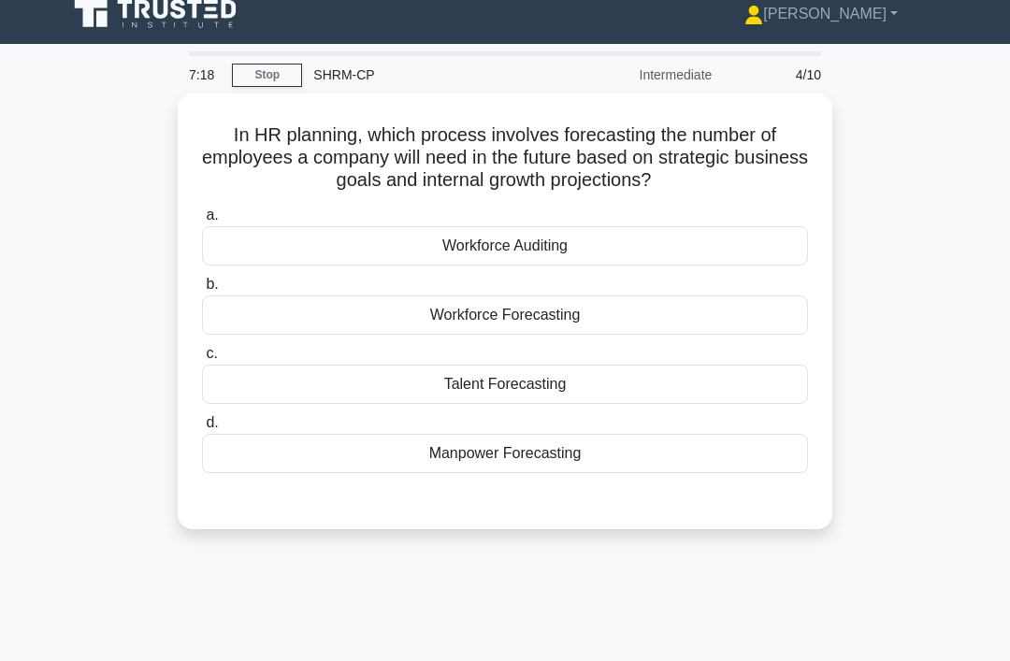
scroll to position [0, 0]
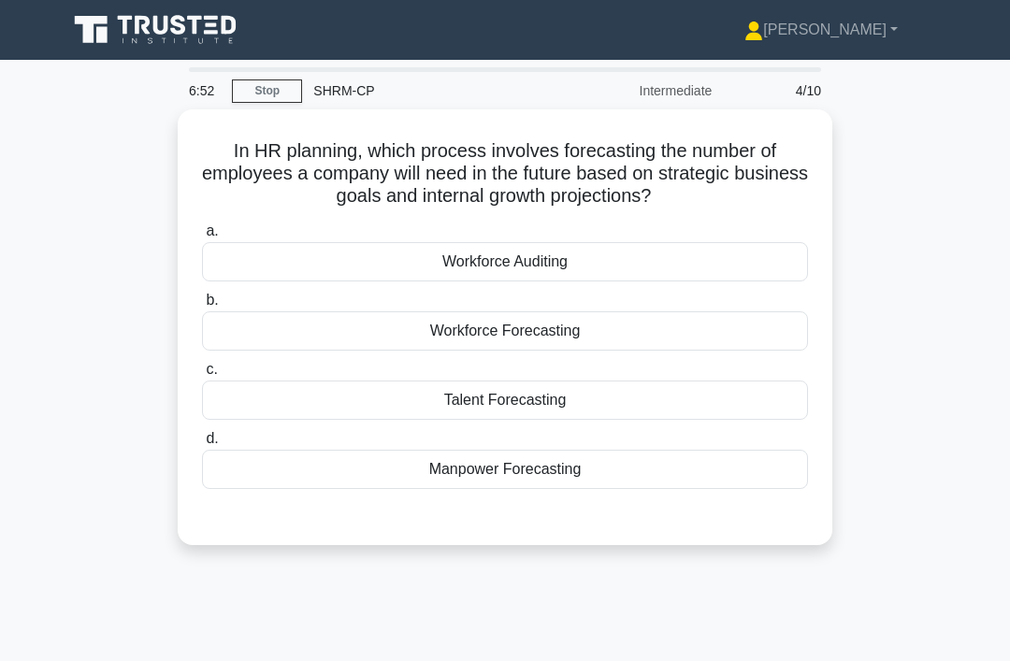
click at [590, 393] on div "Talent Forecasting" at bounding box center [505, 400] width 606 height 39
click at [202, 376] on input "c. Talent Forecasting" at bounding box center [202, 370] width 0 height 12
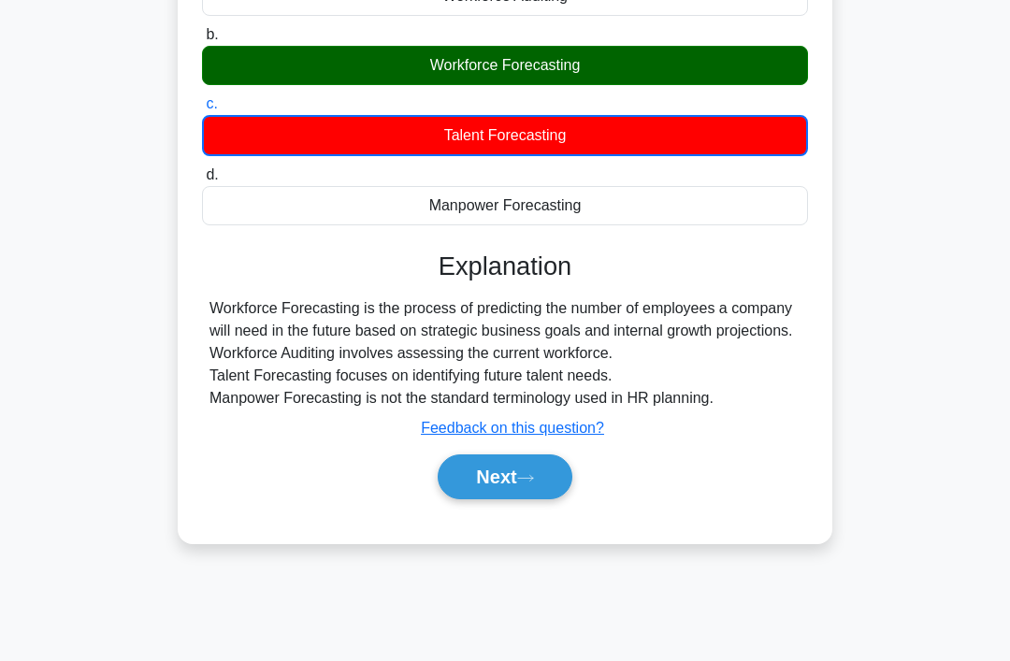
scroll to position [270, 0]
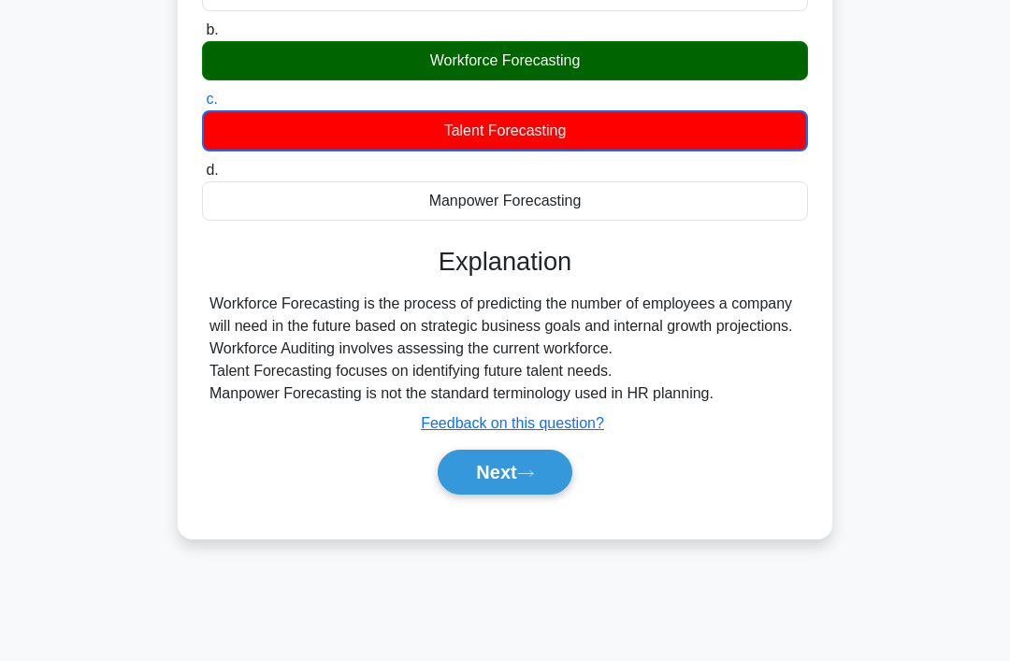
click at [520, 495] on button "Next" at bounding box center [505, 472] width 134 height 45
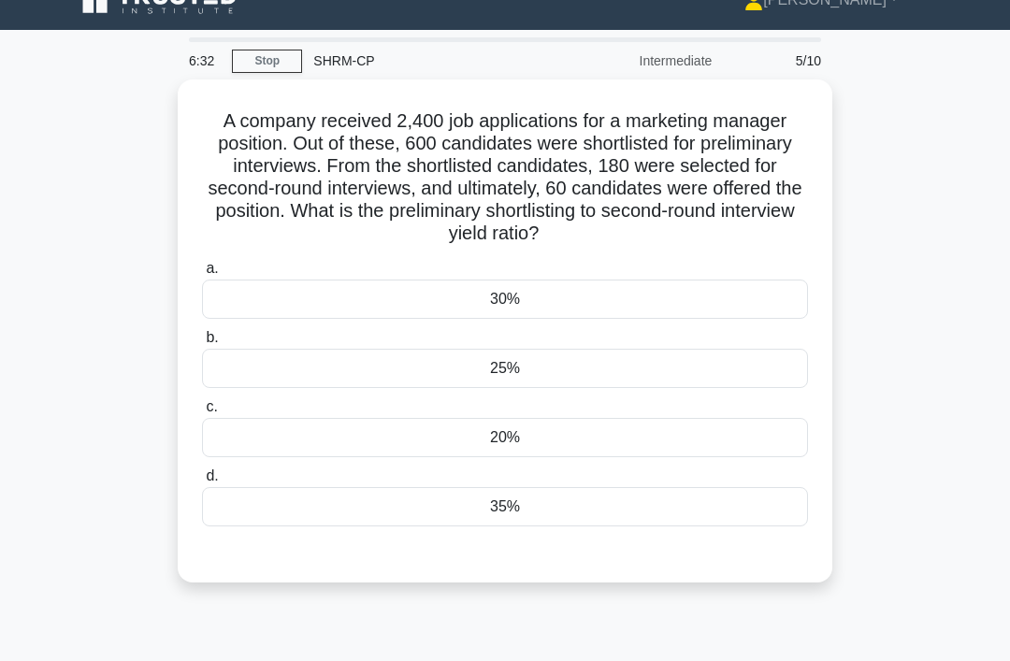
scroll to position [31, 0]
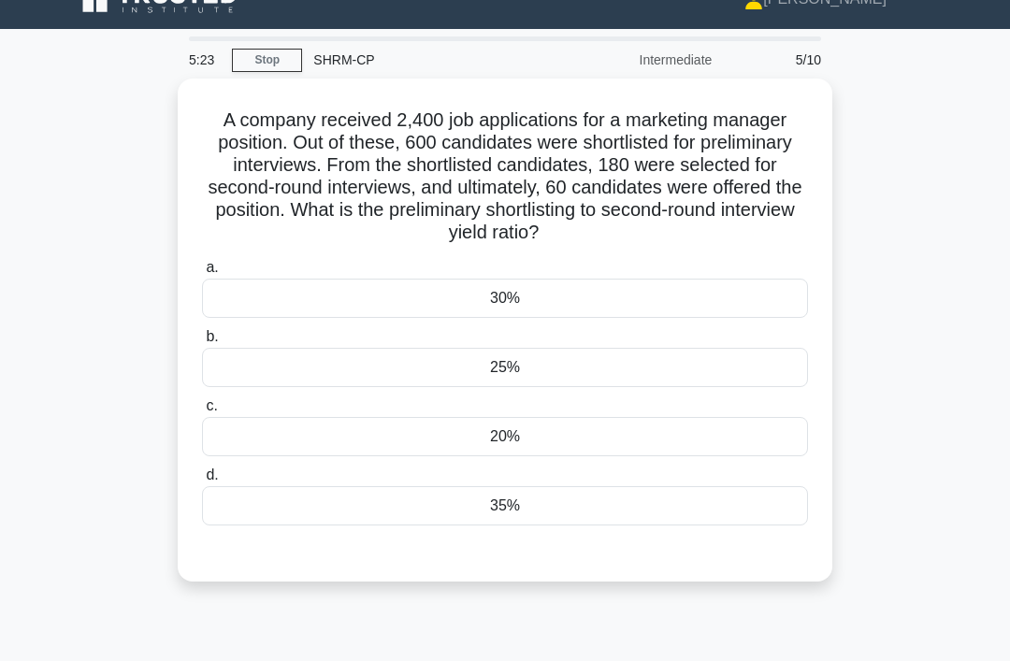
click at [646, 299] on div "30%" at bounding box center [505, 298] width 606 height 39
click at [202, 274] on input "a. 30%" at bounding box center [202, 268] width 0 height 12
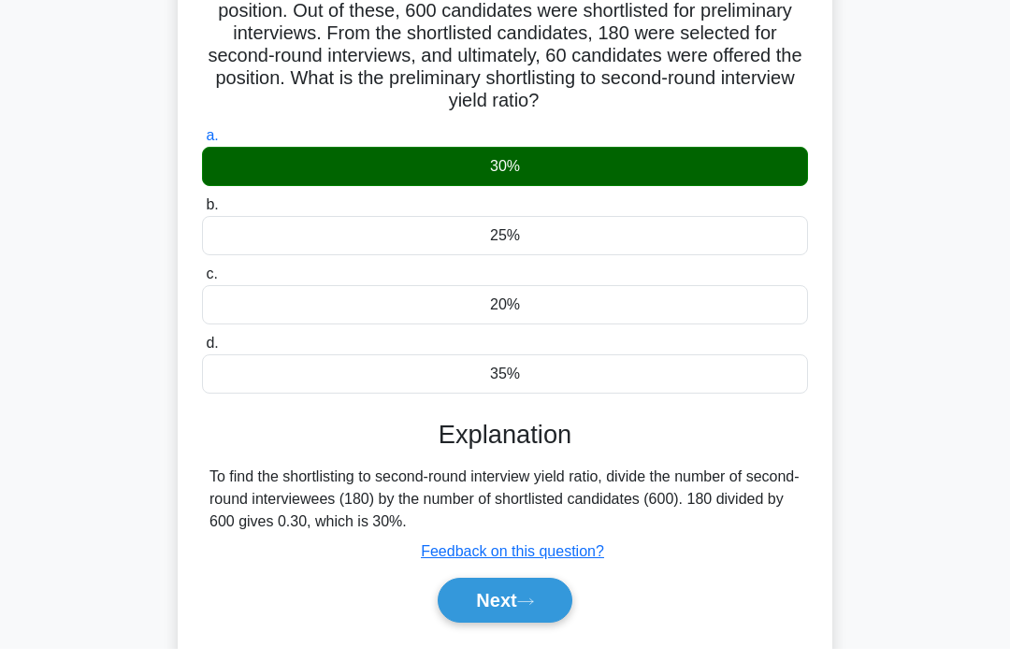
scroll to position [289, 0]
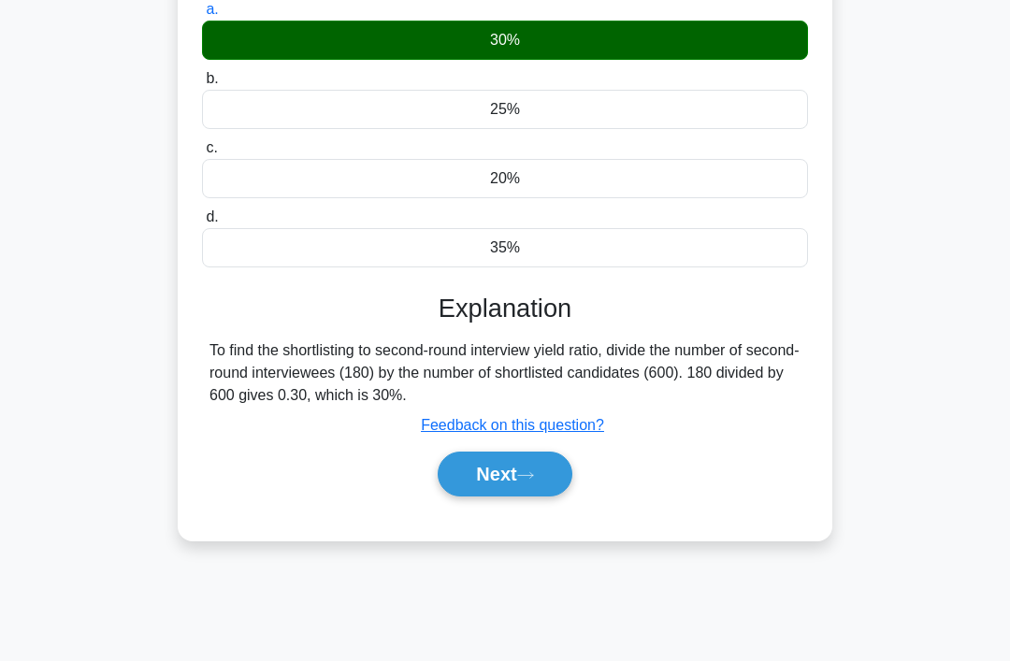
click at [546, 470] on button "Next" at bounding box center [505, 474] width 134 height 45
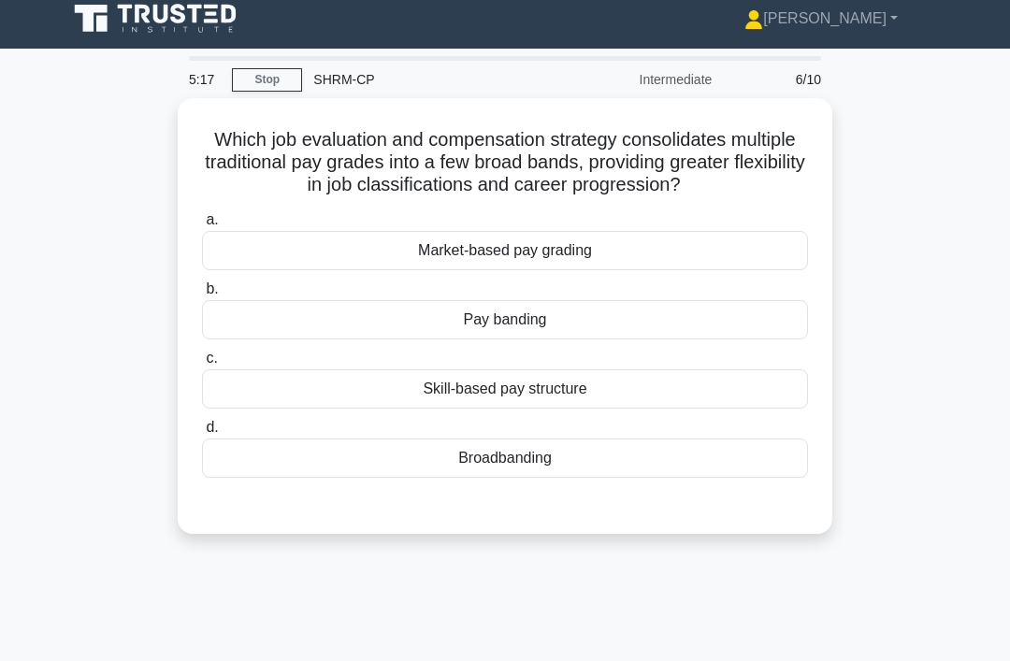
scroll to position [12, 0]
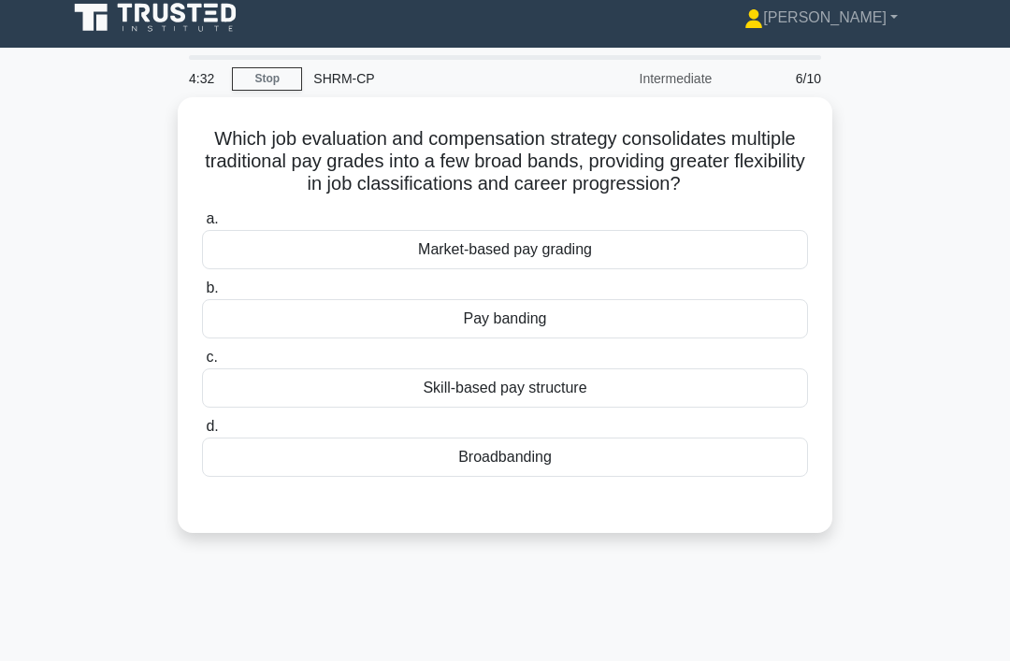
click at [751, 477] on div "Broadbanding" at bounding box center [505, 457] width 606 height 39
click at [202, 433] on input "d. Broadbanding" at bounding box center [202, 427] width 0 height 12
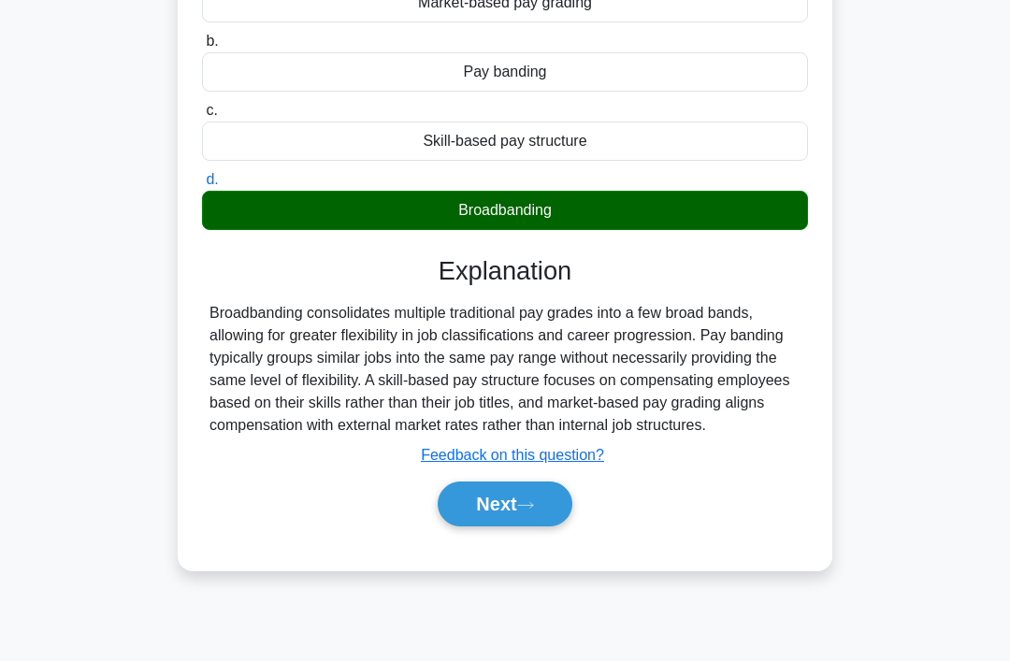
scroll to position [254, 0]
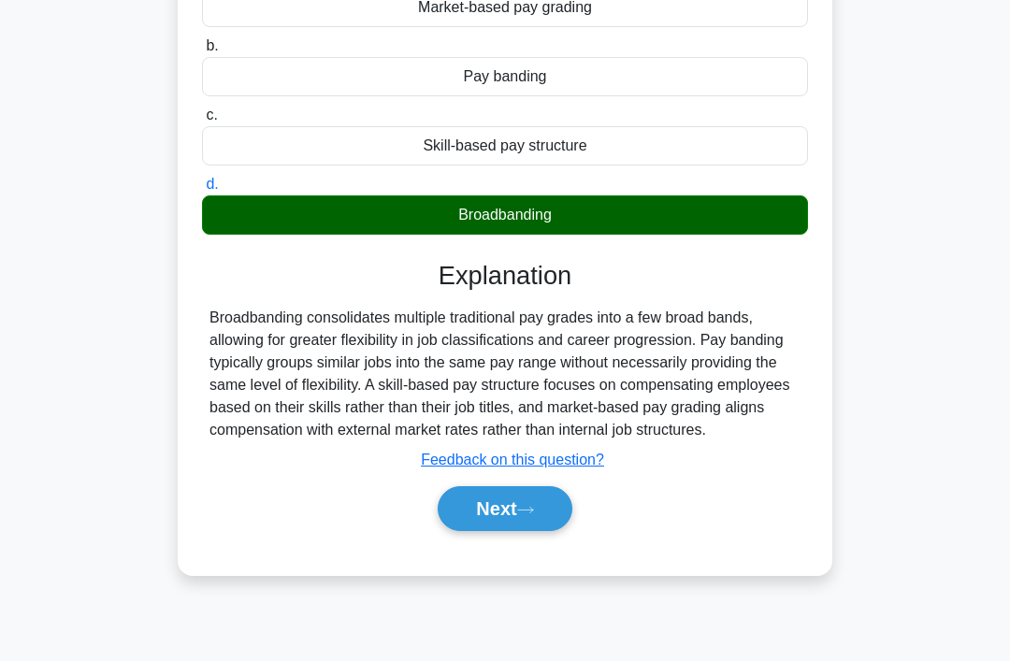
click at [531, 515] on icon at bounding box center [525, 510] width 17 height 10
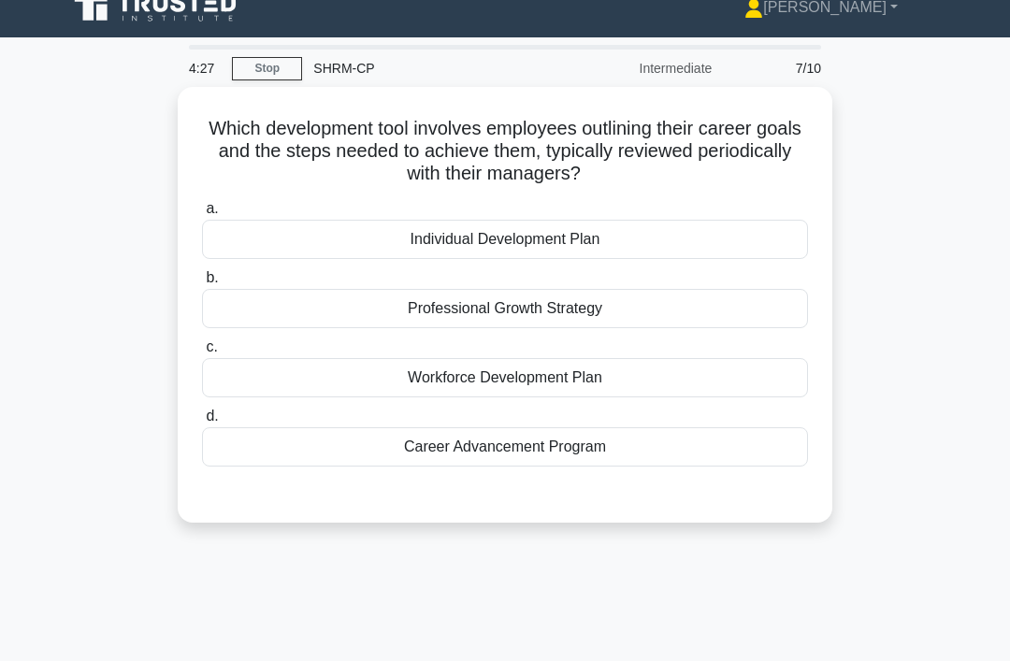
scroll to position [0, 0]
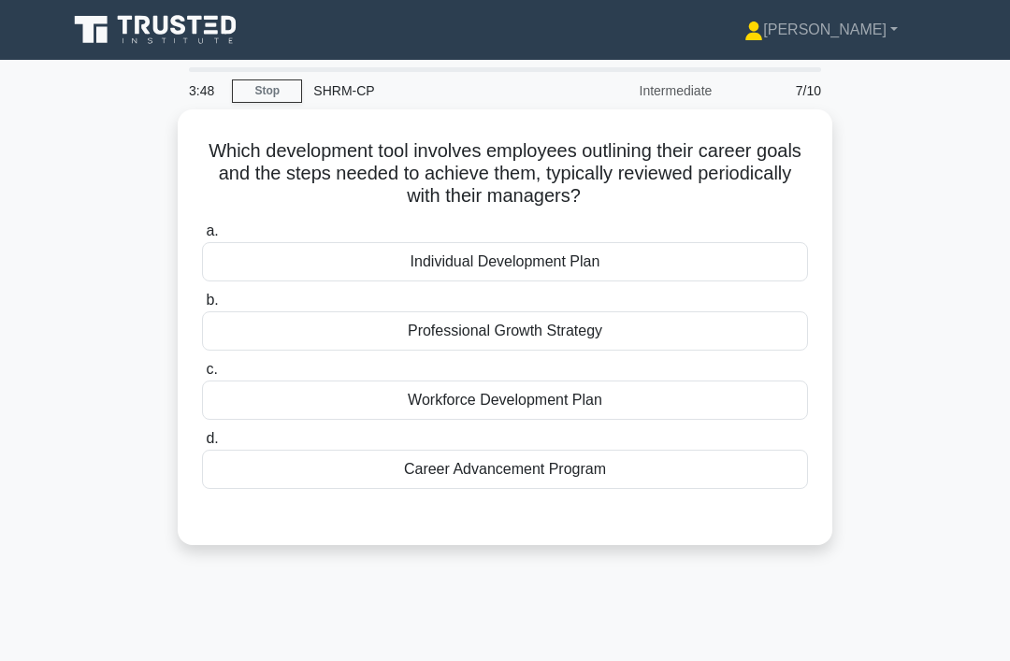
click at [565, 325] on div "Professional Growth Strategy" at bounding box center [505, 330] width 606 height 39
click at [202, 307] on input "b. Professional Growth Strategy" at bounding box center [202, 301] width 0 height 12
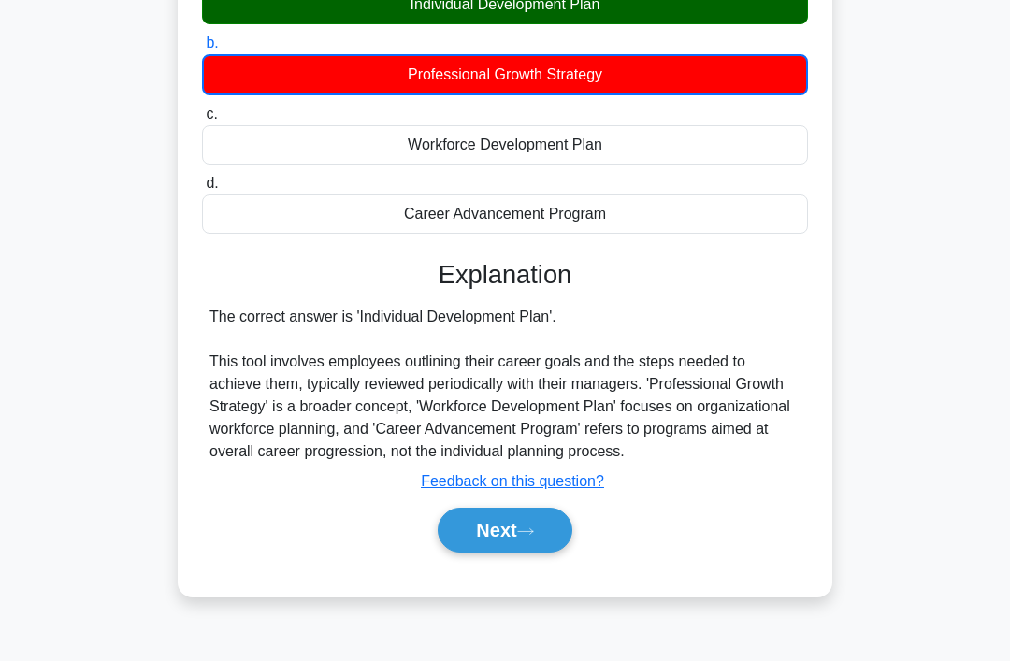
scroll to position [289, 0]
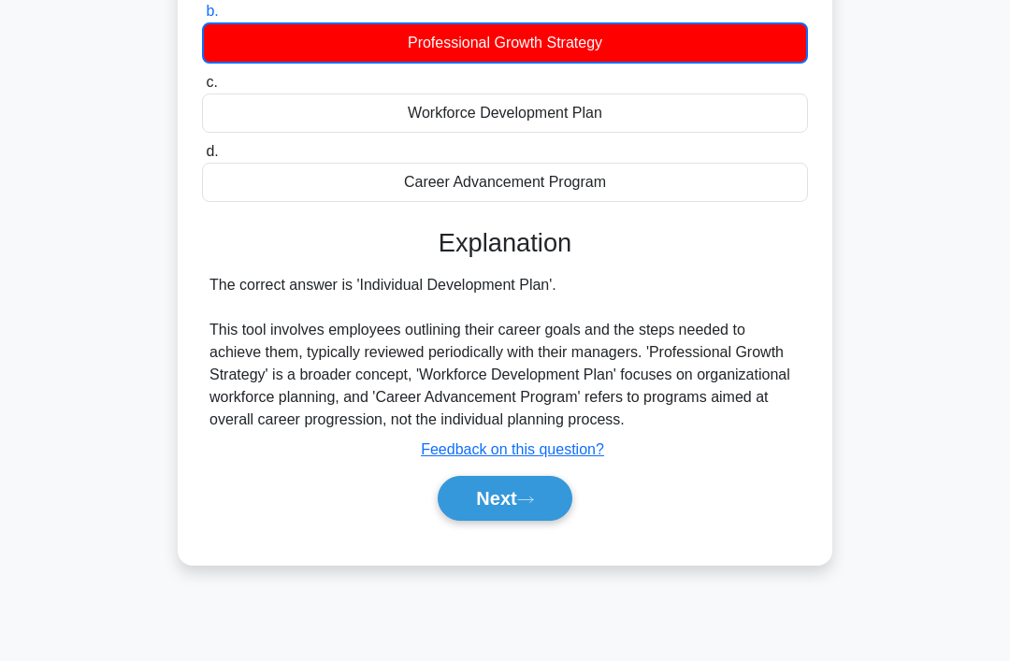
click at [475, 515] on button "Next" at bounding box center [505, 498] width 134 height 45
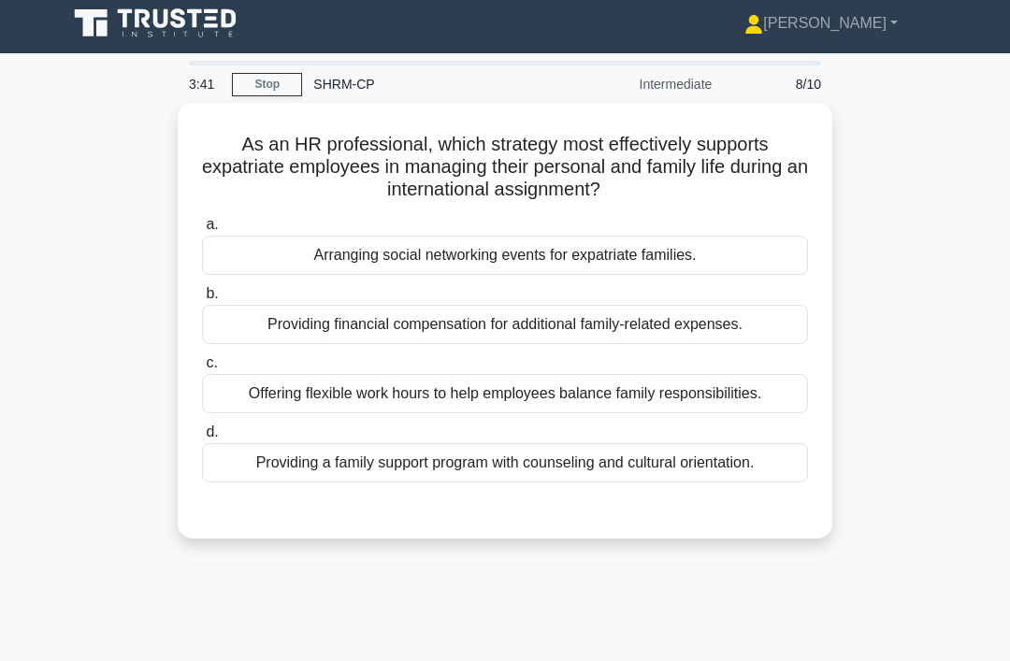
scroll to position [0, 0]
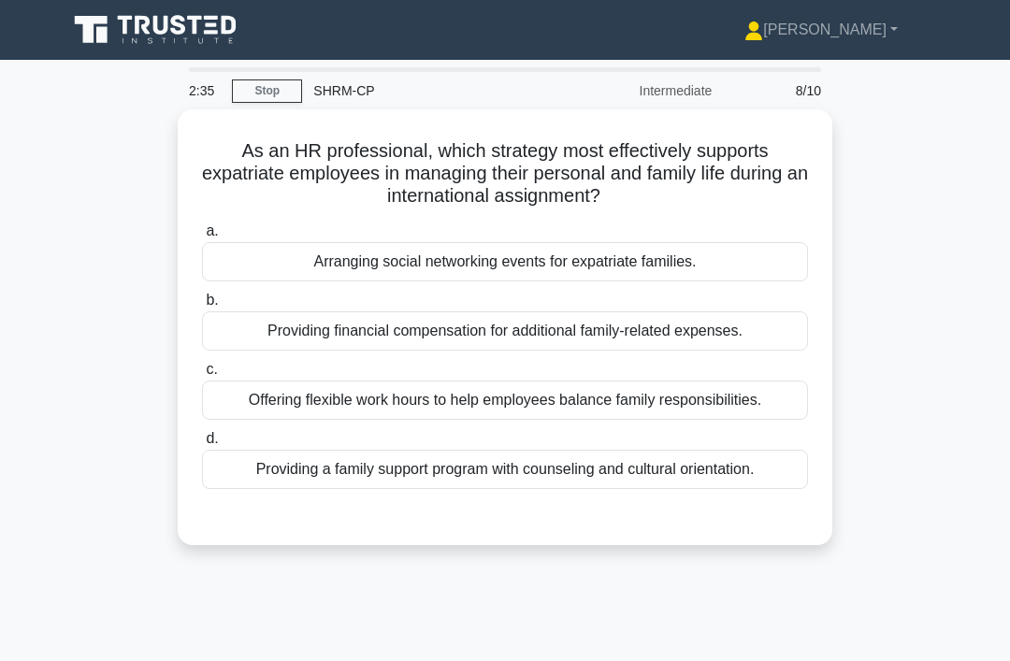
click at [767, 472] on div "Providing a family support program with counseling and cultural orientation." at bounding box center [505, 469] width 606 height 39
click at [202, 445] on input "d. Providing a family support program with counseling and cultural orientation." at bounding box center [202, 439] width 0 height 12
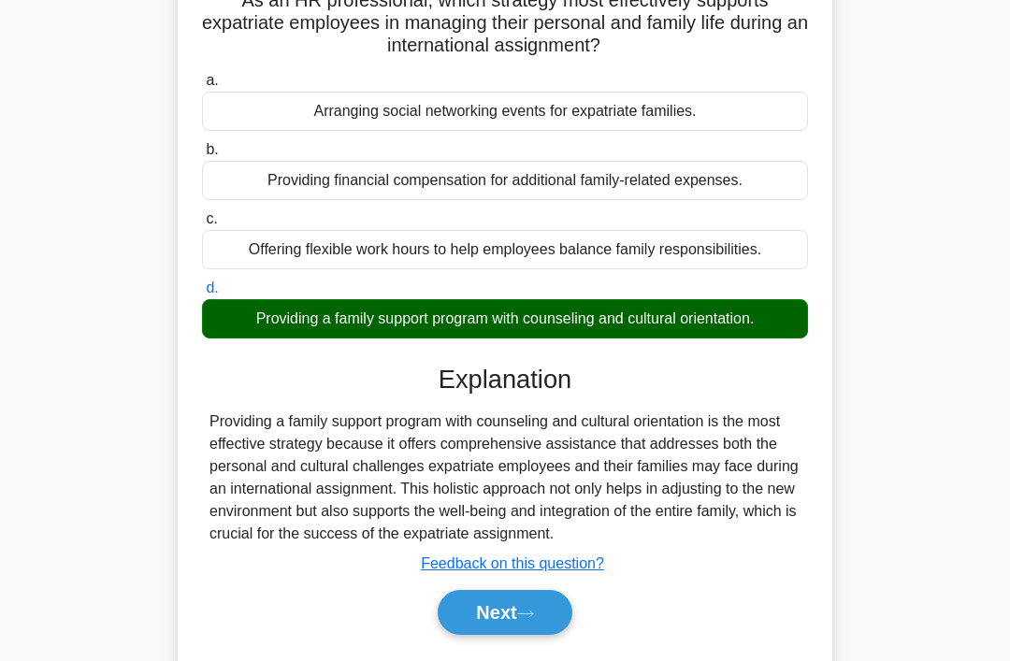
scroll to position [289, 0]
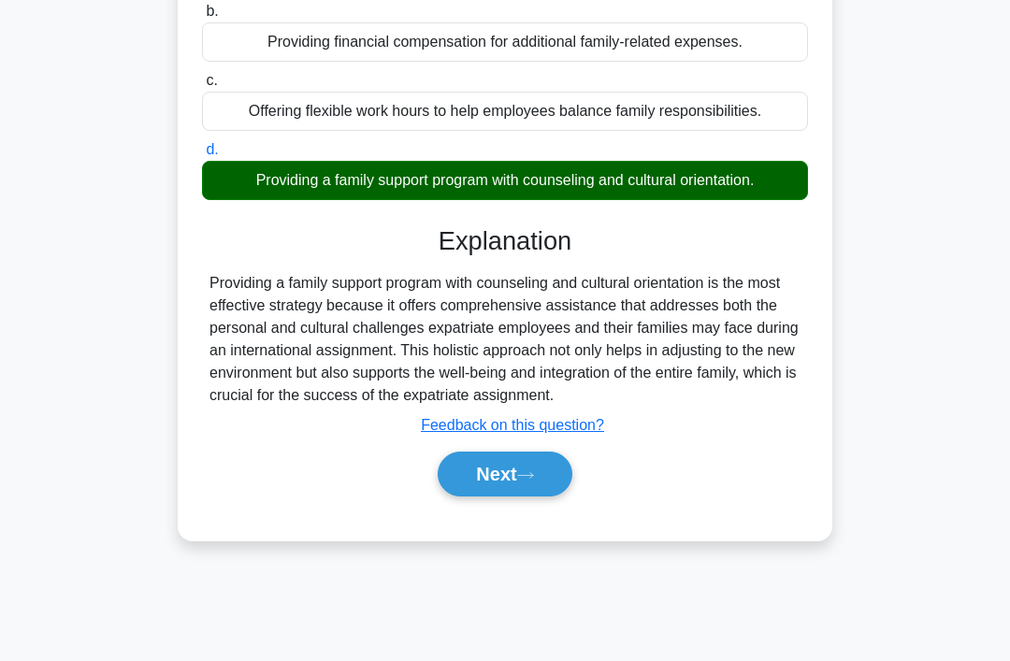
click at [530, 497] on button "Next" at bounding box center [505, 474] width 134 height 45
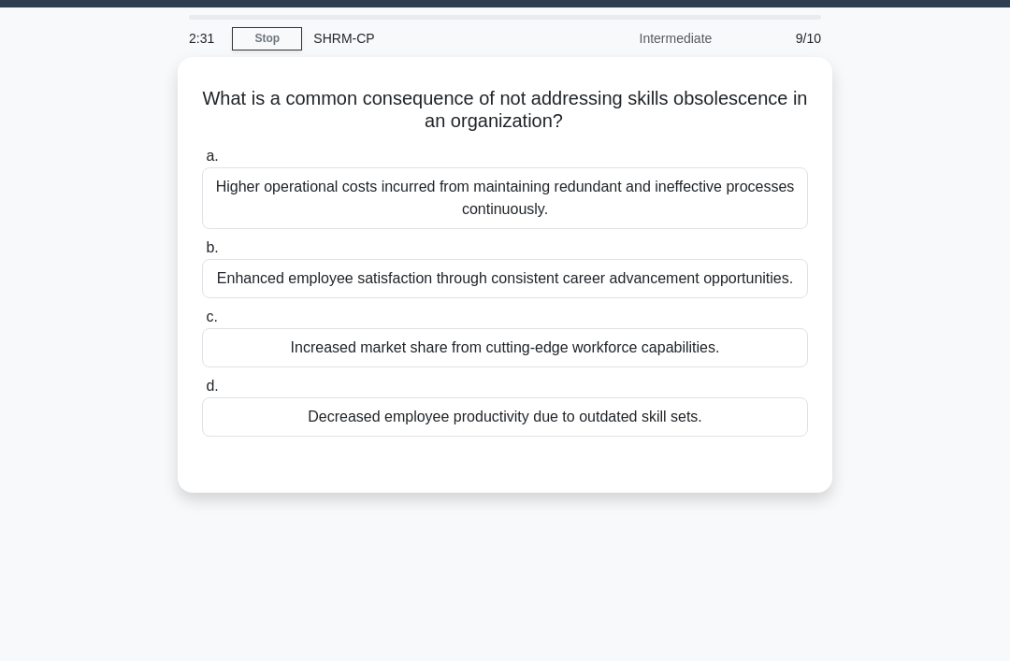
scroll to position [0, 0]
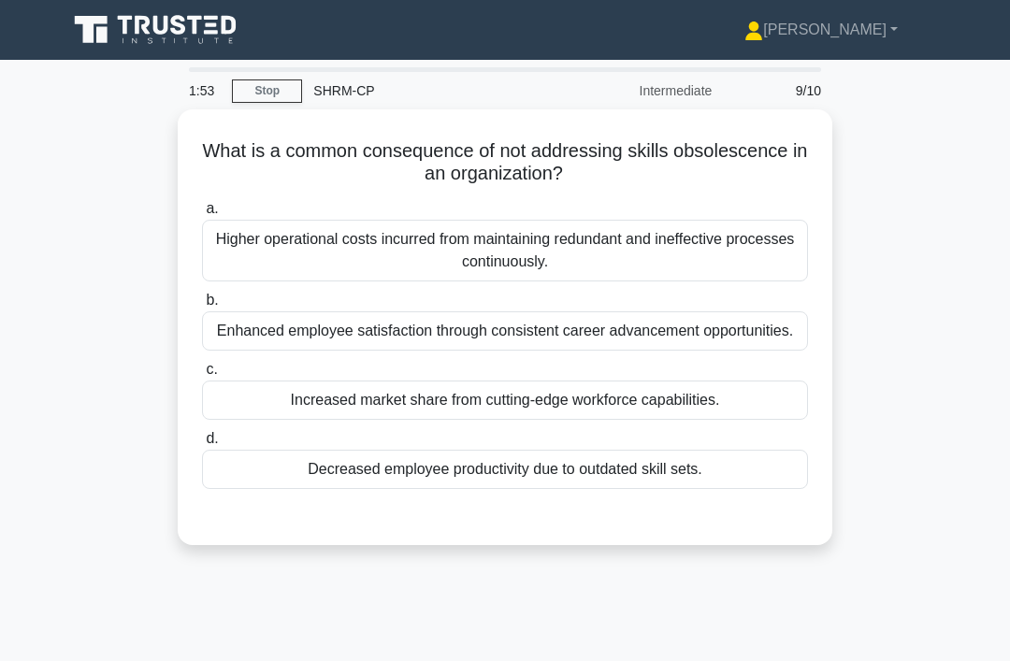
click at [728, 240] on div "Higher operational costs incurred from maintaining redundant and ineffective pr…" at bounding box center [505, 251] width 606 height 62
click at [202, 215] on input "a. Higher operational costs incurred from maintaining redundant and ineffective…" at bounding box center [202, 209] width 0 height 12
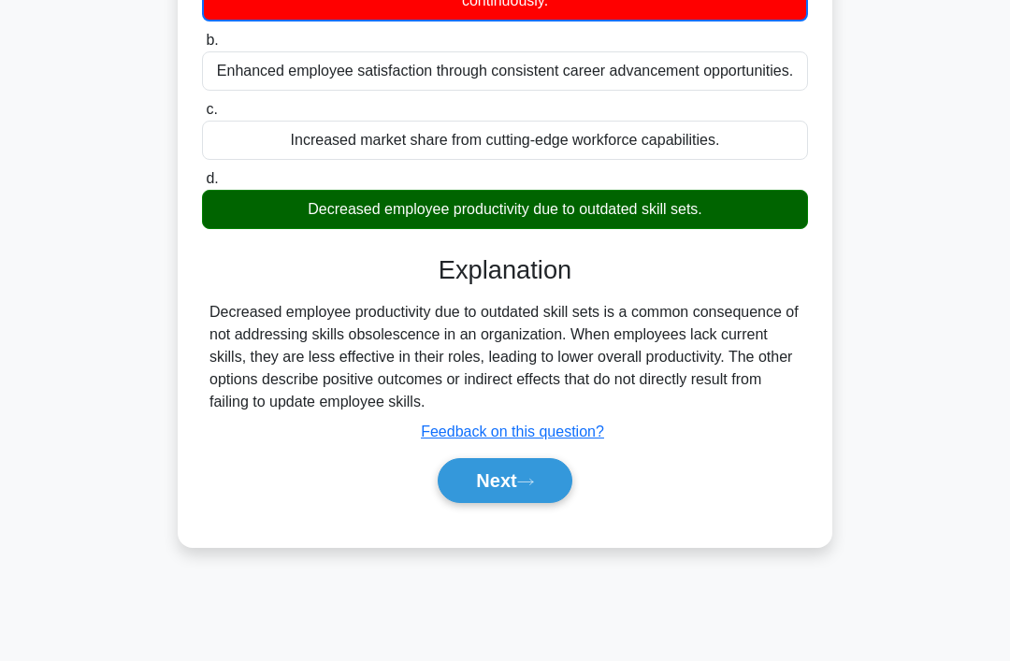
scroll to position [289, 0]
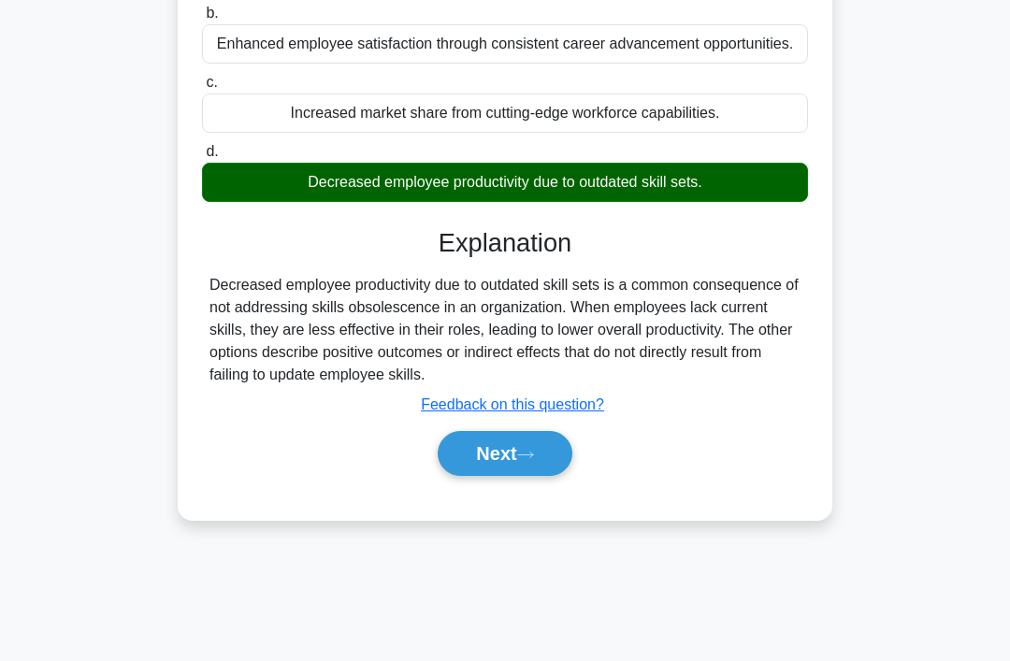
click at [550, 476] on button "Next" at bounding box center [505, 453] width 134 height 45
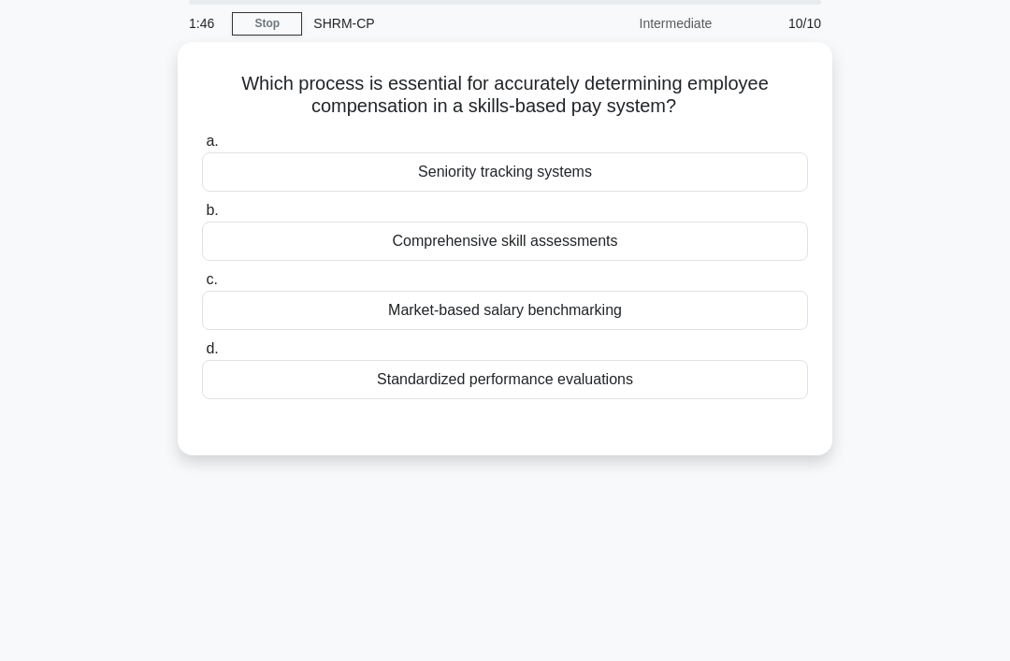
scroll to position [0, 0]
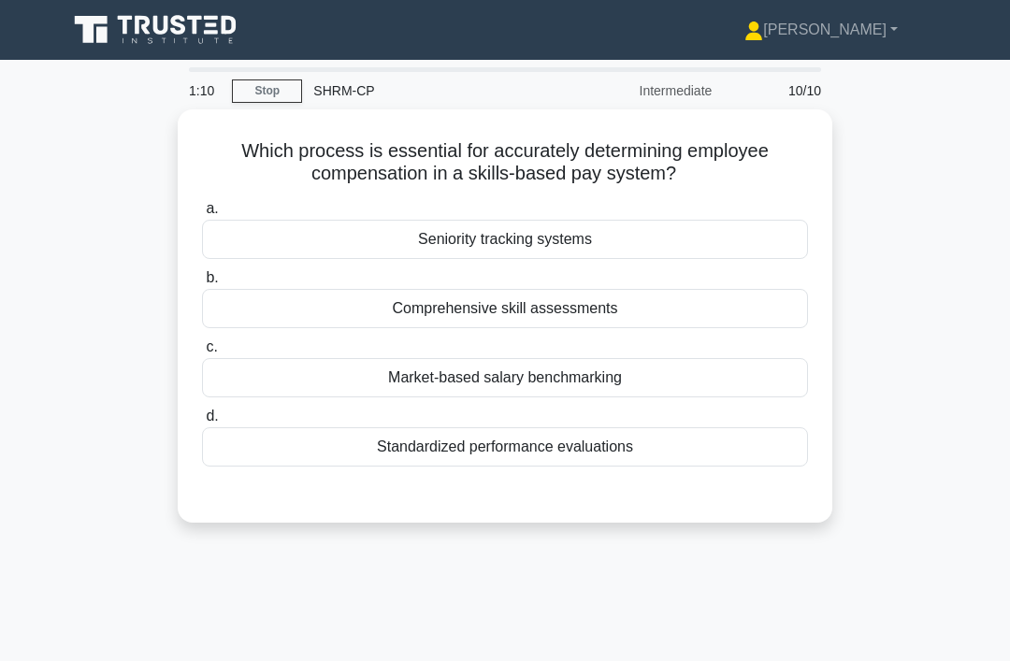
click at [732, 306] on div "Comprehensive skill assessments" at bounding box center [505, 308] width 606 height 39
click at [202, 284] on input "b. Comprehensive skill assessments" at bounding box center [202, 278] width 0 height 12
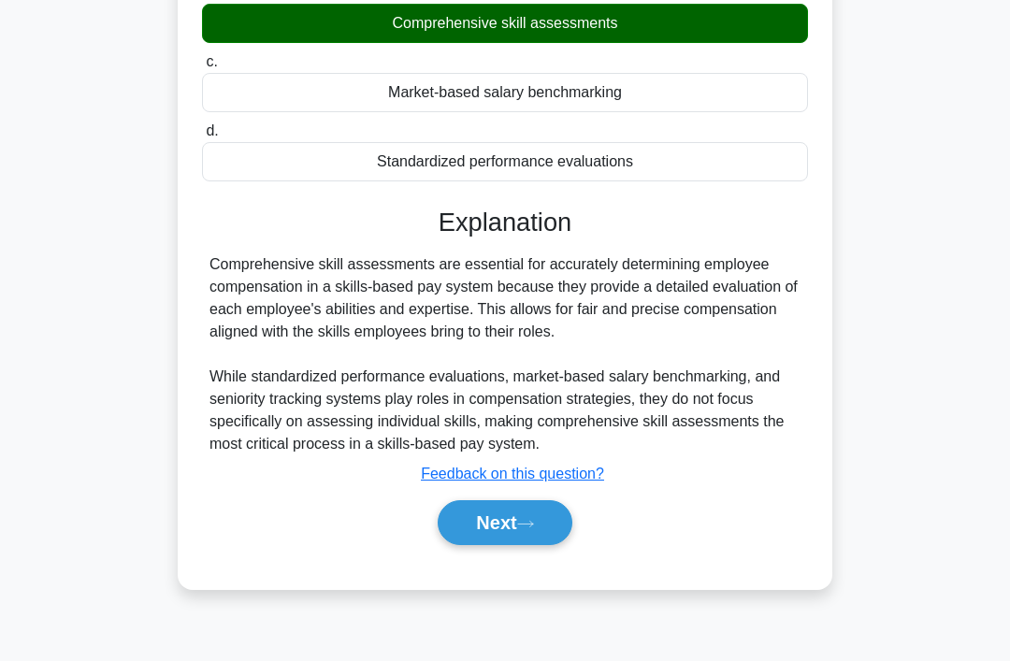
scroll to position [289, 0]
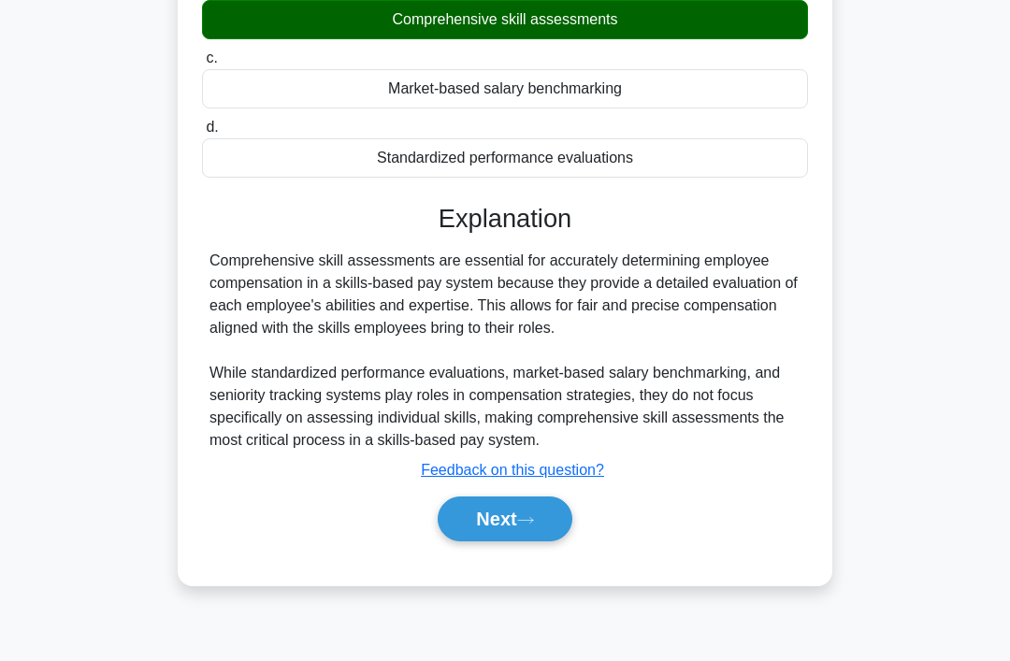
click at [551, 542] on button "Next" at bounding box center [505, 519] width 134 height 45
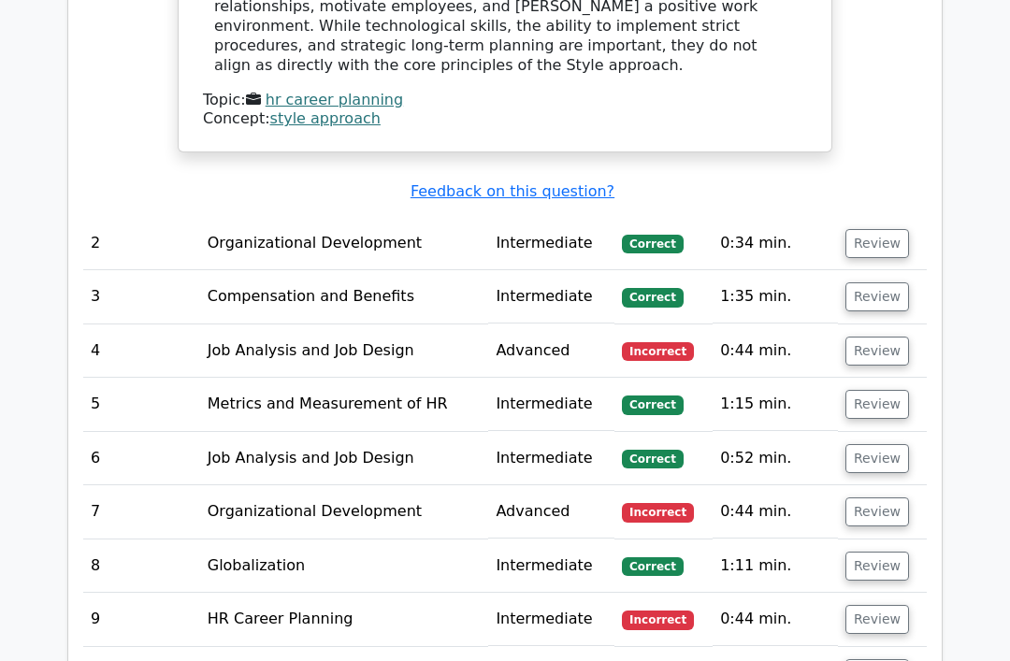
scroll to position [1572, 0]
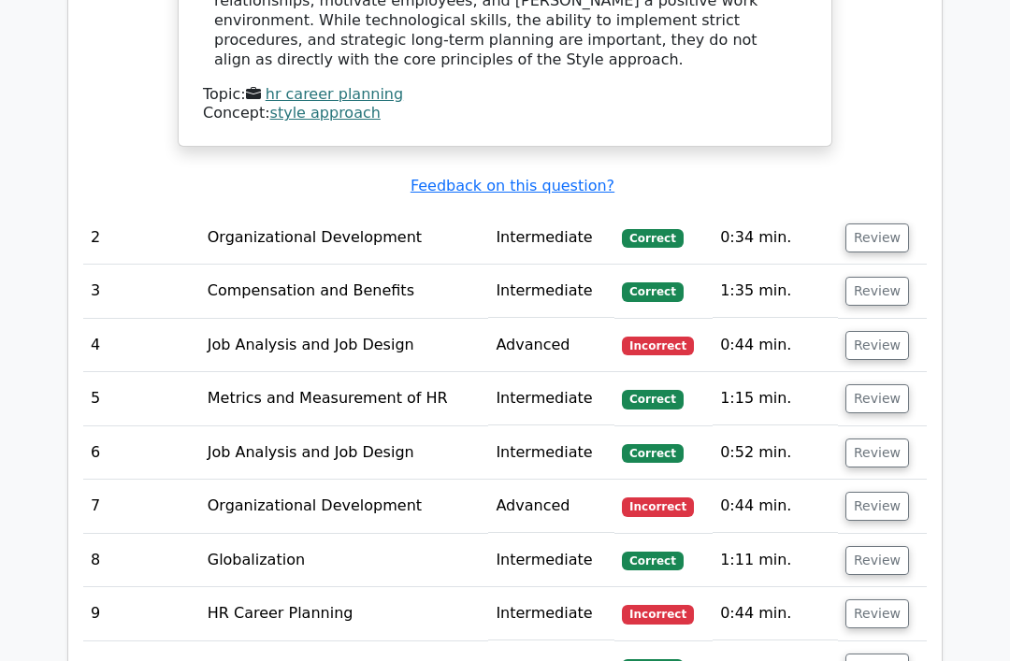
click at [890, 331] on button "Review" at bounding box center [877, 345] width 64 height 29
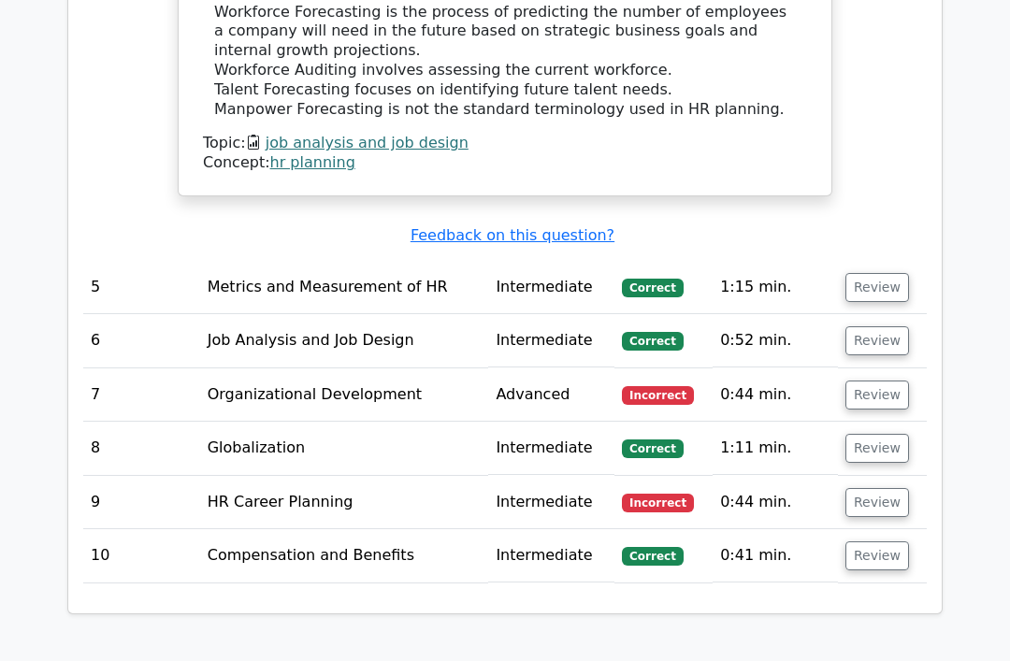
scroll to position [2369, 0]
click at [872, 381] on button "Review" at bounding box center [877, 395] width 64 height 29
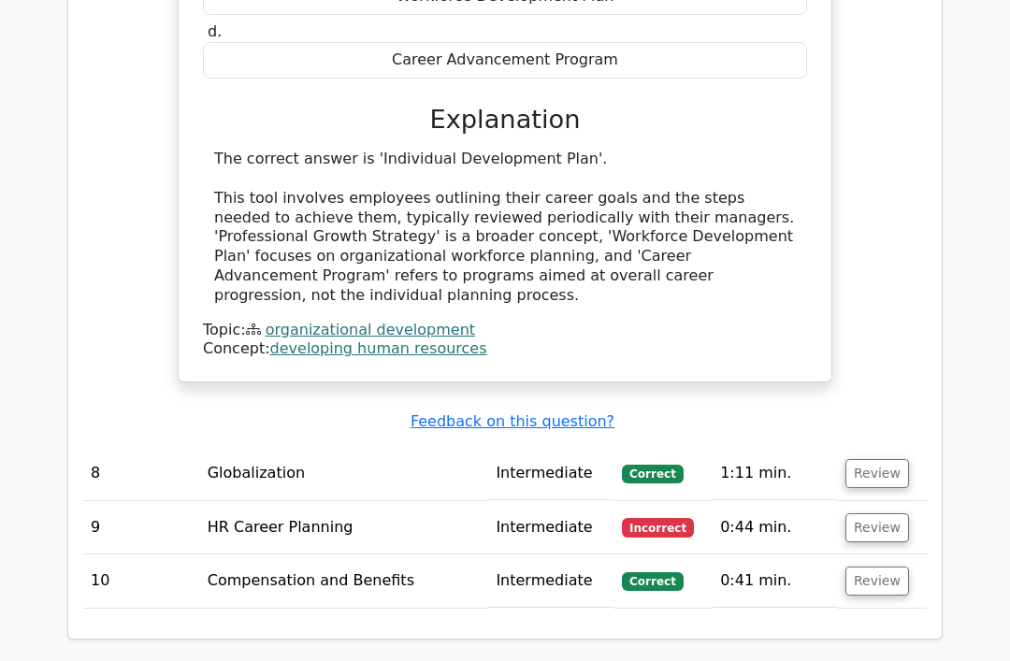
scroll to position [3069, 0]
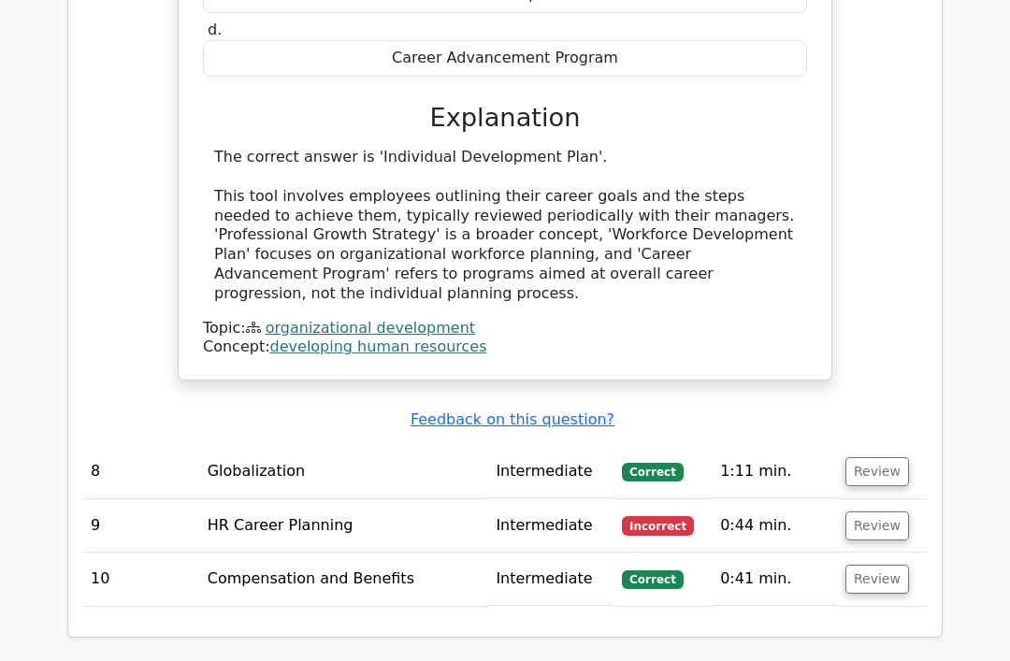
click at [871, 513] on button "Review" at bounding box center [877, 527] width 64 height 29
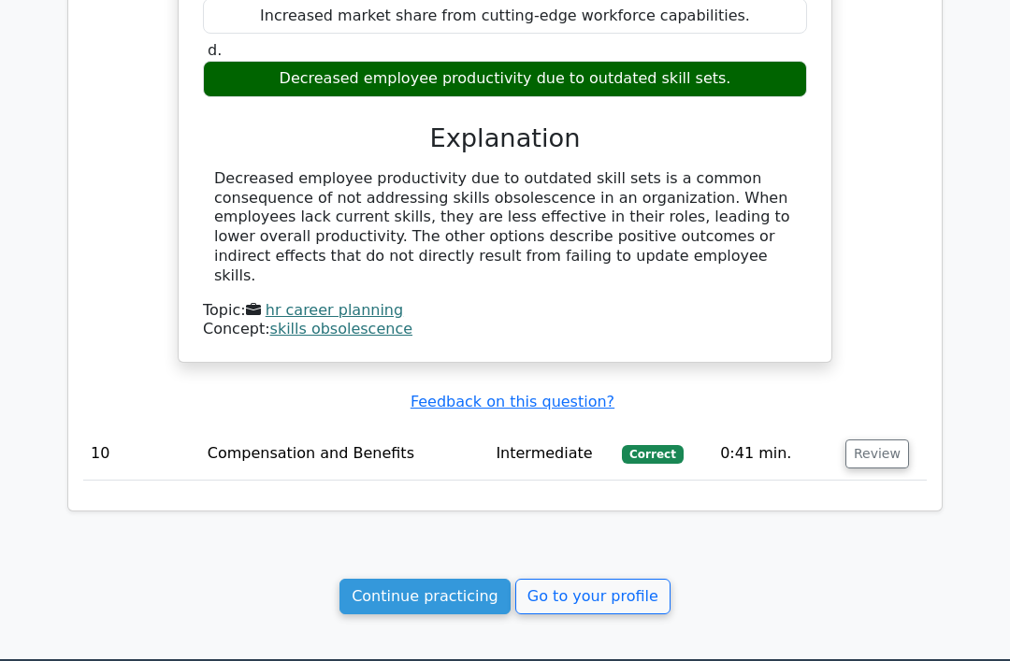
scroll to position [3897, 0]
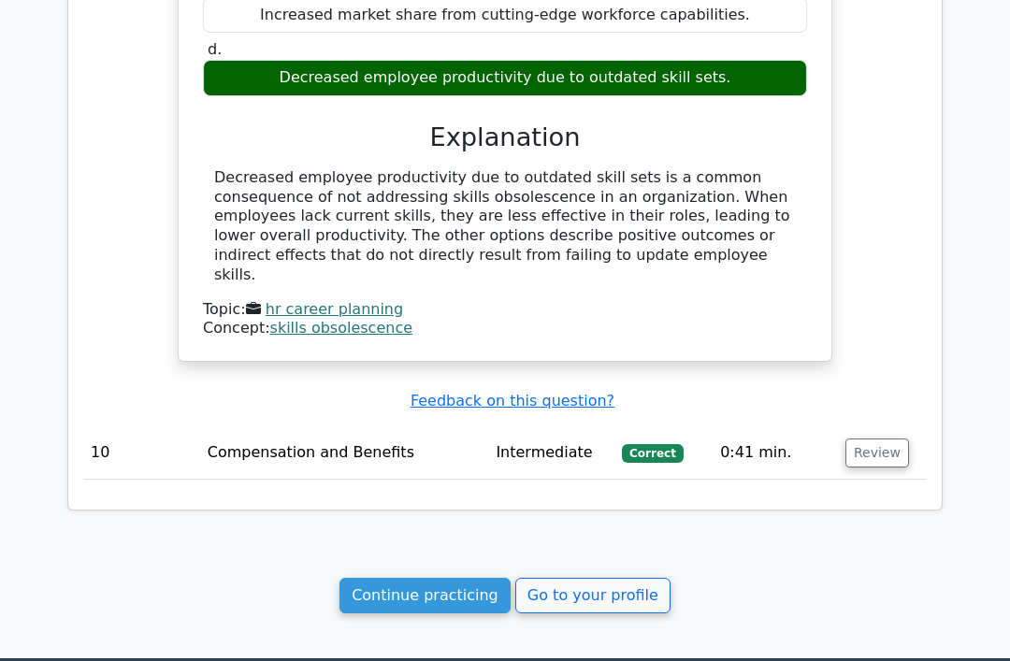
click at [425, 578] on link "Continue practicing" at bounding box center [425, 596] width 171 height 36
